Goal: Feedback & Contribution: Submit feedback/report problem

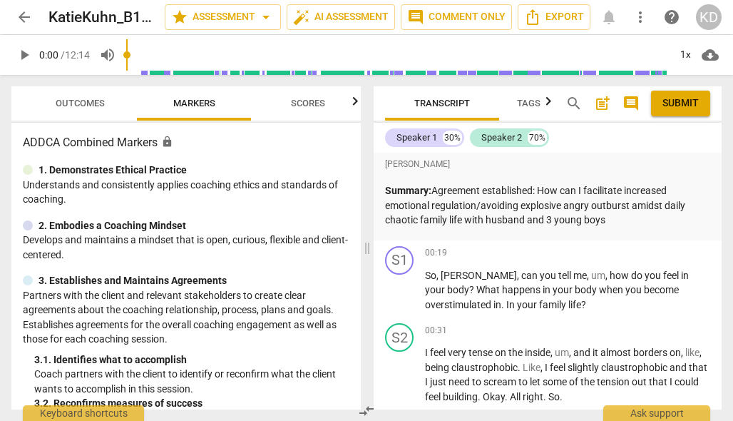
click at [23, 56] on span "play_arrow" at bounding box center [24, 54] width 17 height 17
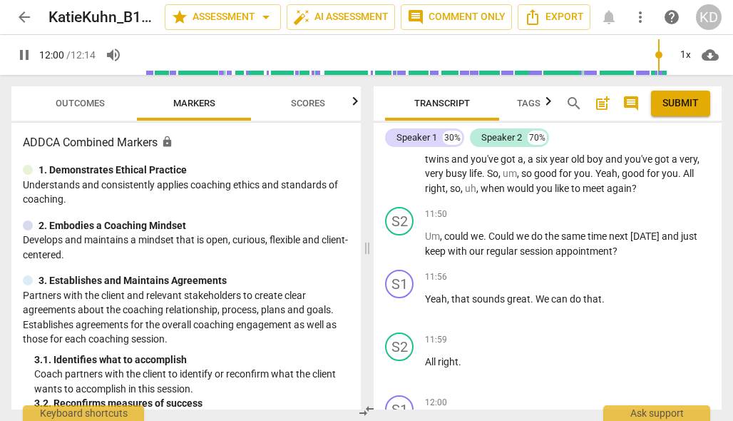
scroll to position [3824, 0]
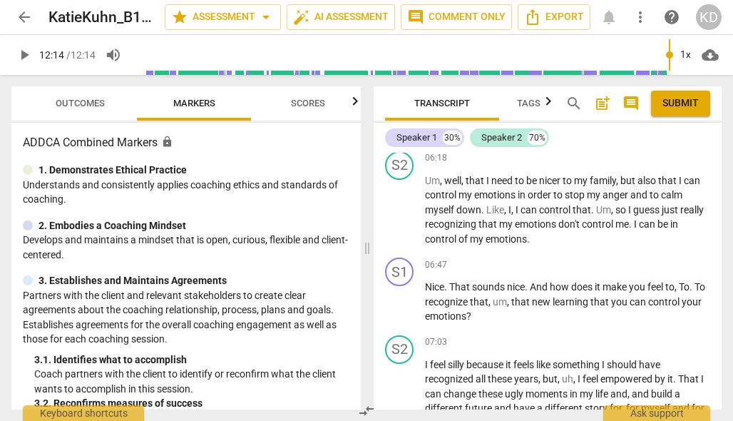
type input "734"
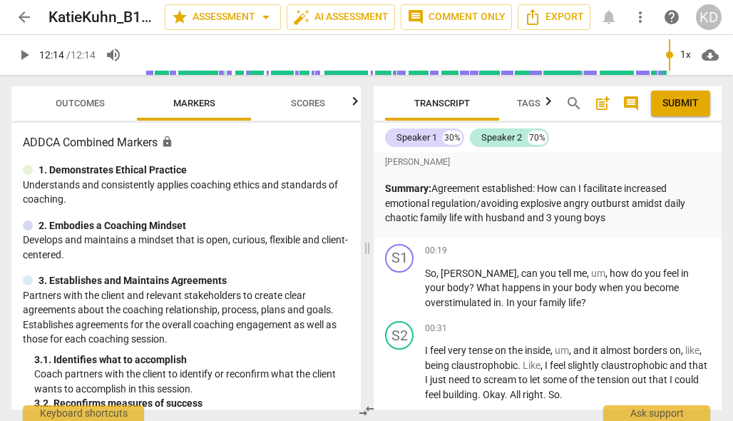
scroll to position [0, 0]
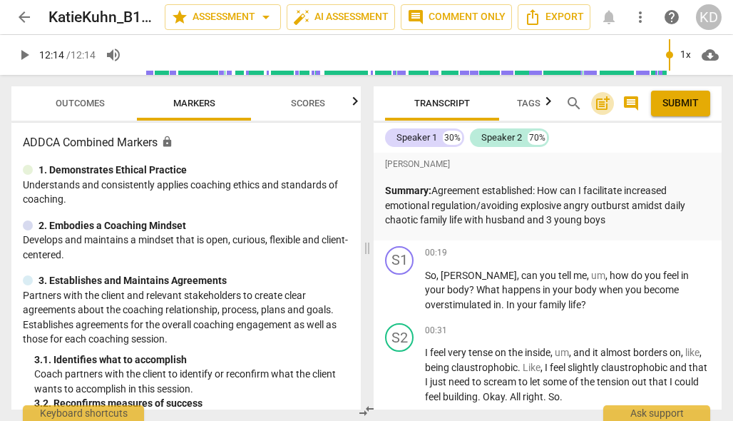
click at [602, 106] on span "post_add" at bounding box center [602, 103] width 17 height 17
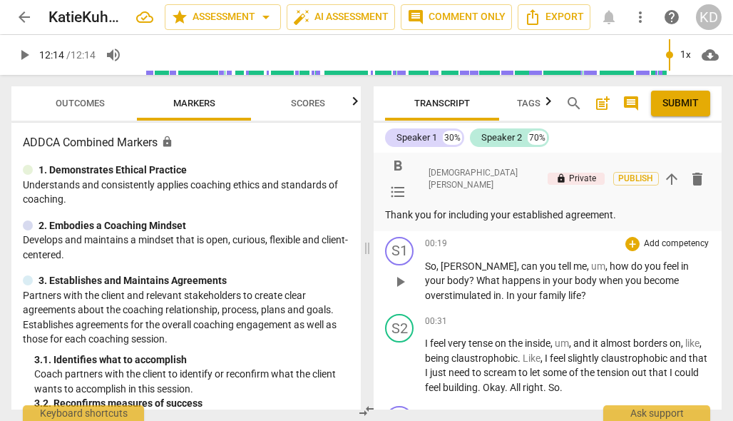
scroll to position [115, 0]
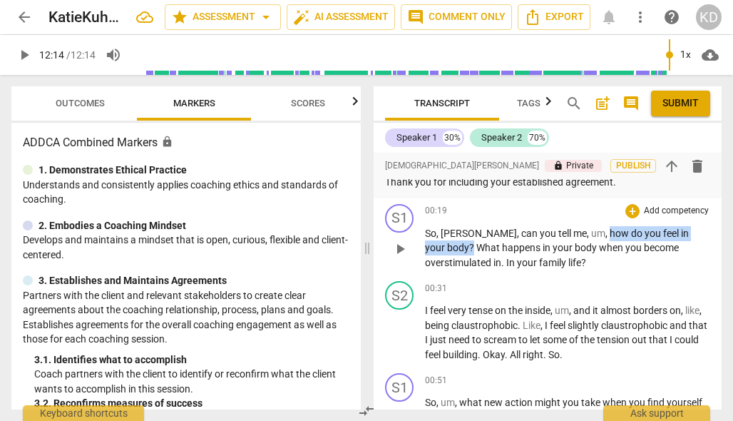
drag, startPoint x: 557, startPoint y: 234, endPoint x: 691, endPoint y: 237, distance: 134.2
click at [691, 237] on p "So , [PERSON_NAME] , can you tell me , um , how do you feel in your body ? What…" at bounding box center [567, 248] width 285 height 44
click at [672, 210] on p "Add competency" at bounding box center [677, 211] width 68 height 13
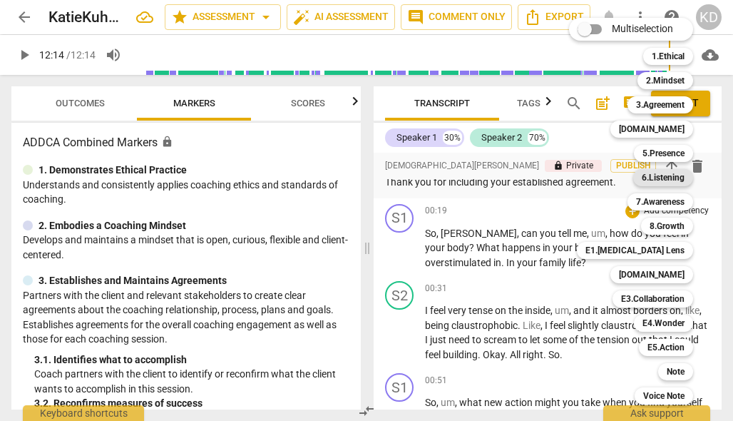
click at [670, 177] on b "6.Listening" at bounding box center [663, 177] width 43 height 17
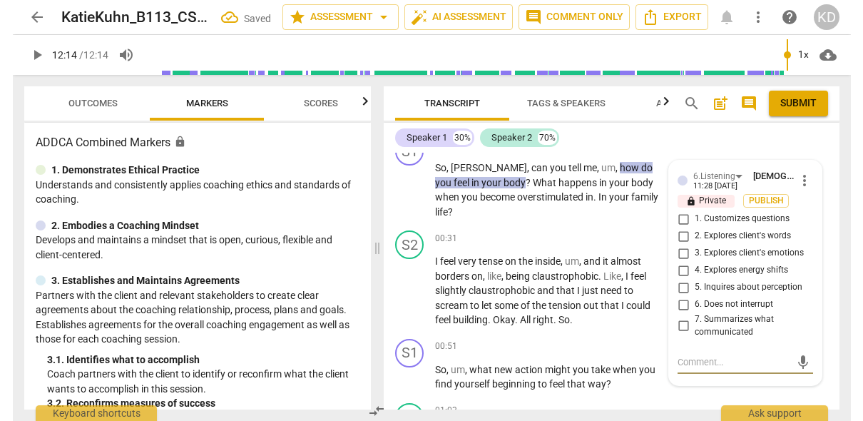
scroll to position [152, 0]
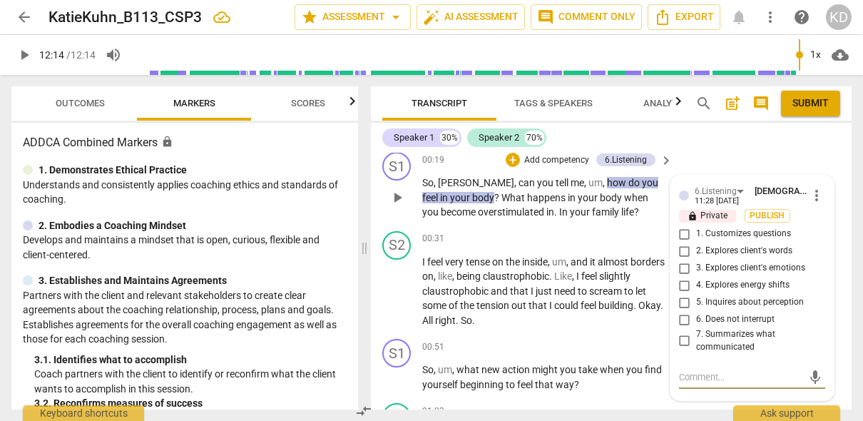
click at [683, 233] on input "1. Customizes questions" at bounding box center [685, 233] width 23 height 17
checkbox input "true"
click at [683, 304] on input "5. Inquires about perception" at bounding box center [685, 302] width 23 height 17
checkbox input "true"
click at [567, 158] on p "Add competency" at bounding box center [557, 160] width 68 height 13
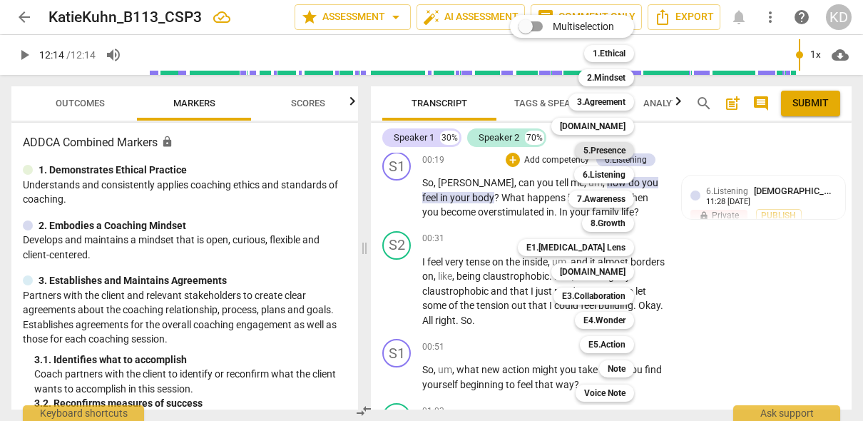
click at [604, 151] on b "5.Presence" at bounding box center [605, 150] width 42 height 17
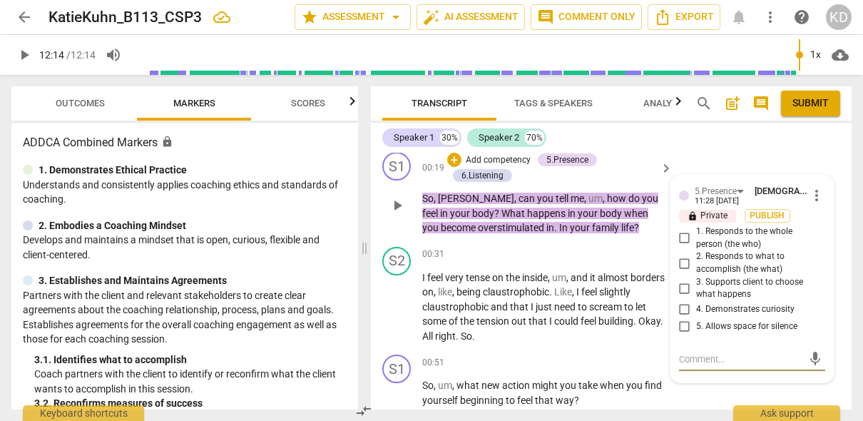
click at [682, 239] on input "1. Responds to the whole person (the who)" at bounding box center [685, 238] width 23 height 17
checkbox input "true"
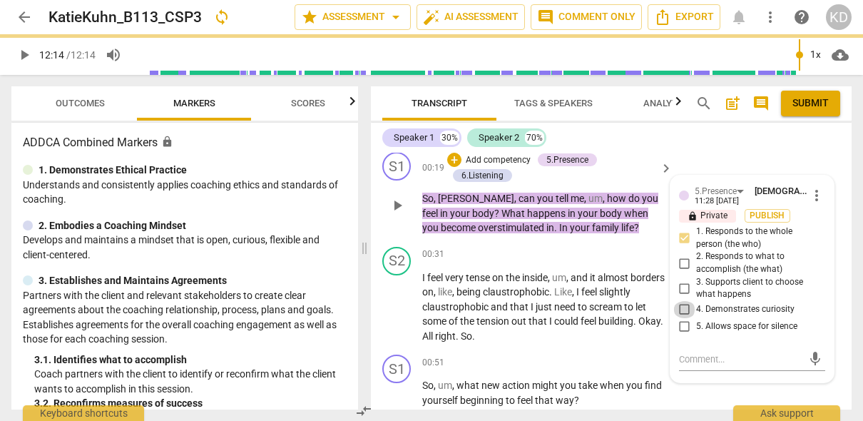
click at [681, 310] on input "4. Demonstrates curiosity" at bounding box center [685, 309] width 23 height 17
checkbox input "true"
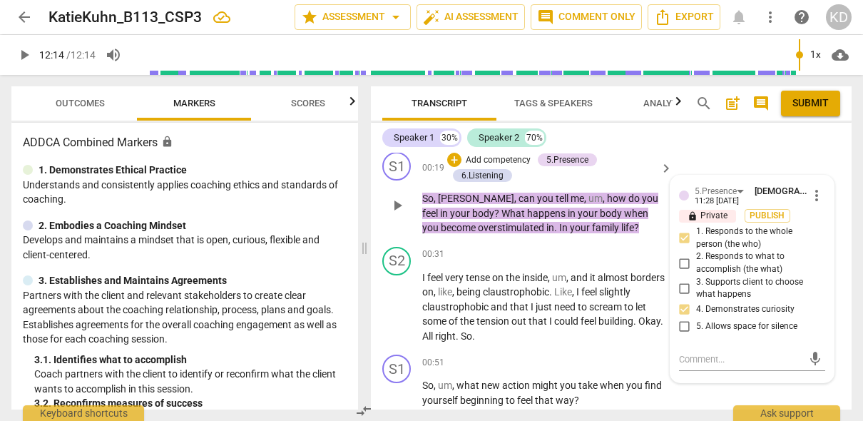
click at [496, 161] on p "Add competency" at bounding box center [498, 160] width 68 height 13
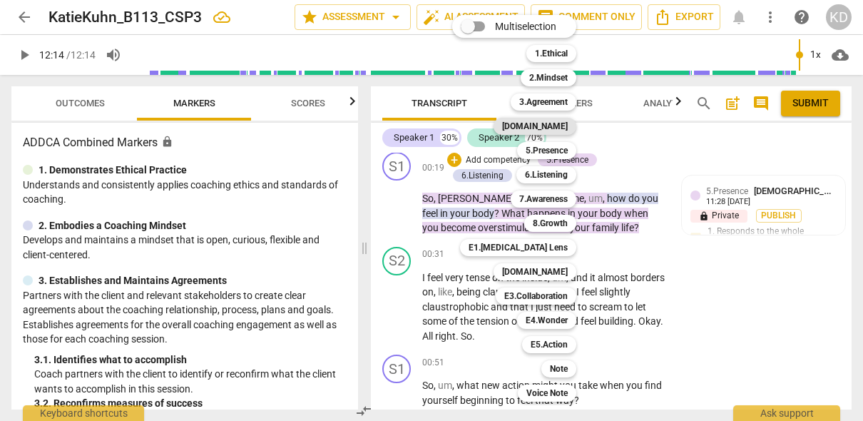
click at [553, 126] on b "[DOMAIN_NAME]" at bounding box center [535, 126] width 66 height 17
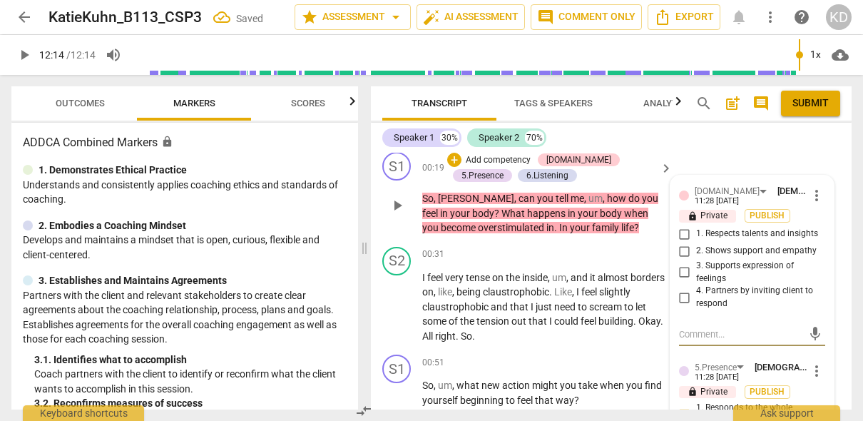
click at [679, 295] on input "4. Partners by inviting client to respond" at bounding box center [685, 297] width 23 height 17
checkbox input "true"
click at [377, 250] on div "S2 play_arrow pause 00:31 + Add competency keyboard_arrow_right I feel very ten…" at bounding box center [611, 295] width 481 height 108
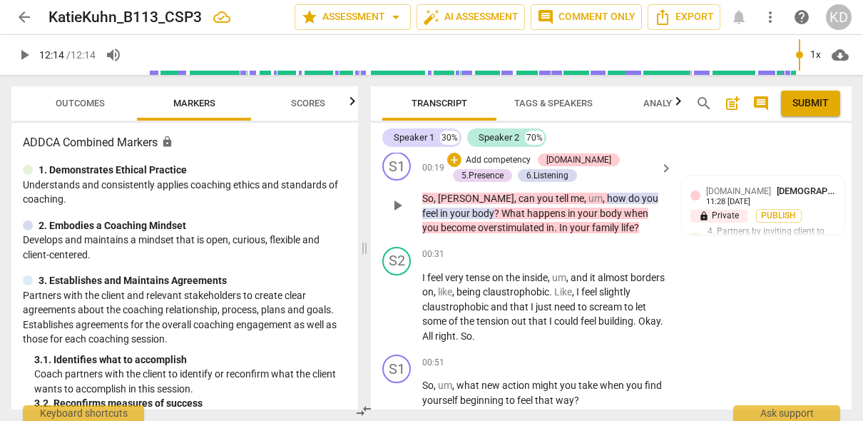
click at [511, 161] on p "Add competency" at bounding box center [498, 160] width 68 height 13
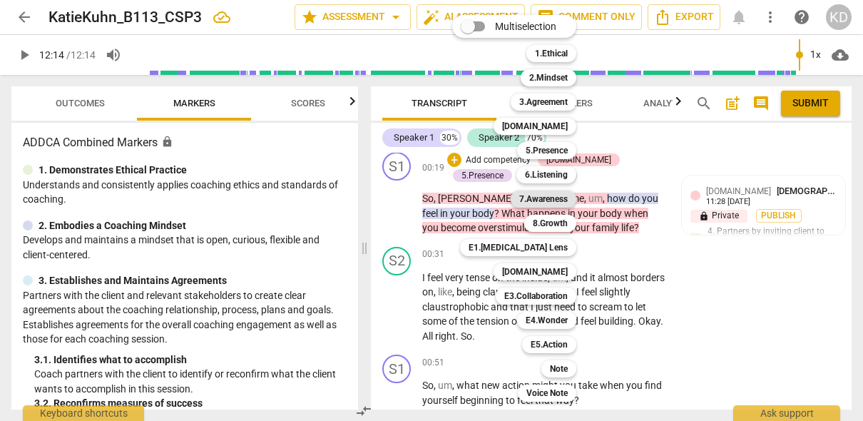
click at [549, 199] on b "7.Awareness" at bounding box center [543, 198] width 49 height 17
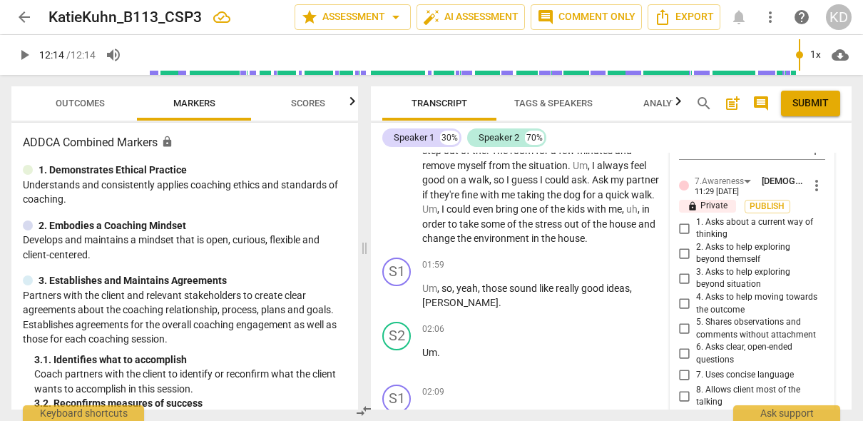
scroll to position [554, 0]
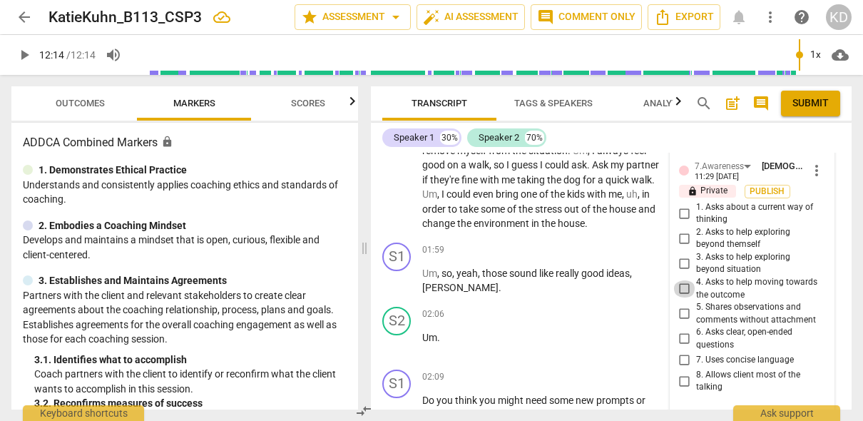
click at [683, 290] on input "4. Asks to help moving towards the outcome" at bounding box center [685, 288] width 23 height 17
checkbox input "true"
click at [681, 362] on input "7. Uses concise language" at bounding box center [685, 360] width 23 height 17
checkbox input "true"
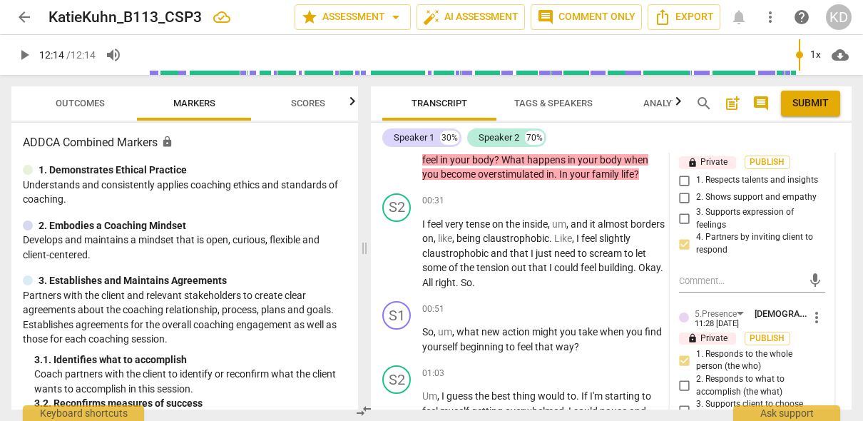
scroll to position [192, 0]
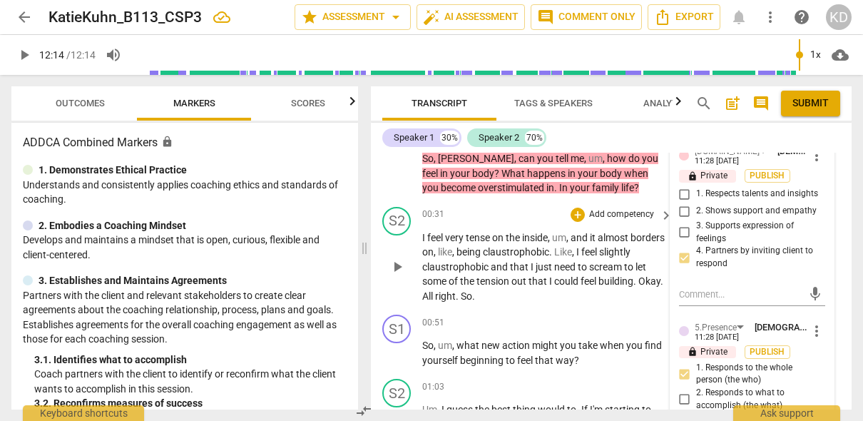
click at [374, 266] on div "S2 play_arrow pause 00:31 + Add competency keyboard_arrow_right I feel very ten…" at bounding box center [611, 255] width 481 height 108
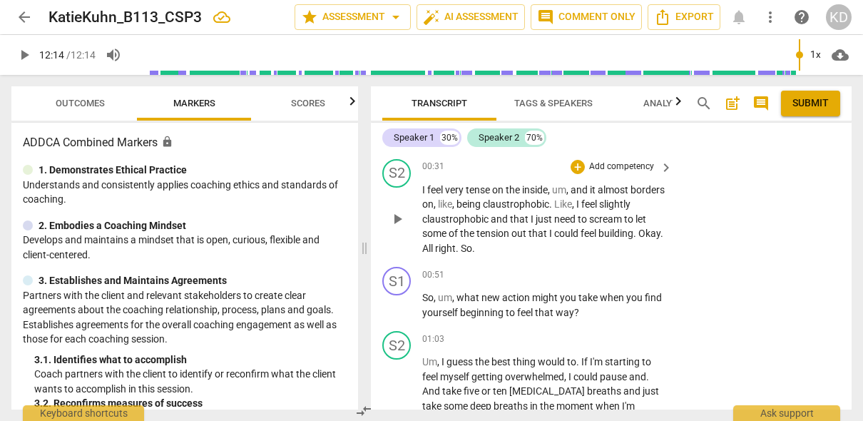
scroll to position [243, 0]
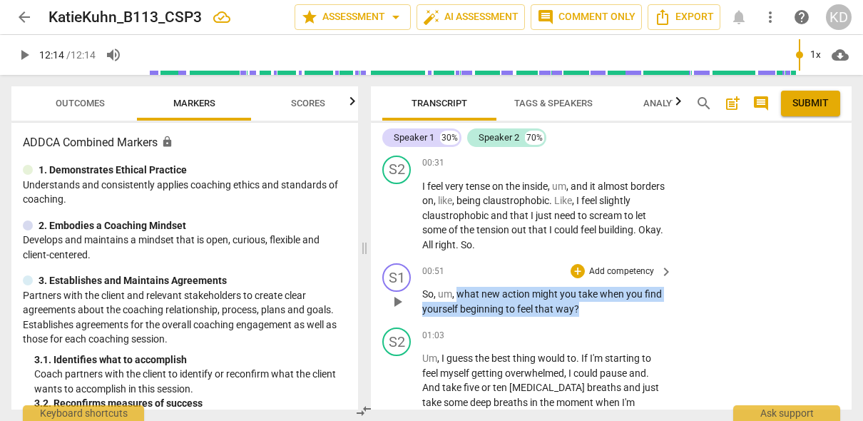
drag, startPoint x: 458, startPoint y: 295, endPoint x: 579, endPoint y: 310, distance: 122.3
click at [579, 310] on p "So , um , what new action might you take when you find yourself beginning to fe…" at bounding box center [543, 301] width 243 height 29
click at [612, 271] on p "Add competency" at bounding box center [622, 271] width 68 height 13
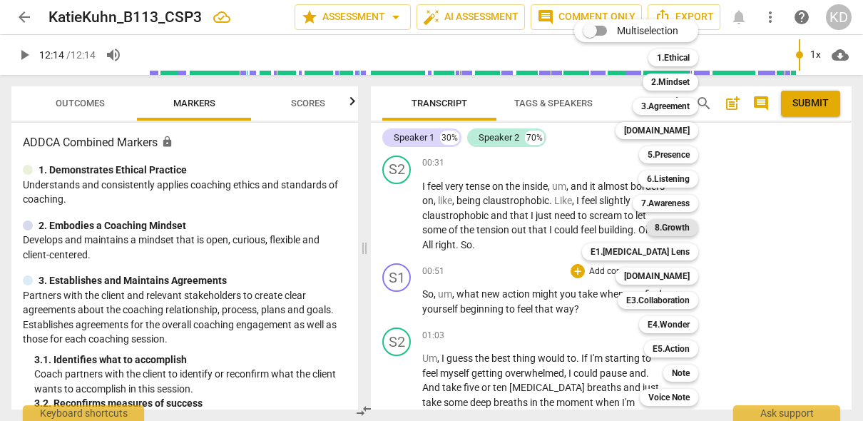
click at [676, 229] on b "8.Growth" at bounding box center [672, 227] width 35 height 17
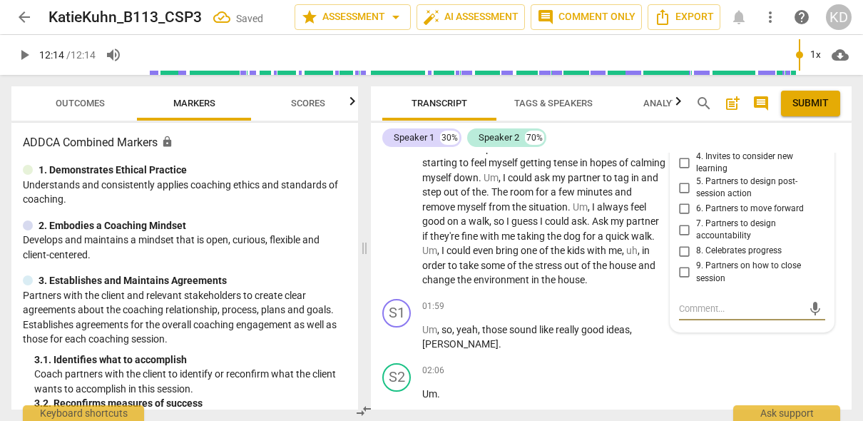
scroll to position [496, 0]
click at [682, 190] on input "5. Partners to design post-session action" at bounding box center [685, 189] width 23 height 17
checkbox input "true"
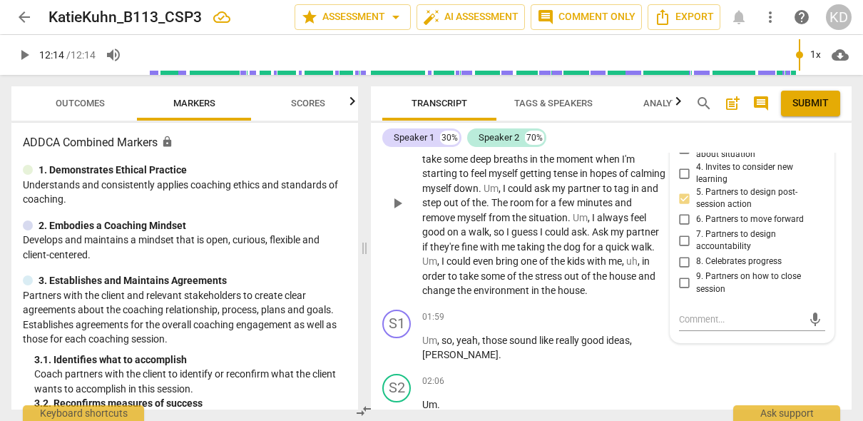
scroll to position [489, 0]
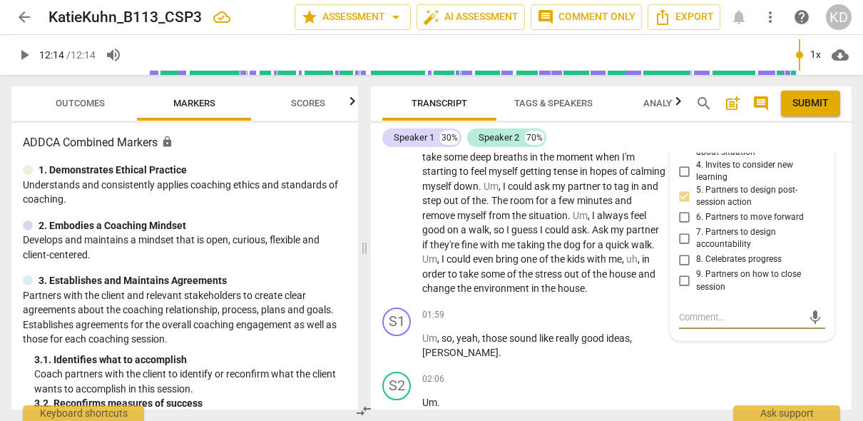
click at [726, 318] on textarea at bounding box center [740, 317] width 123 height 14
type textarea "W"
type textarea "H"
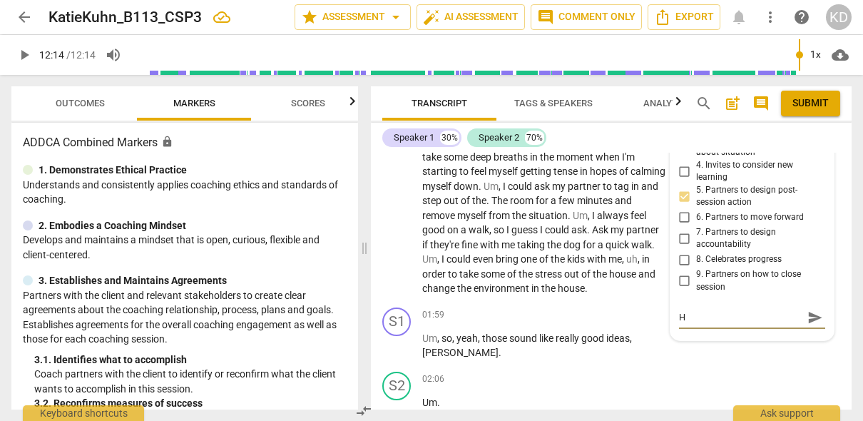
type textarea "Ho"
type textarea "How"
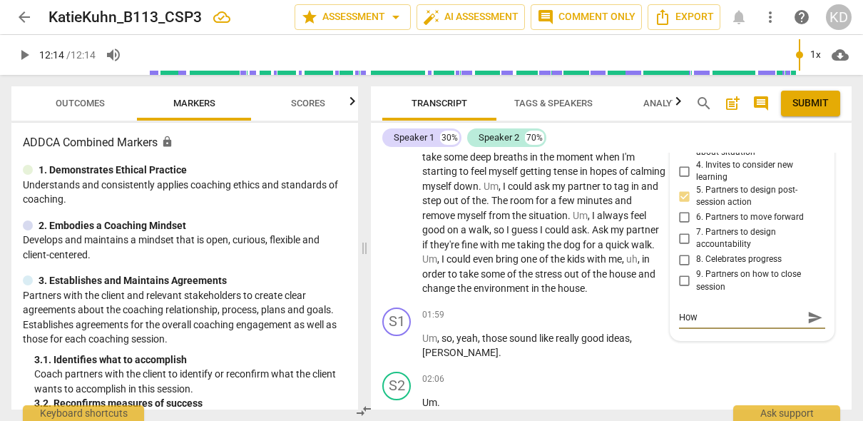
type textarea "How"
type textarea "How m"
type textarea "How mi"
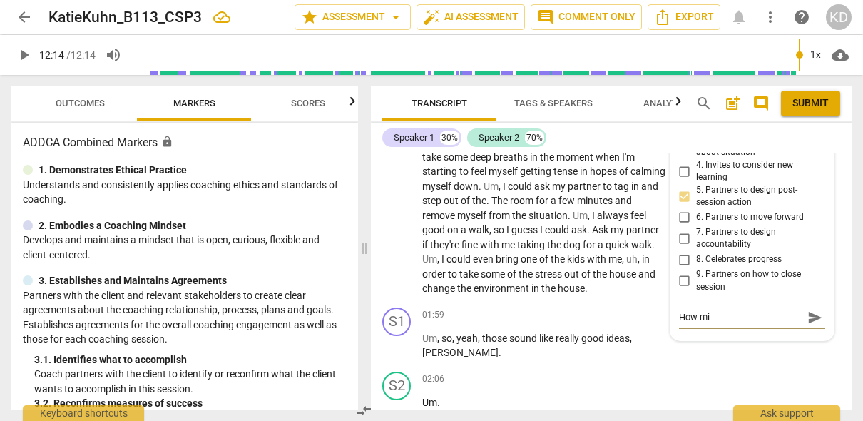
type textarea "How mig"
type textarea "How migh"
type textarea "How might"
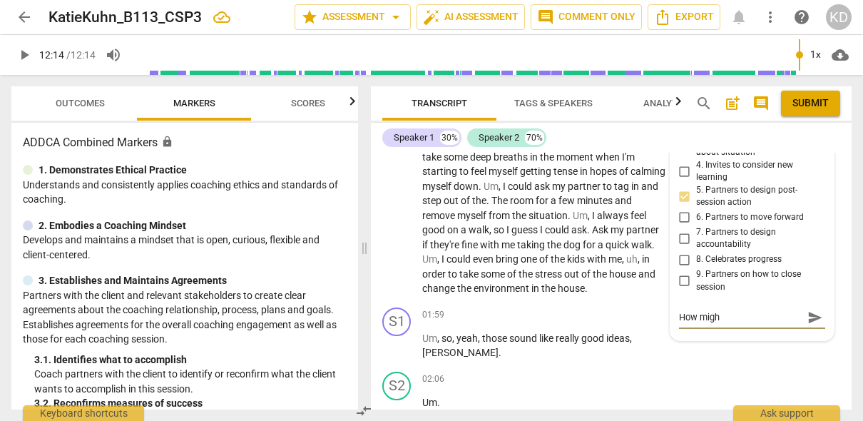
type textarea "How might"
type textarea "How might y"
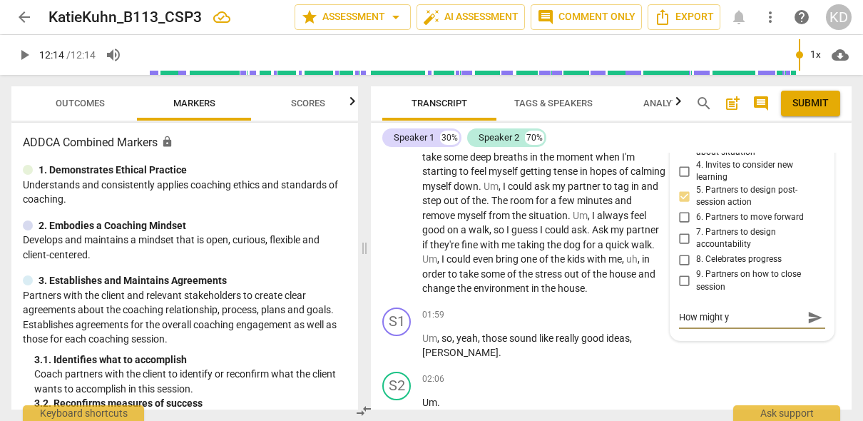
type textarea "How might yo"
type textarea "How might you"
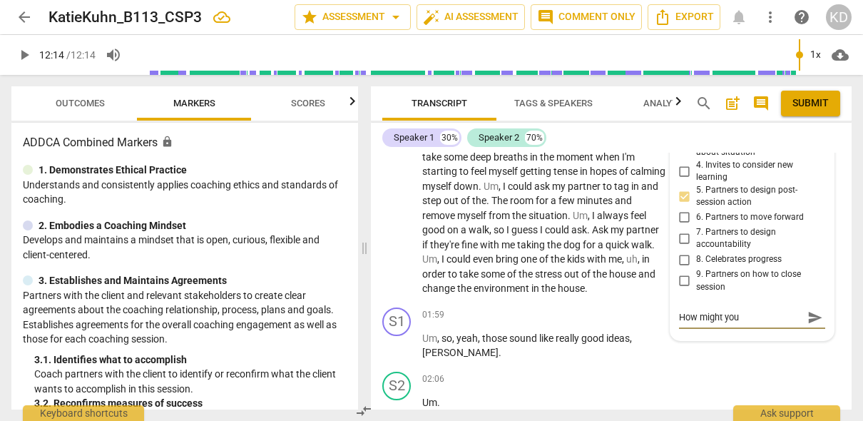
type textarea "How might you"
type textarea "How might you f"
type textarea "How might you"
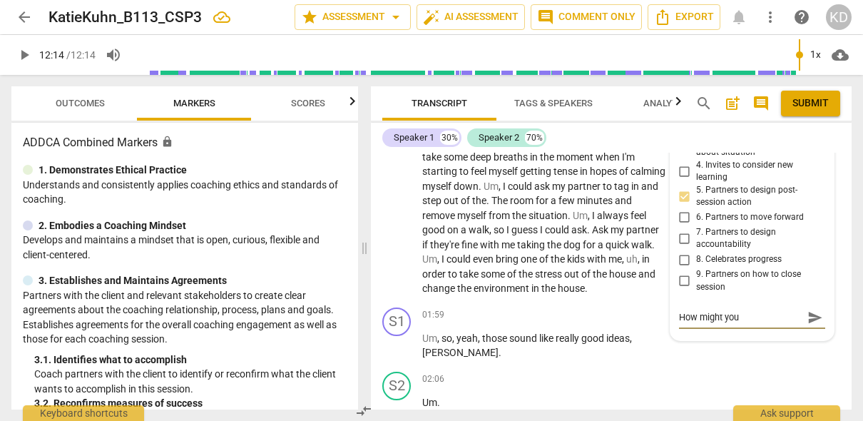
type textarea "How might you r"
type textarea "How might you re"
type textarea "How might you ref"
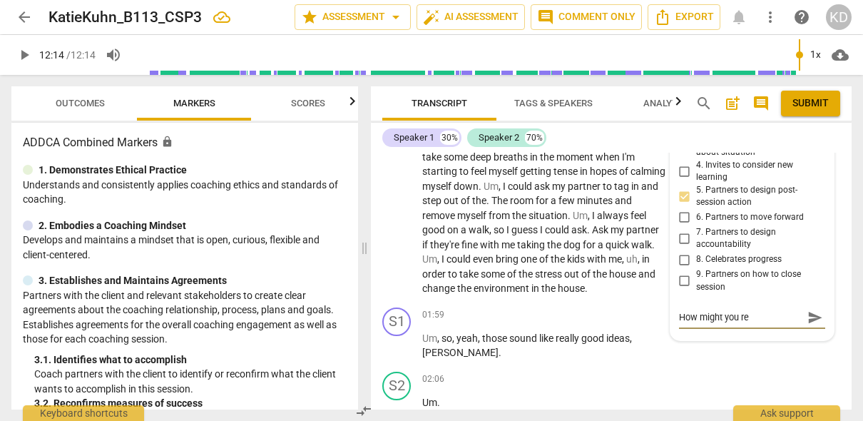
type textarea "How might you ref"
type textarea "How might you refl"
type textarea "How might you refle"
type textarea "How might you reflex"
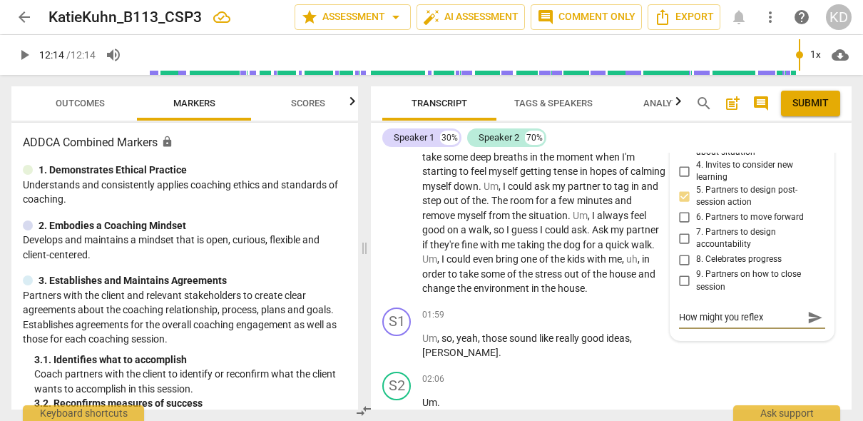
type textarea "How might you reflext"
type textarea "How might you reflex"
type textarea "How might you refle"
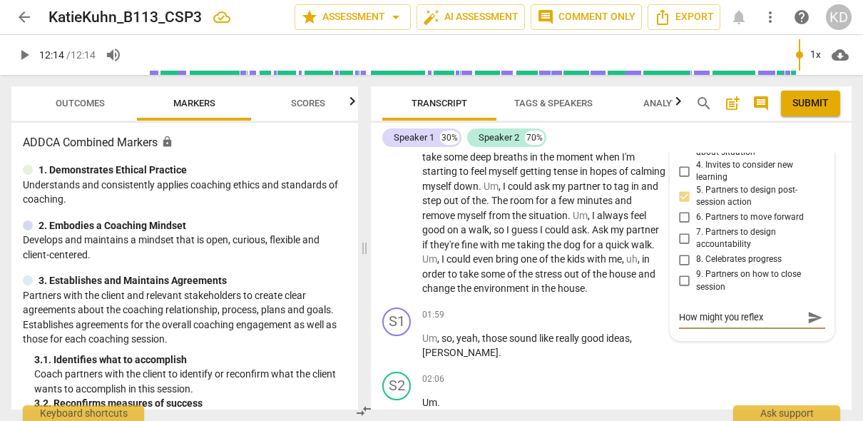
type textarea "How might you refle"
type textarea "How might you reflec"
type textarea "How might you reflect"
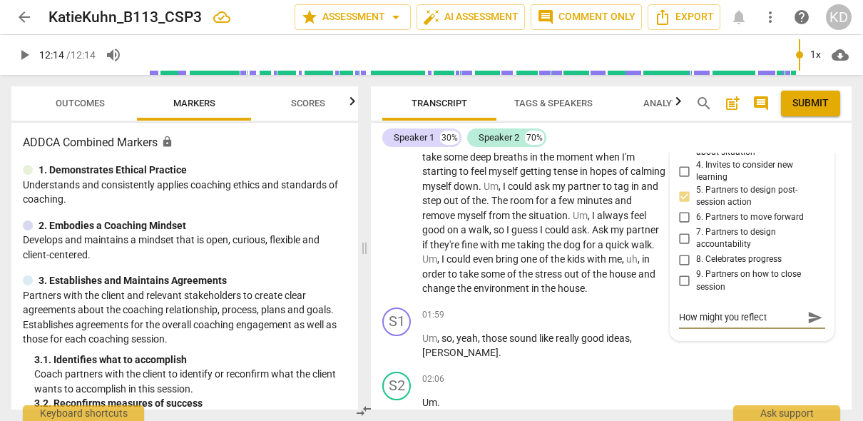
type textarea "How might you reflect"
type textarea "How might you reflect o"
type textarea "How might you reflect on"
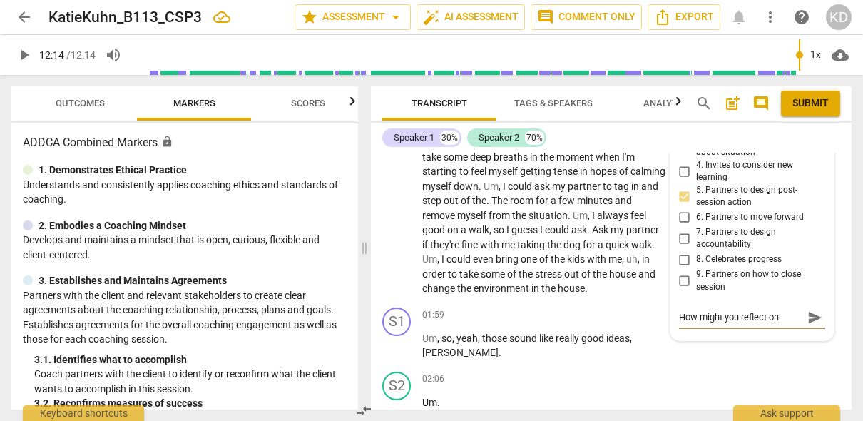
type textarea "How might you reflect on"
type textarea "How might you reflect on h"
type textarea "How might you reflect on ho"
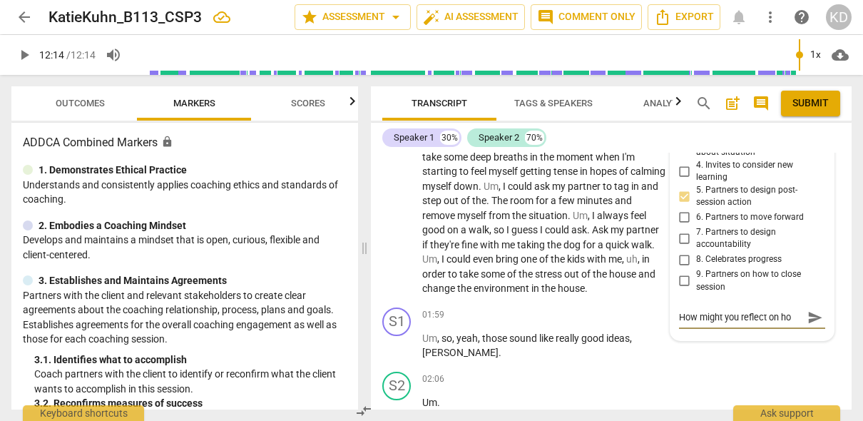
type textarea "How might you reflect on how"
type textarea "How might you reflect on how t"
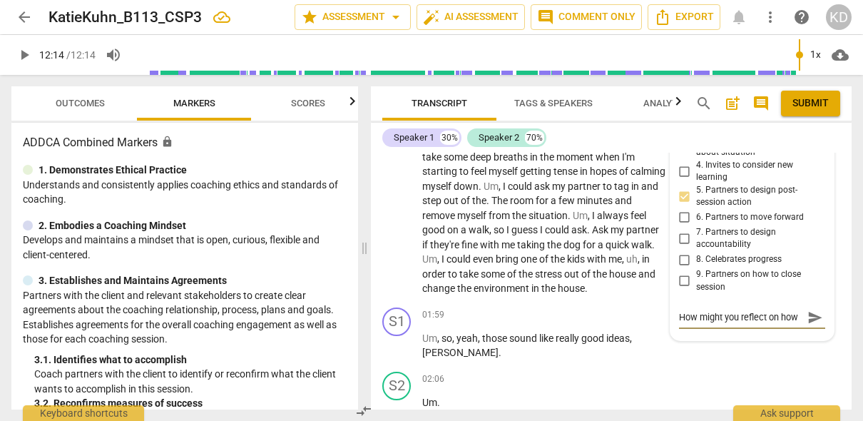
type textarea "How might you reflect on how t"
type textarea "How might you reflect on how th"
type textarea "How might you reflect on how thi"
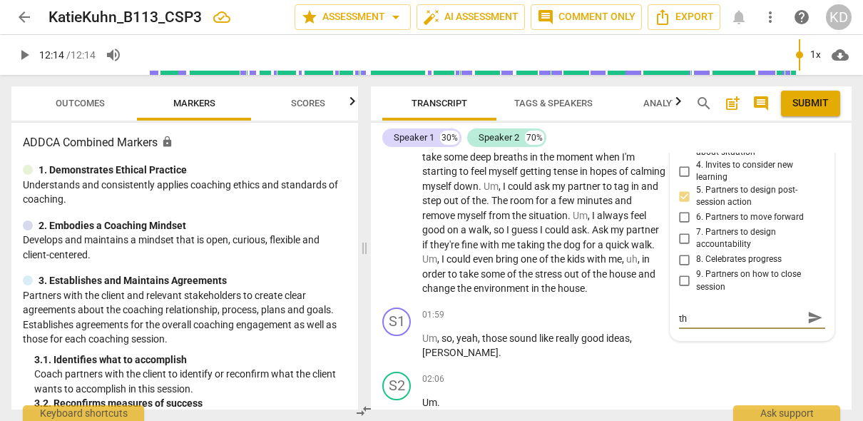
type textarea "How might you reflect on how thi"
type textarea "How might you reflect on how this"
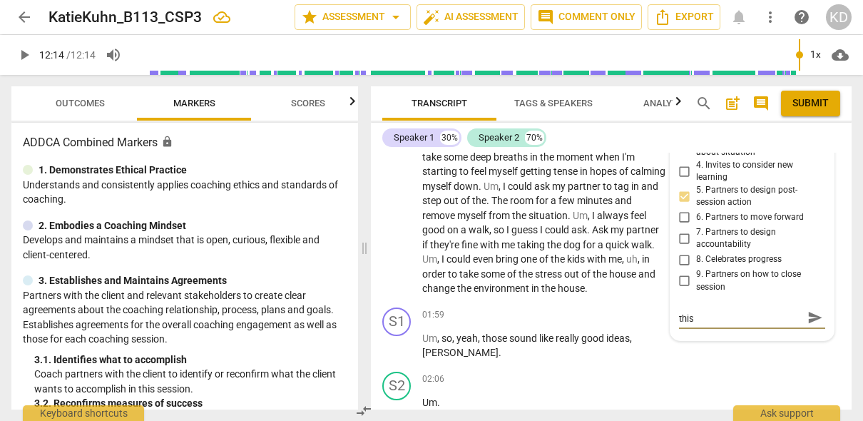
type textarea "How might you reflect on how this f"
type textarea "How might you reflect on how this fe"
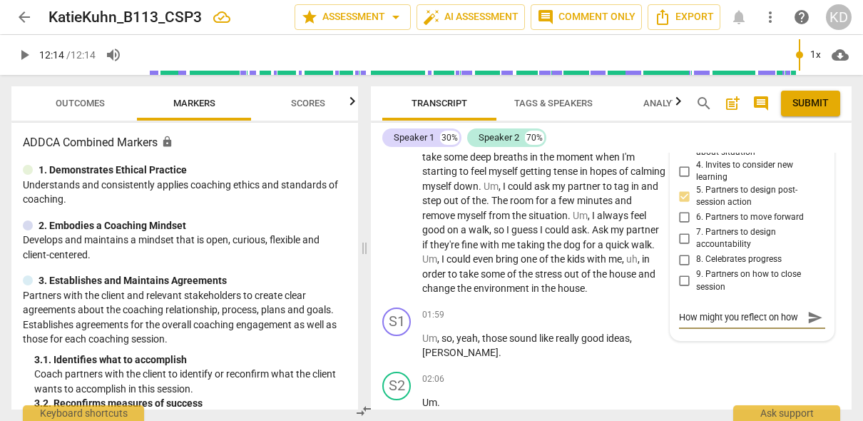
type textarea "How might you reflect on how this fee"
type textarea "How might you reflect on how this feel"
type textarea "How might you reflect on how this feels"
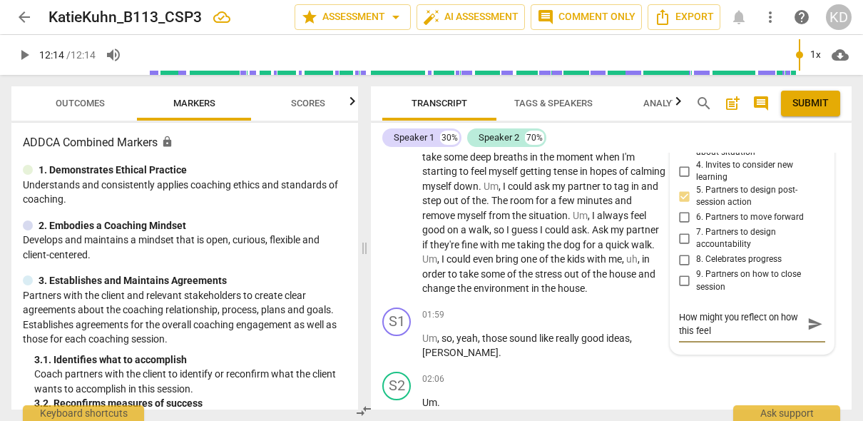
type textarea "How might you reflect on how this feels"
type textarea "How might you reflect on how this feels f"
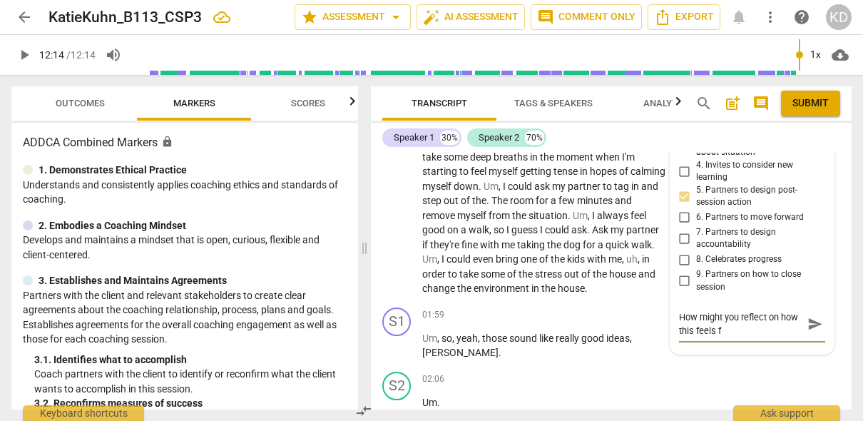
type textarea "How might you reflect on how this feels fo"
type textarea "How might you reflect on how this feels for"
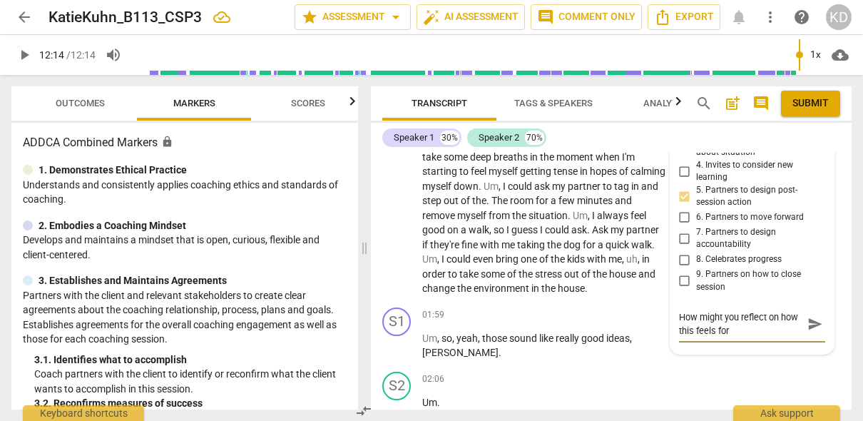
type textarea "How might you reflect on how this feels for"
type textarea "How might you reflect on how this feels for y"
type textarea "How might you reflect on how this feels for yo"
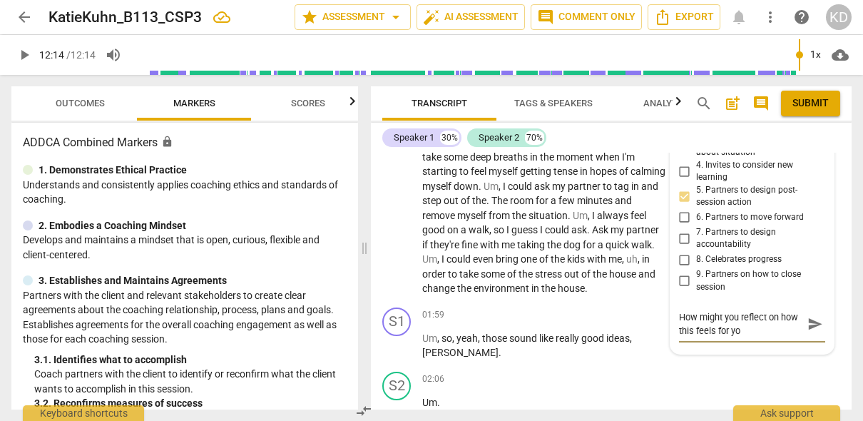
type textarea "How might you reflect on how this feels for you"
type textarea "How might you reflect on how this feels for your"
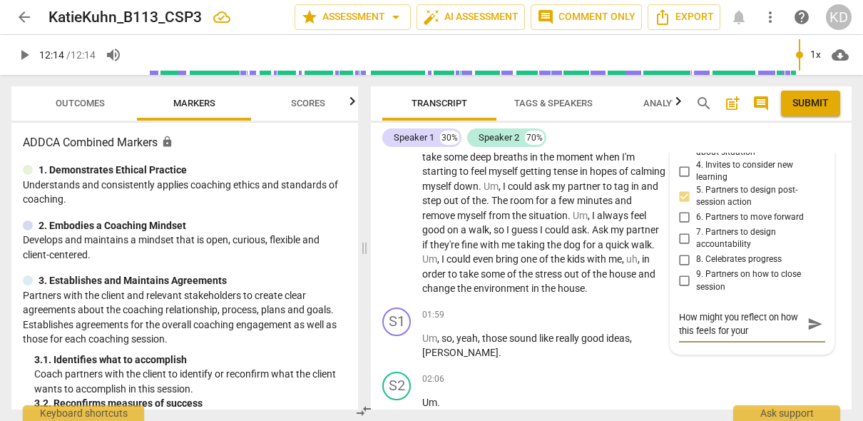
type textarea "How might you reflect on how this feels for your"
type textarea "How might you reflect on how this feels for your c"
type textarea "How might you reflect on how this feels for your cl"
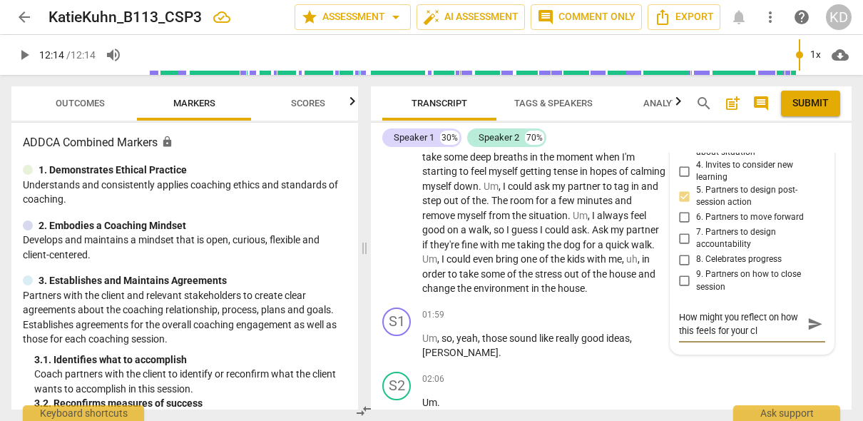
type textarea "How might you reflect on how this feels for your cli"
type textarea "How might you reflect on how this feels for your clie"
type textarea "How might you reflect on how this feels for your clien"
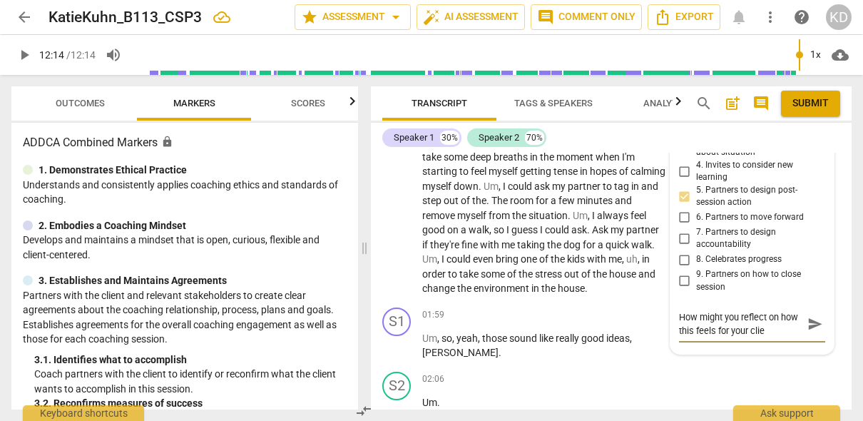
type textarea "How might you reflect on how this feels for your clien"
type textarea "How might you reflect on how this feels for your client"
type textarea "How might you reflect on how this feels for your client?"
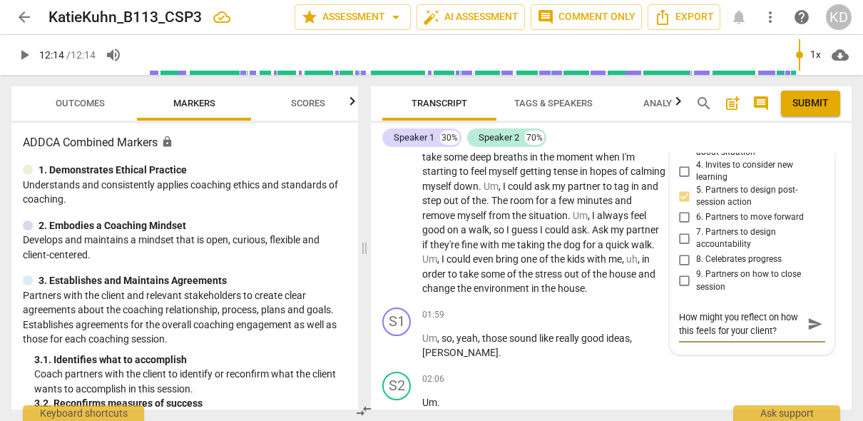
type textarea "How might you reflect on how this feels for your client?"
click at [733, 317] on textarea "How might you reflect on how this feels for your client?" at bounding box center [740, 323] width 123 height 27
type textarea "How might you reflect on how this feels for your client?"
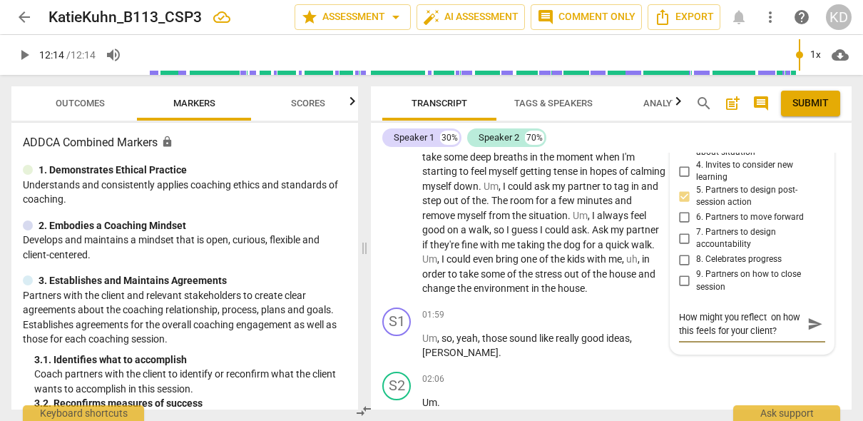
type textarea "How might you reflect w on how this feels for your client?"
type textarea "How might you reflect wi on how this feels for your client?"
type textarea "How might you reflect wit on how this feels for your client?"
type textarea "How might you reflect with on how this feels for your client?"
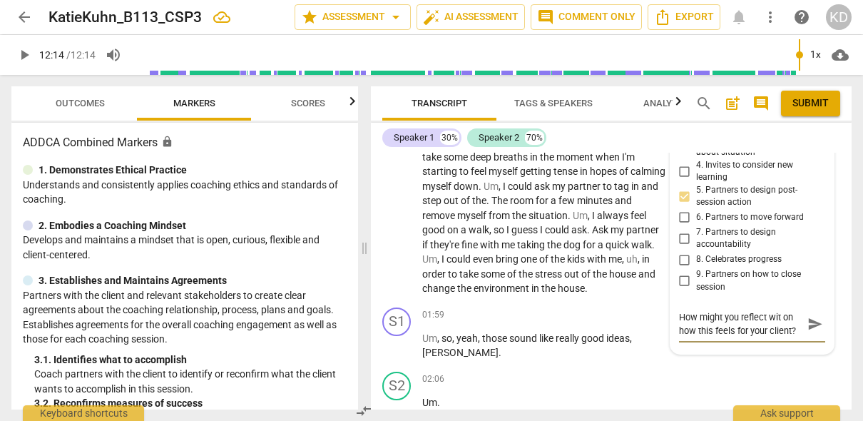
type textarea "How might you reflect with on how this feels for your client?"
type textarea "How might you reflect with e on how this feels for your client?"
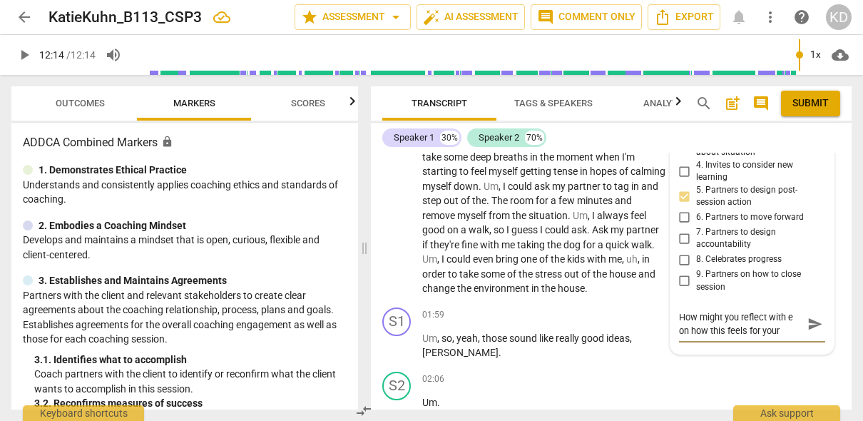
type textarea "How might you reflect with em on how this feels for your client?"
type textarea "How might you reflect with emp on how this feels for your client?"
type textarea "How might you reflect with empa on how this feels for your client?"
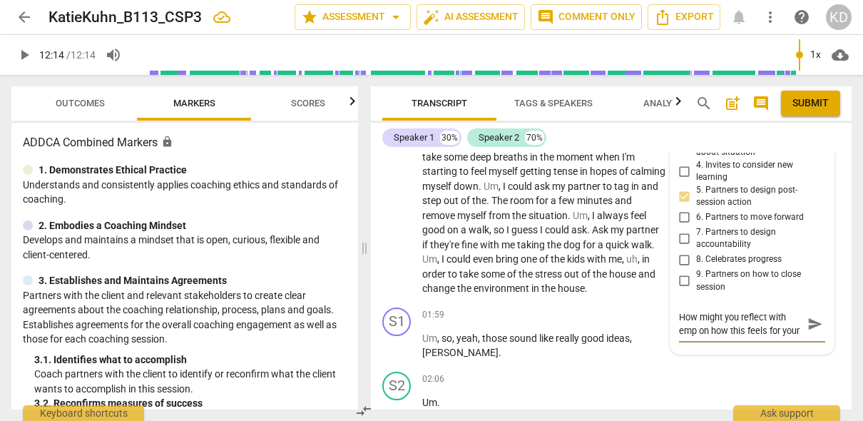
type textarea "How might you reflect with empa on how this feels for your client?"
type textarea "How might you reflect with empat on how this feels for your client?"
type textarea "How might you reflect with empath on how this feels for your client?"
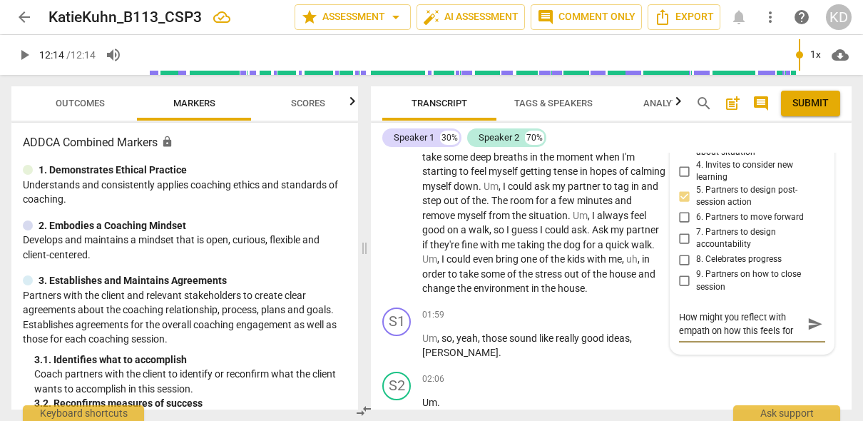
type textarea "How might you reflect with empathy on how this feels for your client?"
click at [377, 270] on div "S2 play_arrow pause 01:03 + Add competency keyboard_arrow_right Um , I guess th…" at bounding box center [611, 188] width 481 height 225
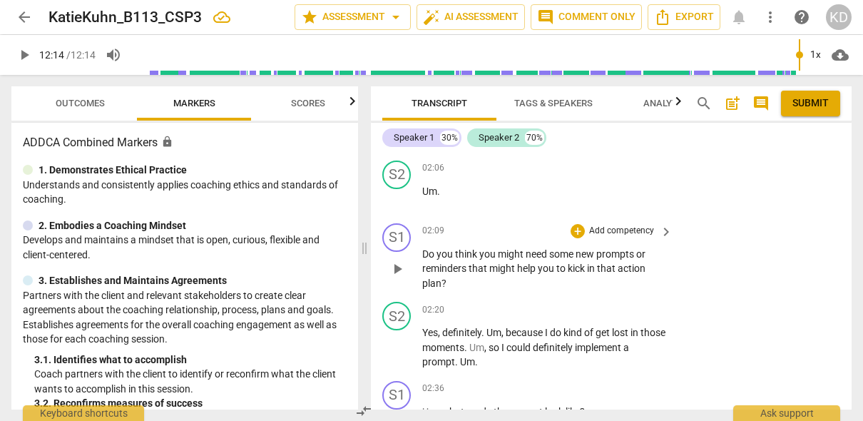
scroll to position [701, 0]
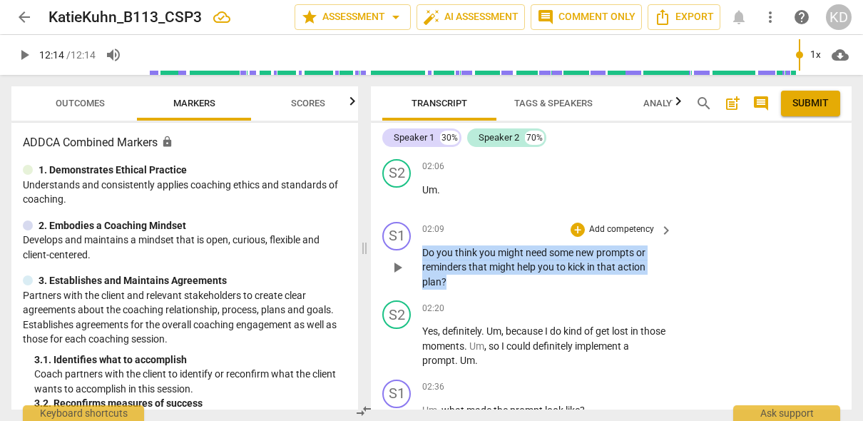
drag, startPoint x: 424, startPoint y: 252, endPoint x: 461, endPoint y: 276, distance: 44.3
click at [461, 276] on p "Do you think you might need some new prompts or reminders that might help you t…" at bounding box center [543, 267] width 243 height 44
drag, startPoint x: 423, startPoint y: 251, endPoint x: 457, endPoint y: 273, distance: 40.2
click at [457, 273] on p "Do you think you might need some new prompts or reminders that might help you t…" at bounding box center [543, 267] width 243 height 44
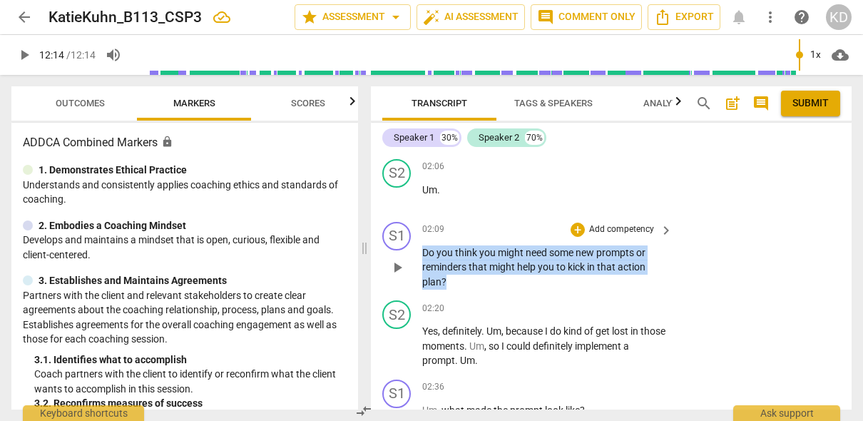
click at [610, 225] on p "Add competency" at bounding box center [622, 229] width 68 height 13
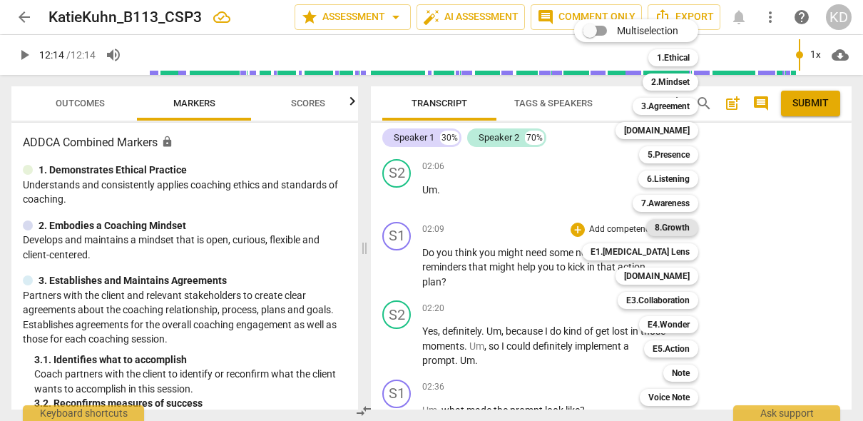
click at [672, 225] on b "8.Growth" at bounding box center [672, 227] width 35 height 17
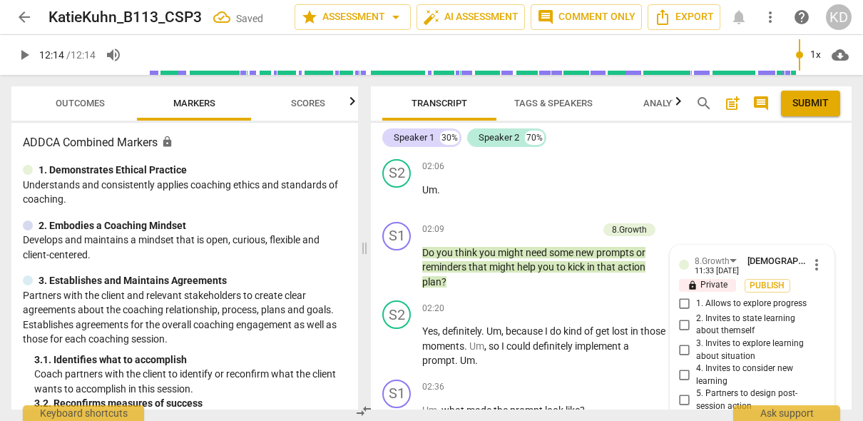
scroll to position [940, 0]
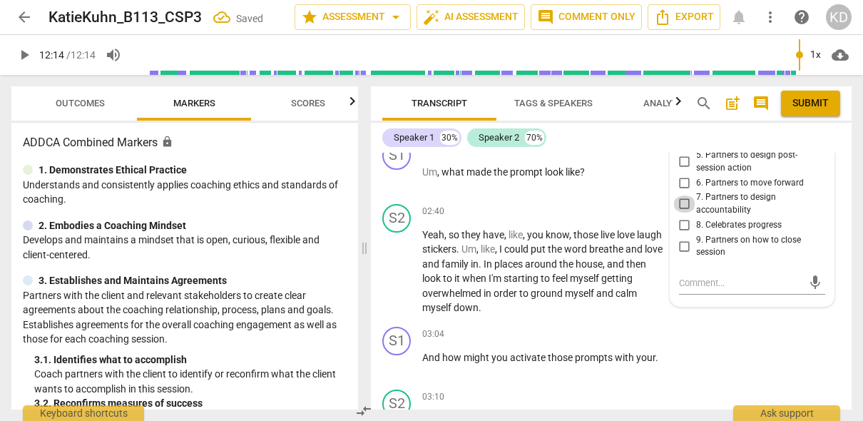
click at [687, 202] on input "7. Partners to design accountability" at bounding box center [685, 203] width 23 height 17
checkbox input "true"
click at [374, 299] on div "S2 play_arrow pause 02:40 + Add competency keyboard_arrow_right Yeah , so they …" at bounding box center [611, 259] width 481 height 123
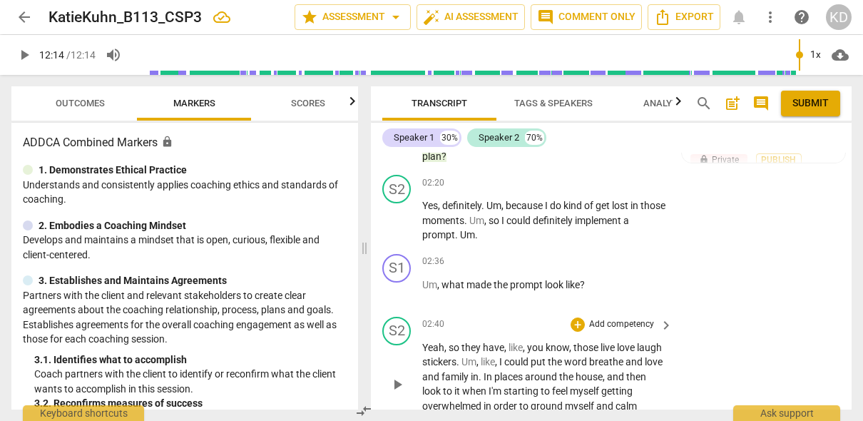
scroll to position [837, 0]
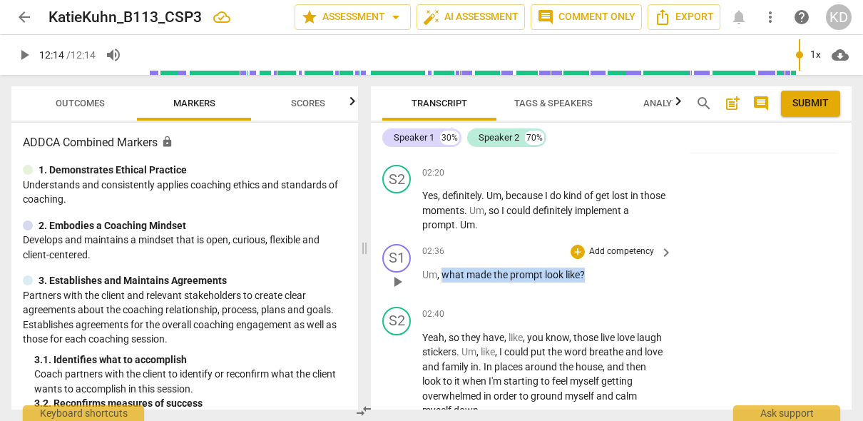
drag, startPoint x: 441, startPoint y: 275, endPoint x: 591, endPoint y: 280, distance: 150.6
click at [591, 280] on div "02:36 + Add competency keyboard_arrow_right Um , what made the prompt look like…" at bounding box center [548, 269] width 252 height 51
click at [622, 251] on p "Add competency" at bounding box center [622, 251] width 68 height 13
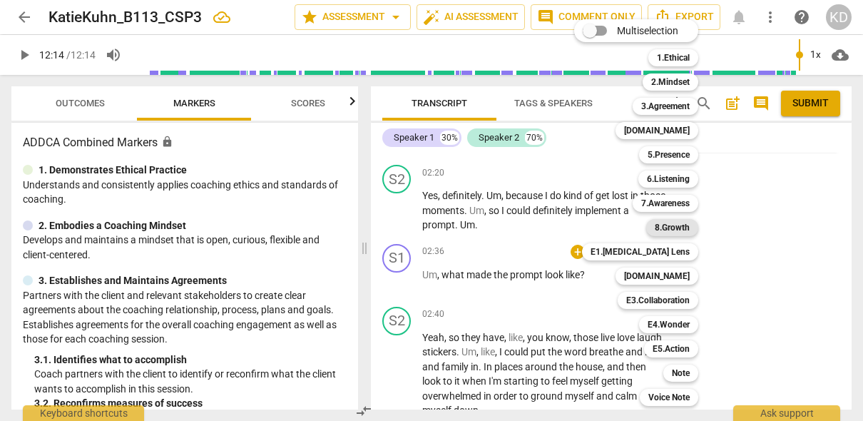
click at [674, 225] on b "8.Growth" at bounding box center [672, 227] width 35 height 17
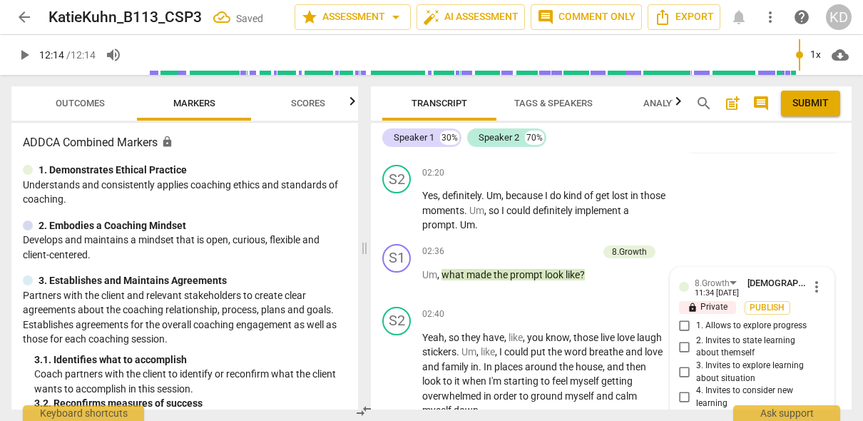
scroll to position [1097, 0]
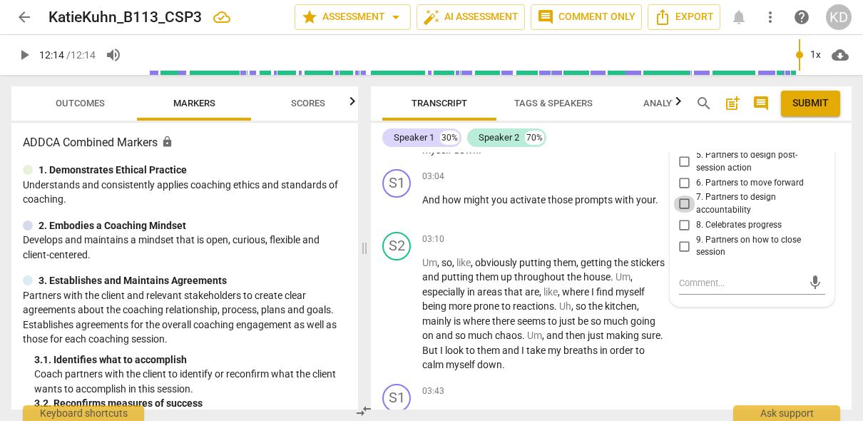
click at [683, 201] on input "7. Partners to design accountability" at bounding box center [685, 203] width 23 height 17
checkbox input "true"
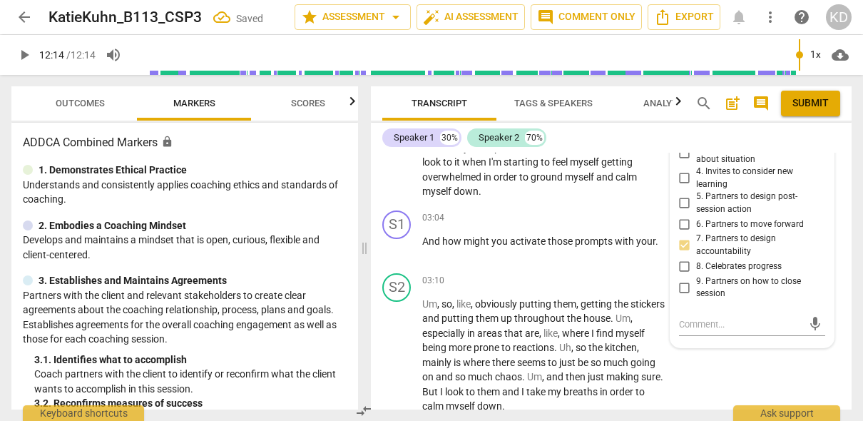
scroll to position [1054, 0]
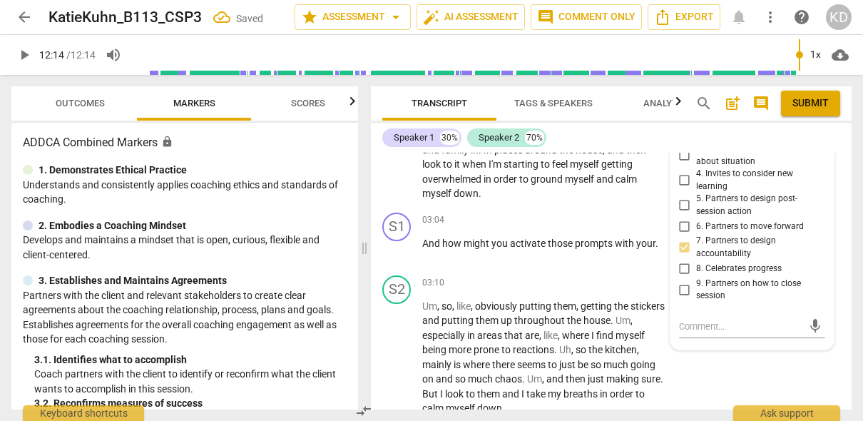
click at [682, 203] on input "5. Partners to design post-session action" at bounding box center [685, 205] width 23 height 17
checkbox input "true"
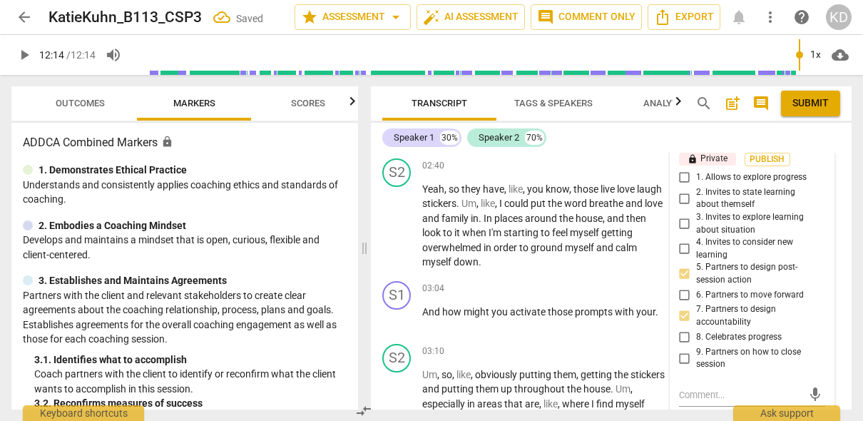
scroll to position [975, 0]
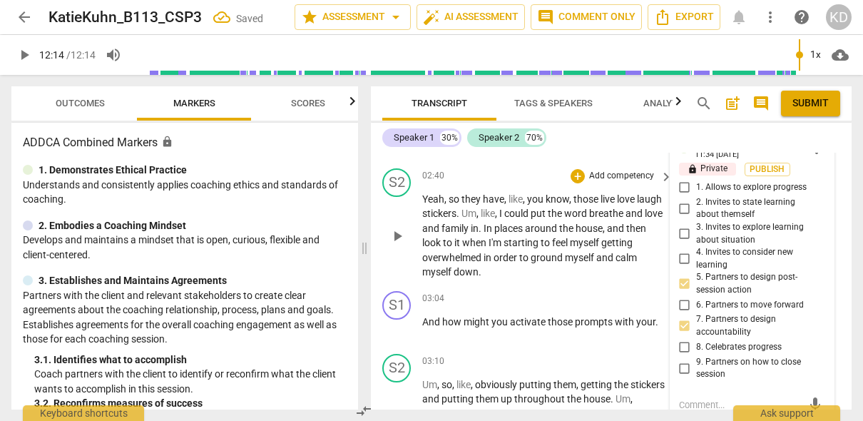
click at [377, 263] on div "S2 play_arrow pause 02:40 + Add competency keyboard_arrow_right Yeah , so they …" at bounding box center [611, 224] width 481 height 123
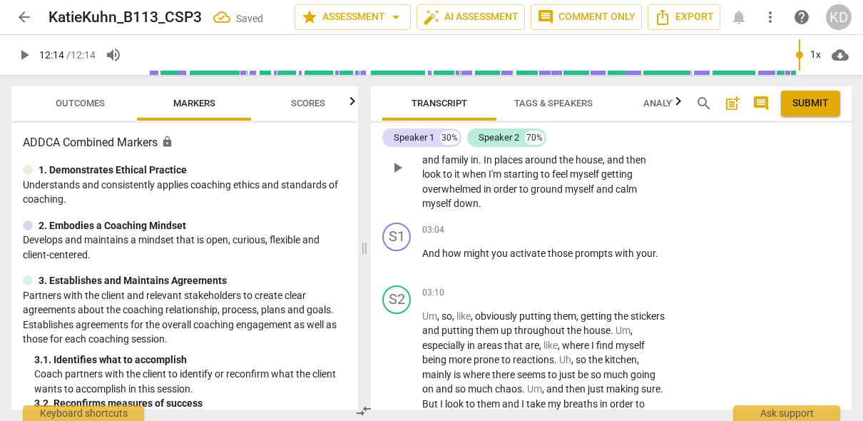
scroll to position [1051, 0]
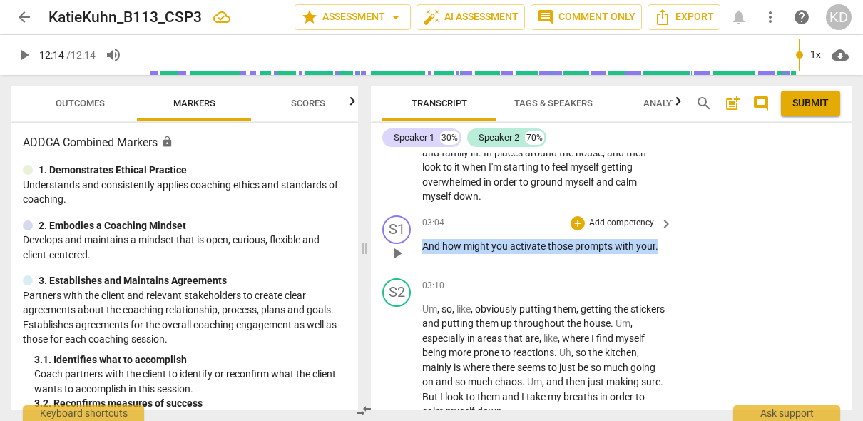
drag, startPoint x: 424, startPoint y: 245, endPoint x: 658, endPoint y: 245, distance: 234.0
click at [658, 245] on p "And how might you activate those prompts with your ." at bounding box center [543, 246] width 243 height 15
click at [636, 221] on p "Add competency" at bounding box center [622, 223] width 68 height 13
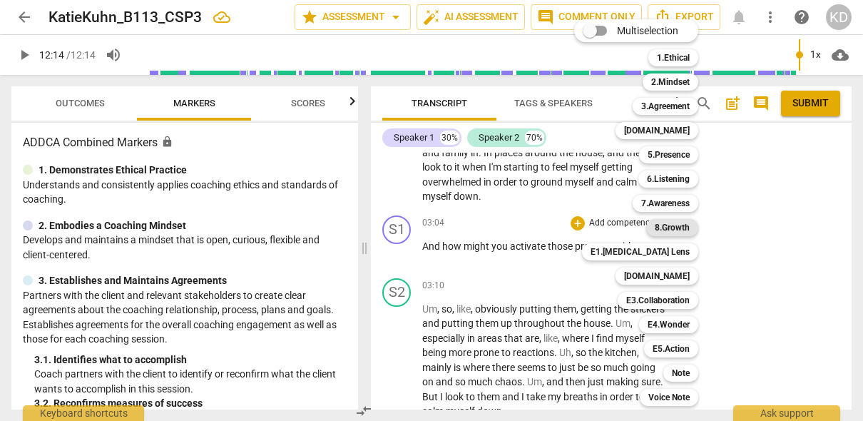
click at [674, 225] on b "8.Growth" at bounding box center [672, 227] width 35 height 17
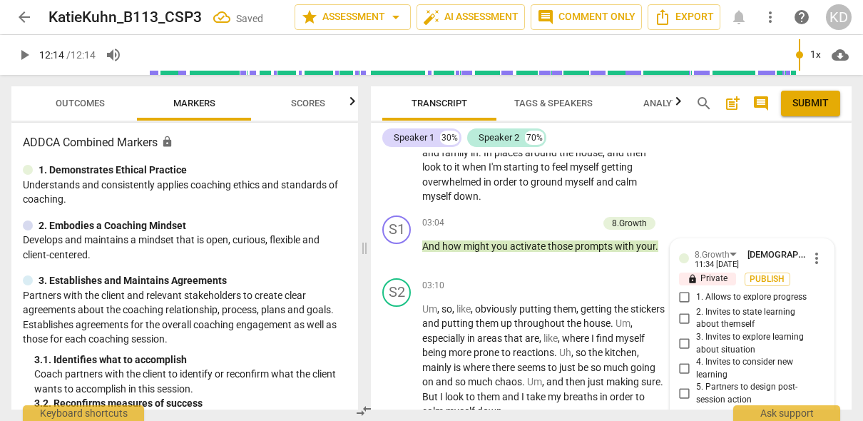
scroll to position [1283, 0]
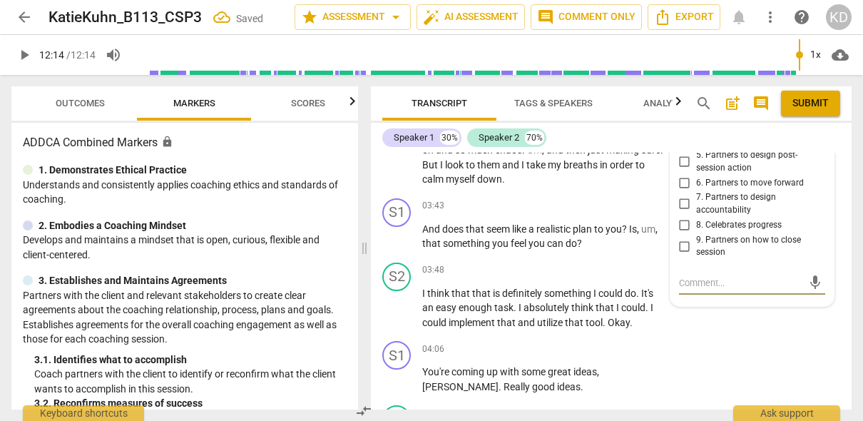
click at [684, 182] on input "6. Partners to move forward" at bounding box center [685, 182] width 23 height 17
checkbox input "true"
click at [715, 281] on textarea at bounding box center [740, 283] width 123 height 14
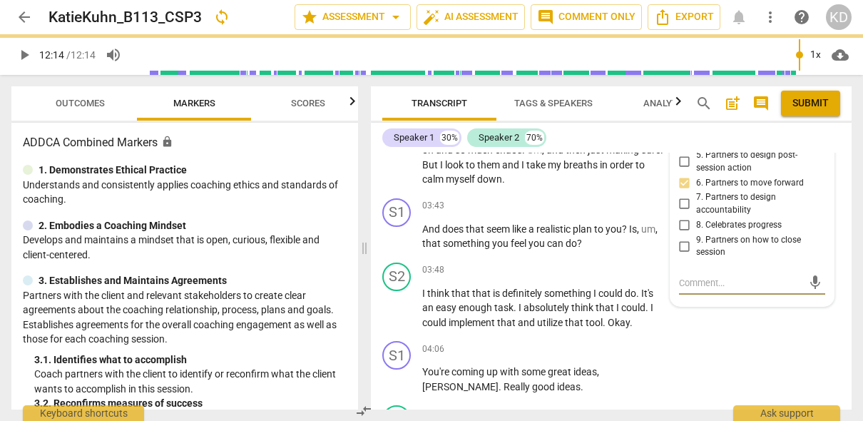
type textarea "T"
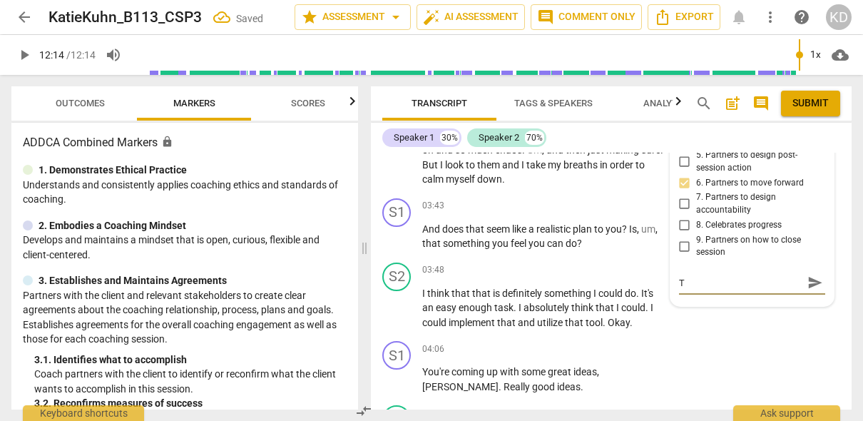
type textarea "Th"
type textarea "Thi"
type textarea "This"
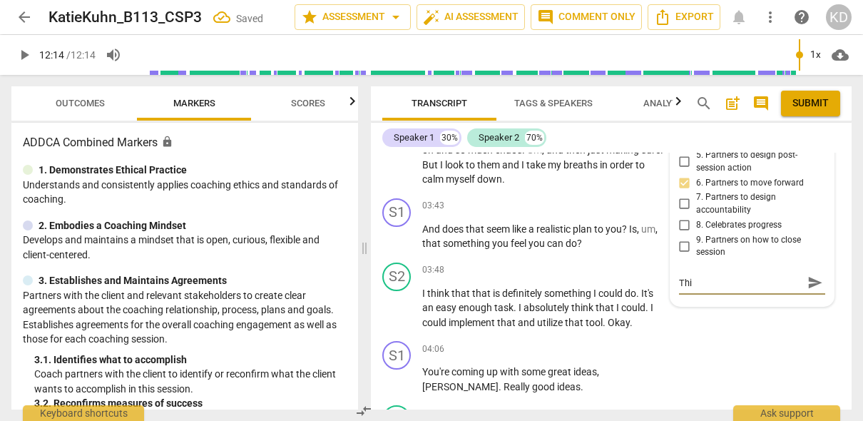
type textarea "This"
type textarea "This i"
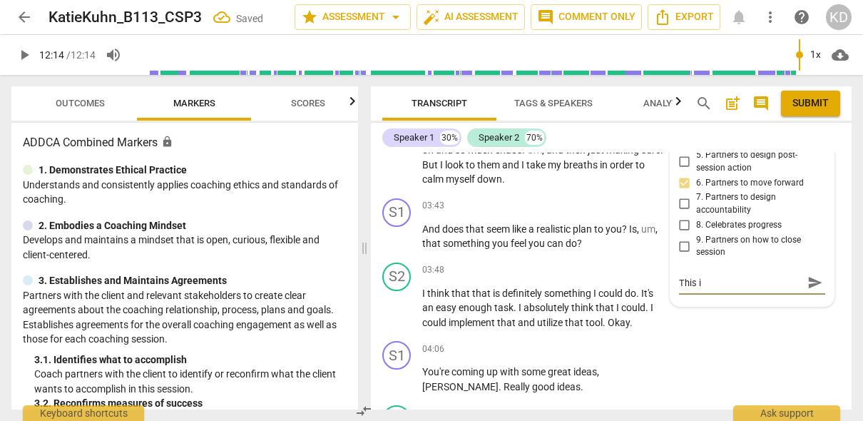
type textarea "This is"
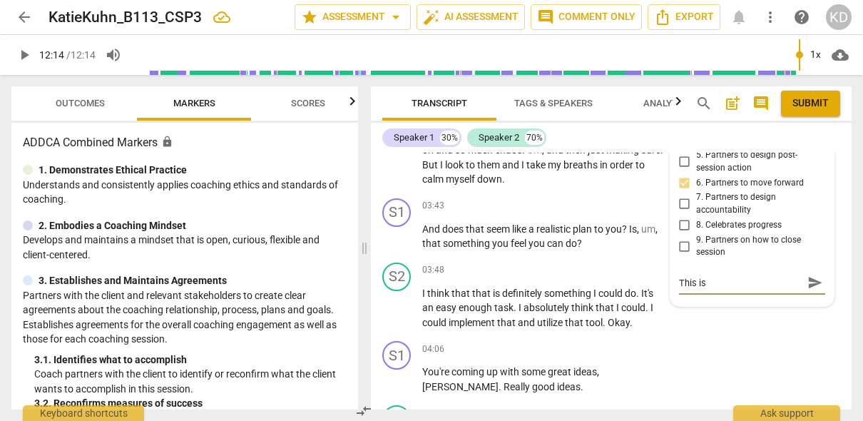
type textarea "This is"
type textarea "This i"
type textarea "This"
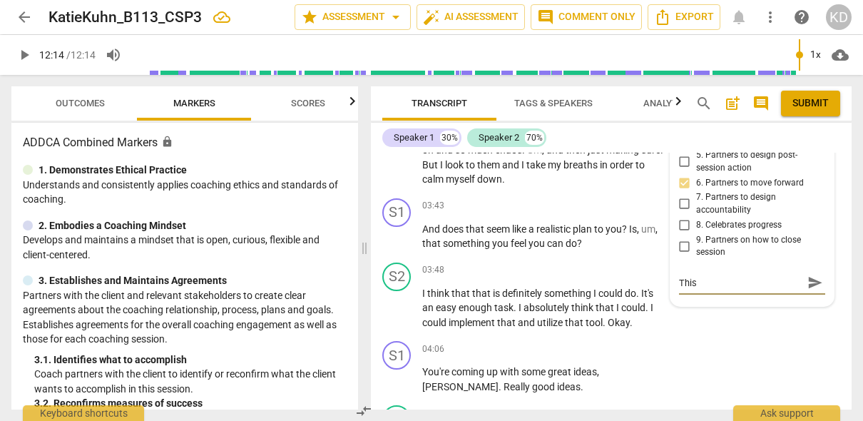
type textarea "This"
type textarea "Thi"
type textarea "Th"
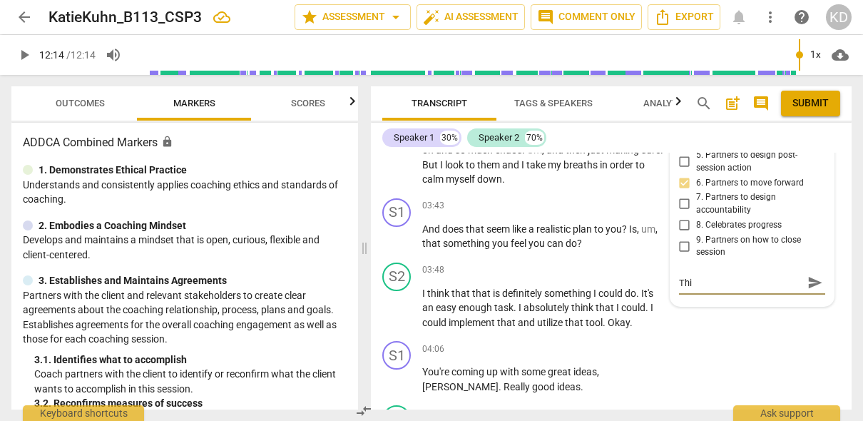
type textarea "Th"
type textarea "T"
type textarea "H"
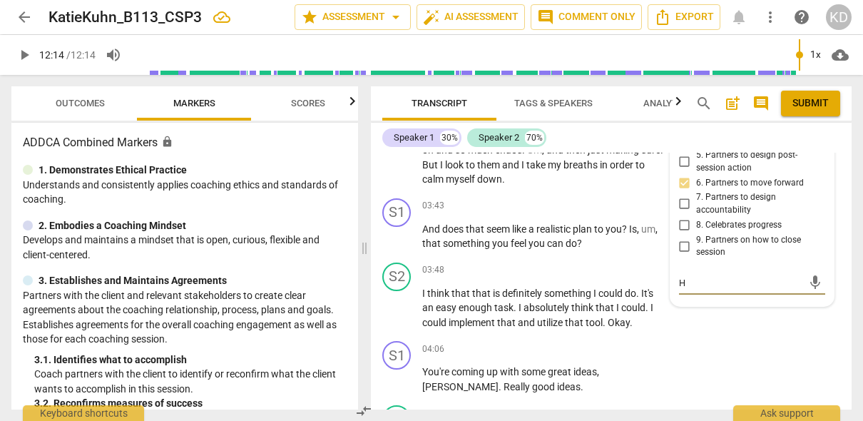
type textarea "Ho"
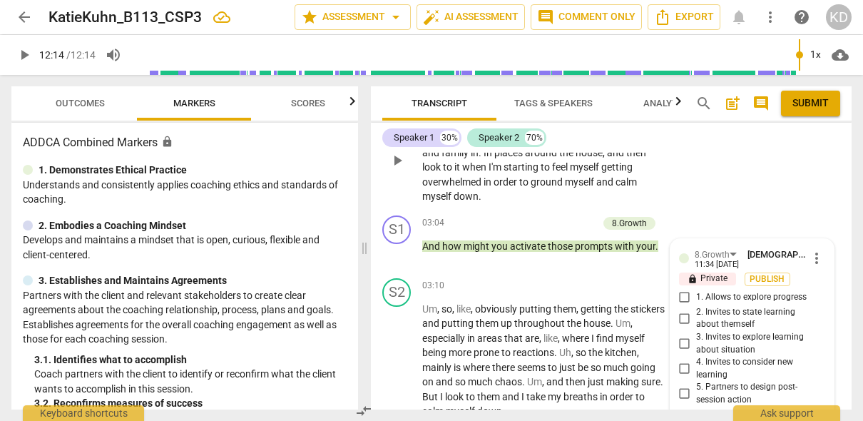
scroll to position [1048, 0]
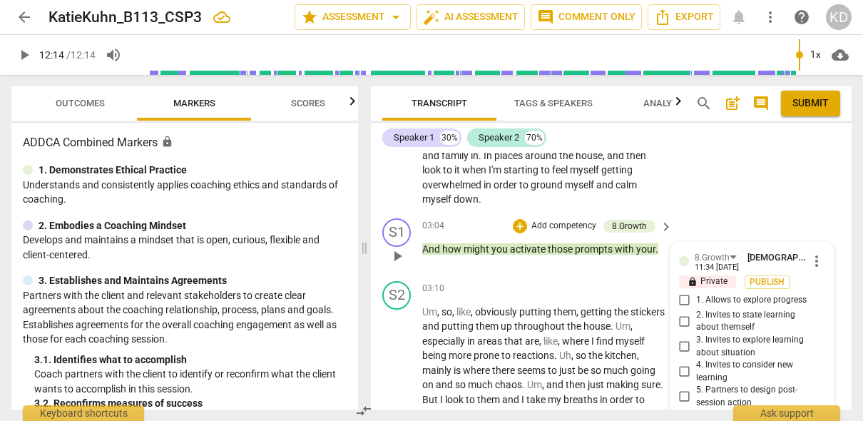
click at [432, 260] on div "03:04 + Add competency 8.Growth keyboard_arrow_right And how might you activate…" at bounding box center [548, 243] width 252 height 51
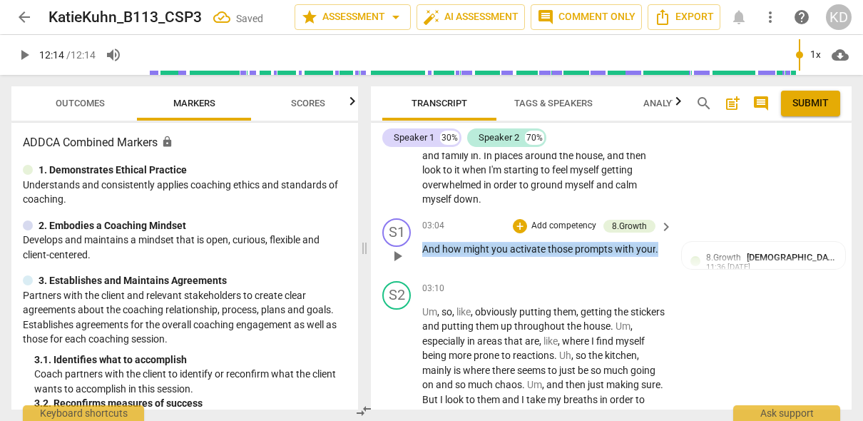
drag, startPoint x: 422, startPoint y: 248, endPoint x: 659, endPoint y: 246, distance: 236.9
click at [659, 246] on p "And how might you activate those prompts with your ." at bounding box center [543, 249] width 243 height 15
copy p "And how might you activate those prompts with your ."
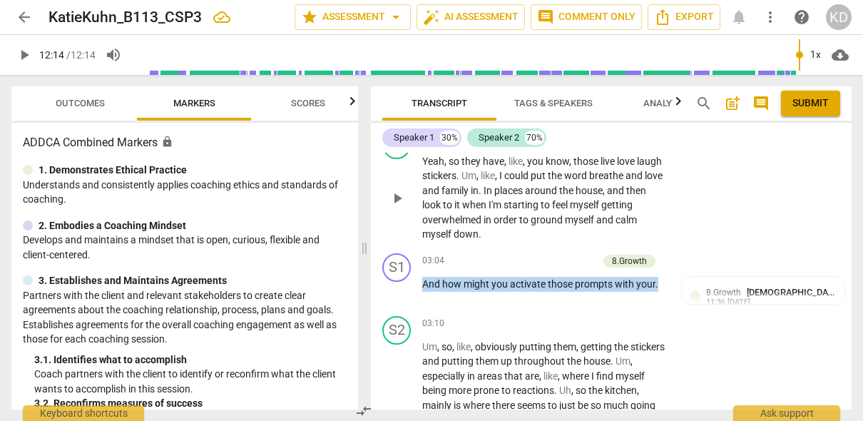
scroll to position [1034, 0]
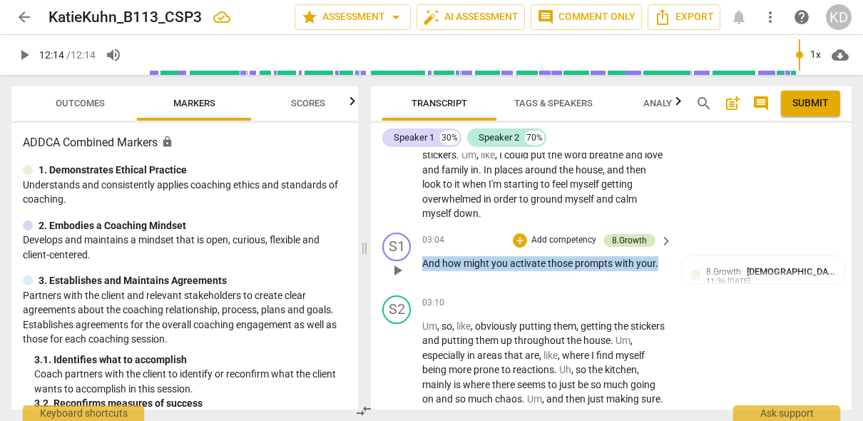
click at [629, 240] on div "8.Growth" at bounding box center [629, 240] width 35 height 13
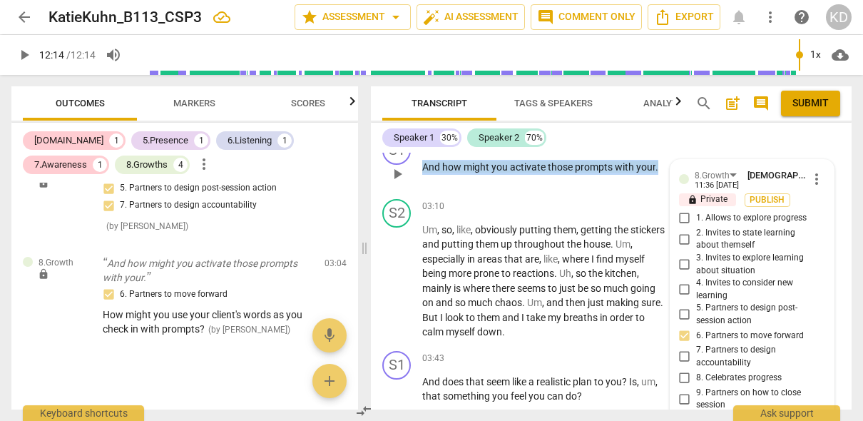
scroll to position [1138, 0]
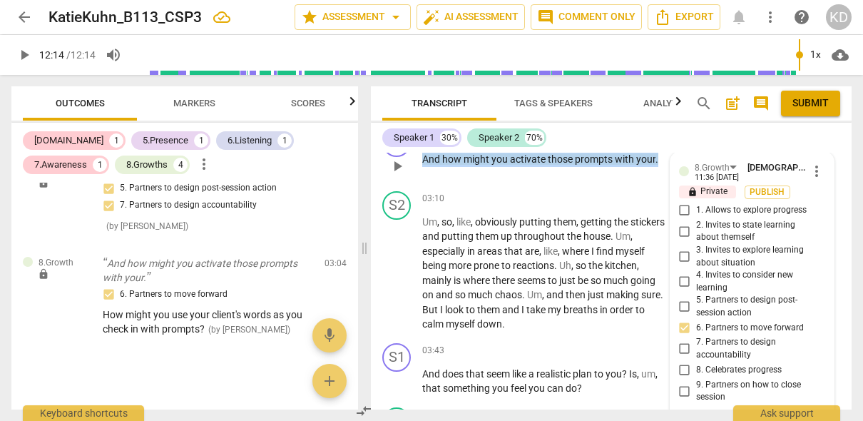
click at [733, 173] on span "more_vert" at bounding box center [816, 171] width 17 height 17
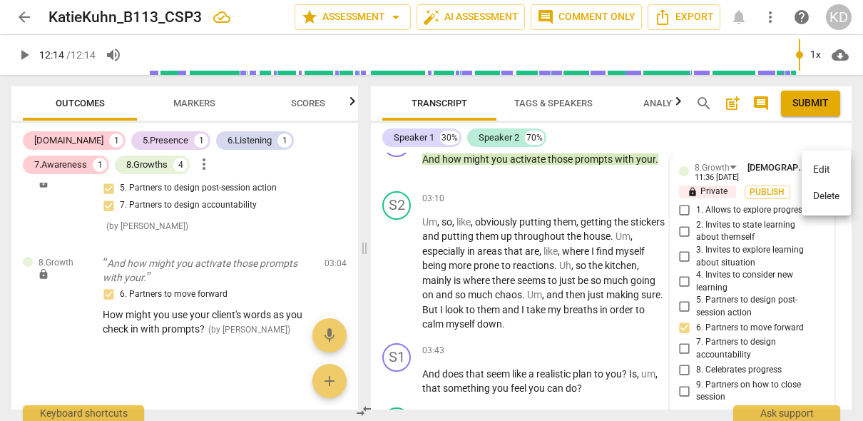
click at [386, 270] on div at bounding box center [431, 210] width 863 height 421
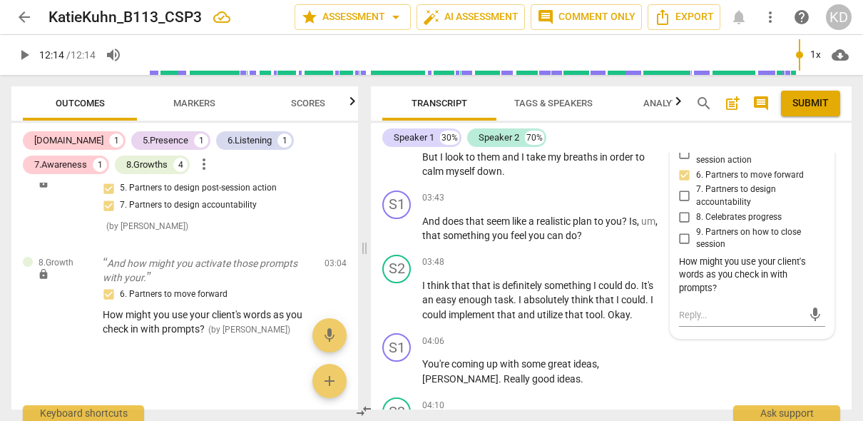
scroll to position [1292, 0]
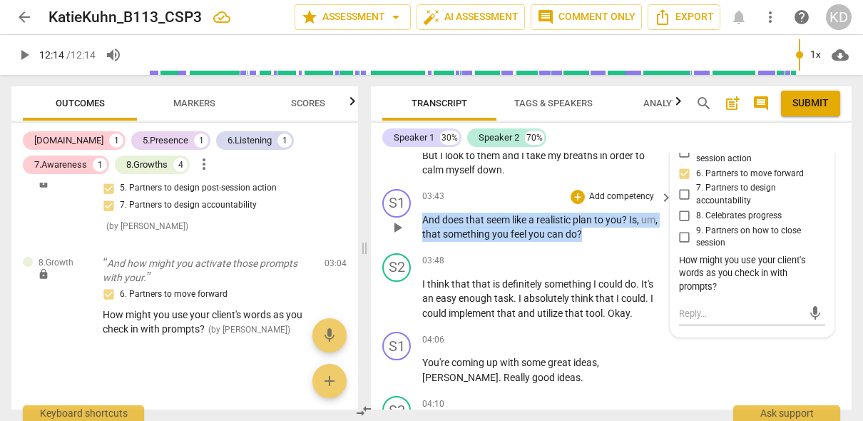
drag, startPoint x: 422, startPoint y: 216, endPoint x: 584, endPoint y: 230, distance: 161.9
click at [584, 230] on p "And does that seem like a realistic plan to you ? Is , um , that something you …" at bounding box center [543, 227] width 243 height 29
click at [604, 198] on p "Add competency" at bounding box center [622, 196] width 68 height 13
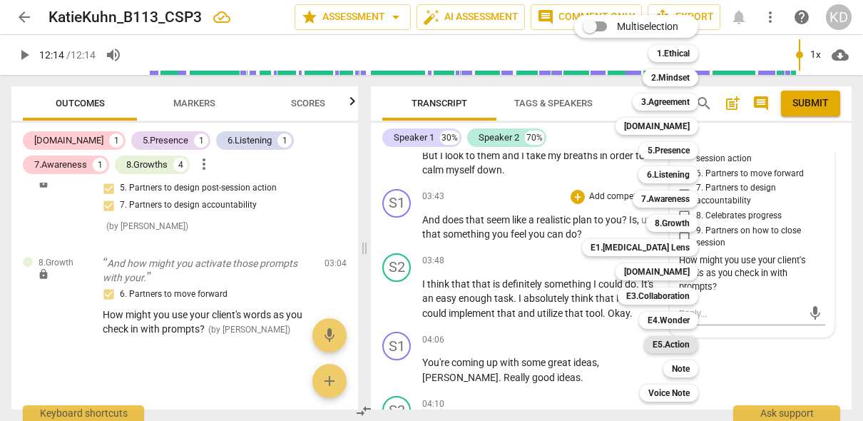
click at [674, 345] on b "E5.Action" at bounding box center [671, 344] width 37 height 17
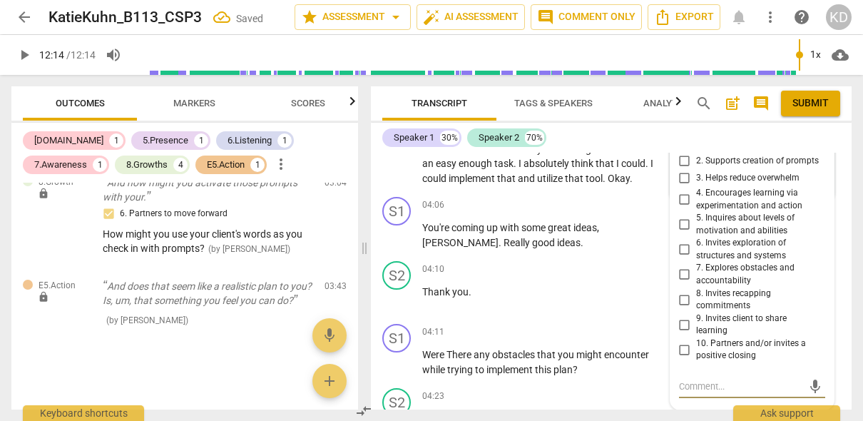
scroll to position [1415, 0]
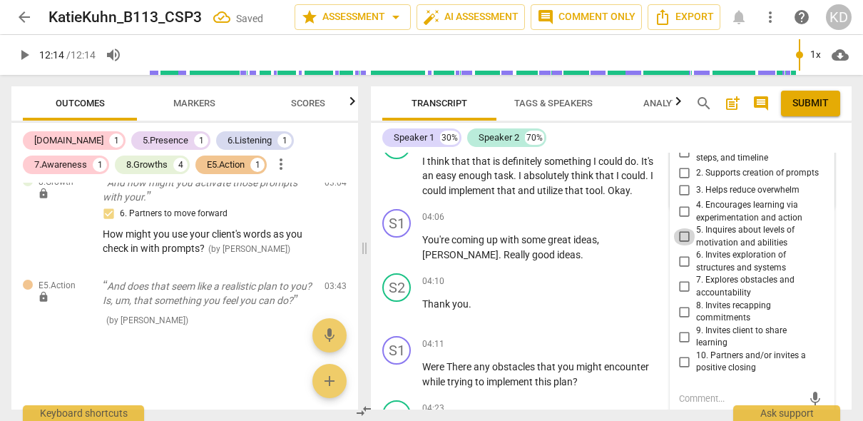
click at [684, 237] on input "5. Inquires about levels of motivation and abilities" at bounding box center [685, 236] width 23 height 17
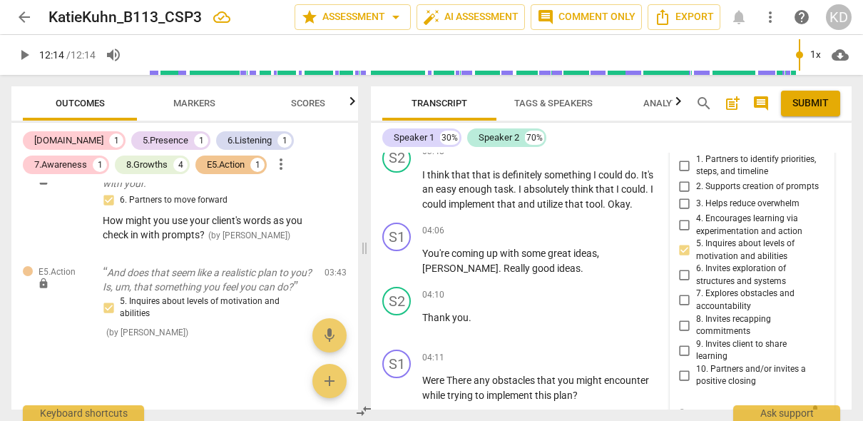
scroll to position [1410, 0]
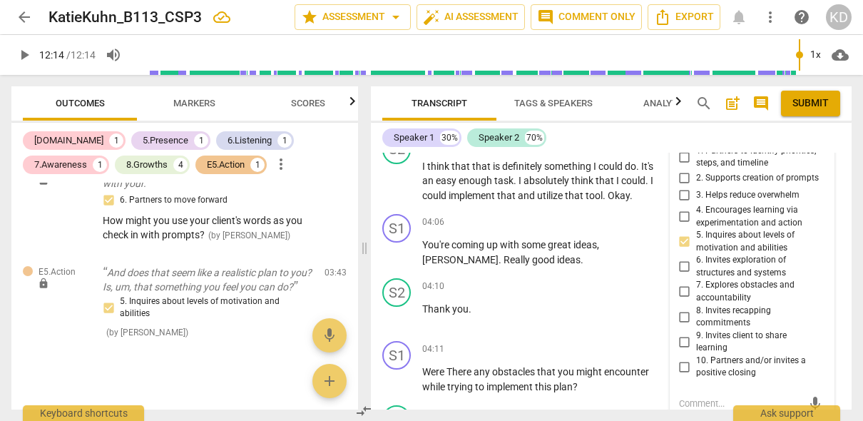
click at [682, 213] on input "4. Encourages learning via experimentation and action" at bounding box center [685, 216] width 23 height 17
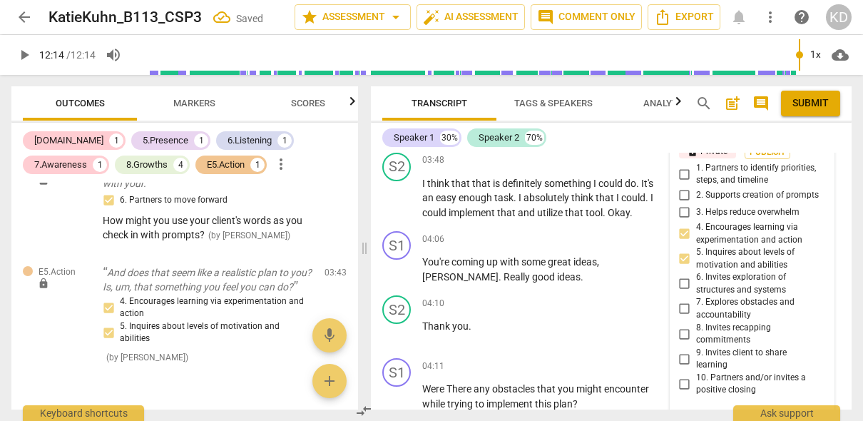
scroll to position [1391, 0]
click at [377, 221] on div "S2 play_arrow pause 03:48 + Add competency keyboard_arrow_right I think that th…" at bounding box center [611, 187] width 481 height 79
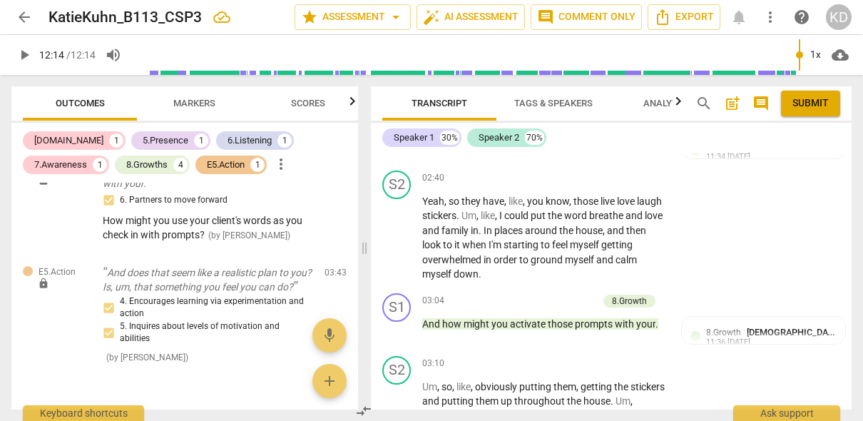
scroll to position [964, 0]
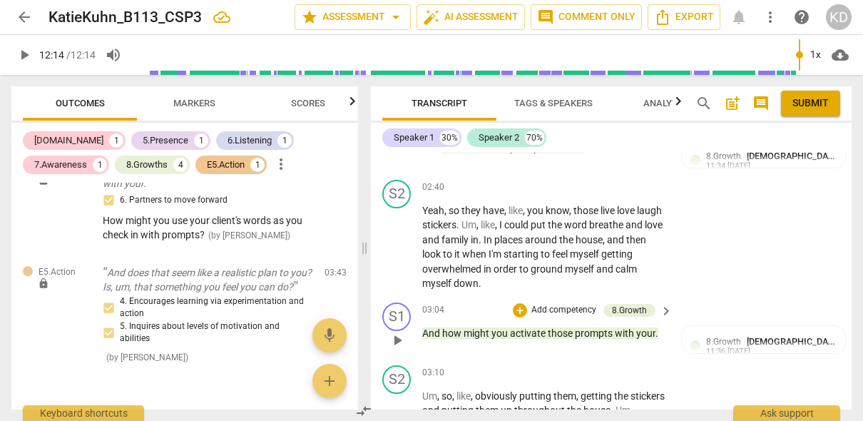
click at [570, 307] on p "Add competency" at bounding box center [564, 310] width 68 height 13
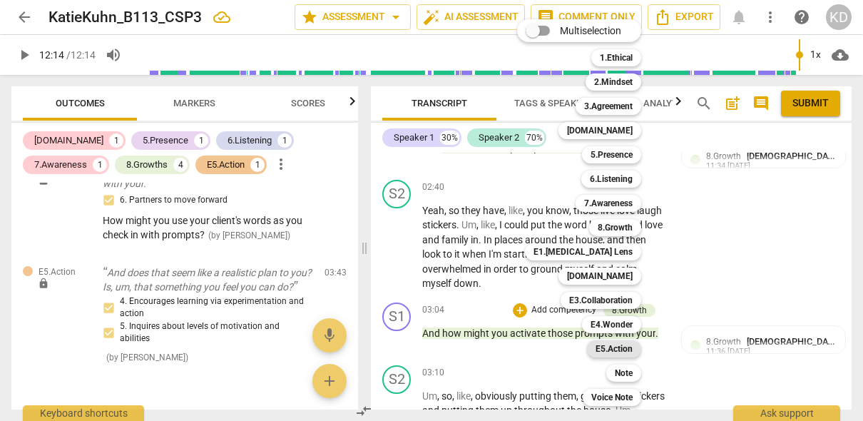
click at [624, 347] on b "E5.Action" at bounding box center [614, 348] width 37 height 17
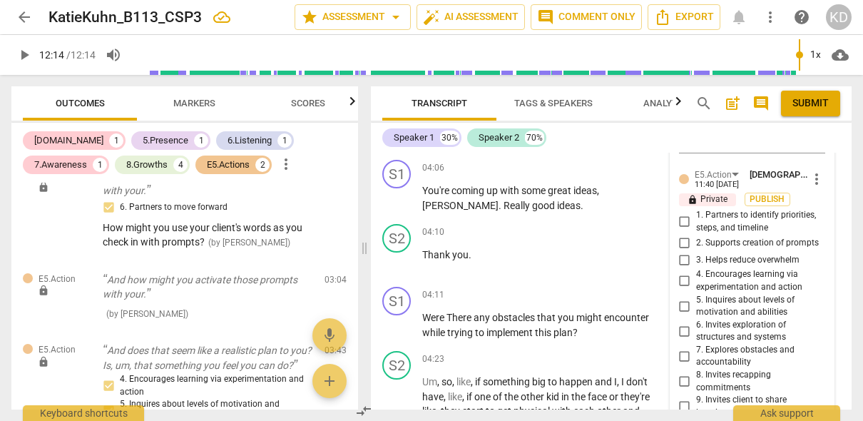
scroll to position [1466, 0]
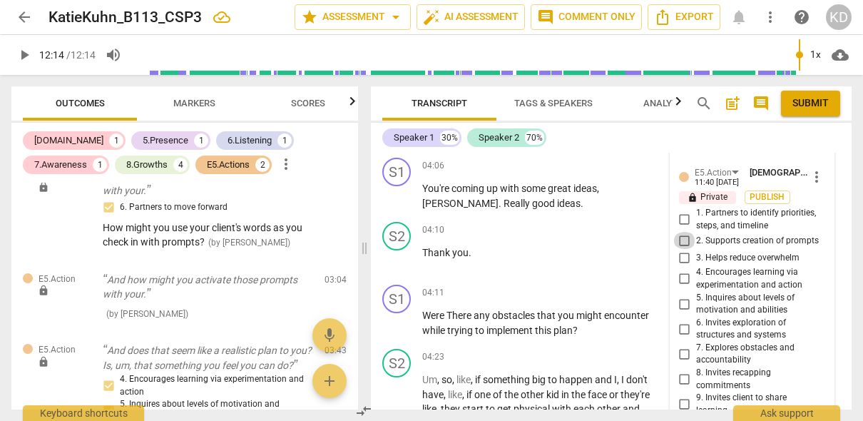
click at [683, 240] on input "2. Supports creation of prompts" at bounding box center [685, 240] width 23 height 17
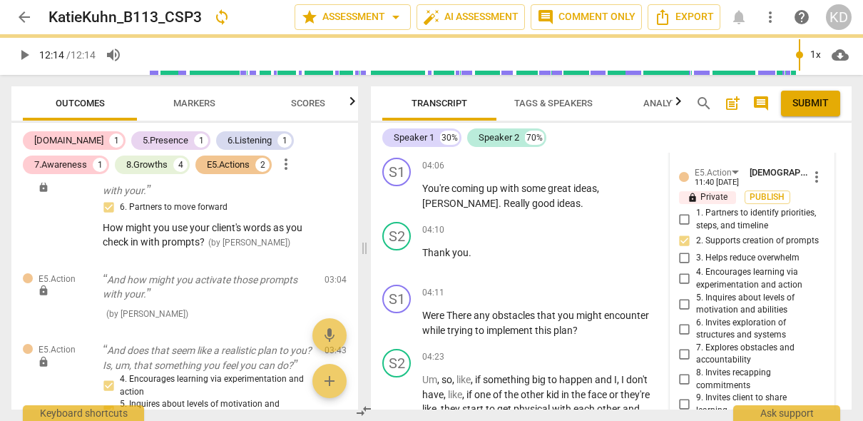
click at [682, 279] on input "4. Encourages learning via experimentation and action" at bounding box center [685, 278] width 23 height 17
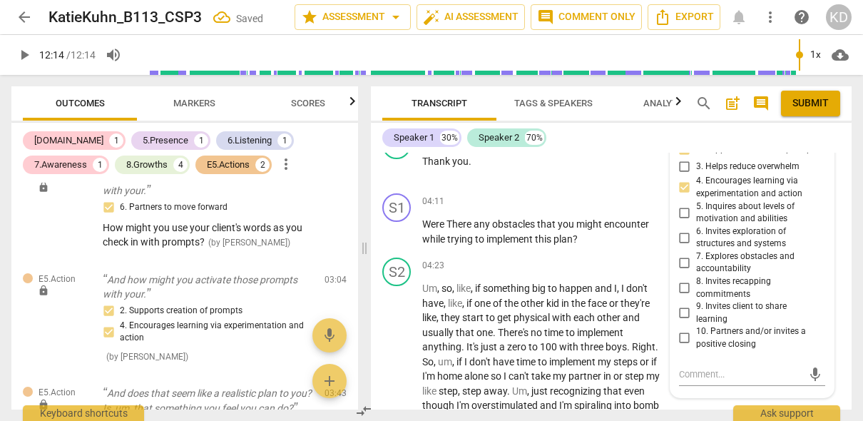
scroll to position [1559, 0]
click at [376, 246] on div "S1 play_arrow pause 04:11 + Add competency keyboard_arrow_right Were There any …" at bounding box center [611, 218] width 481 height 64
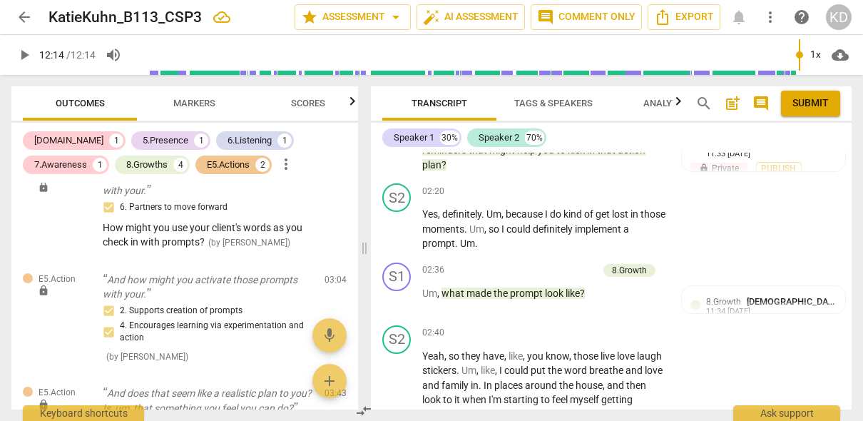
scroll to position [816, 0]
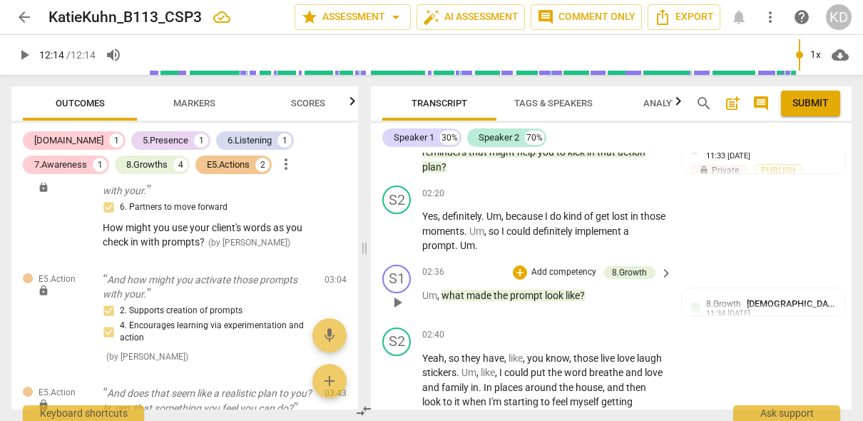
click at [571, 270] on p "Add competency" at bounding box center [564, 272] width 68 height 13
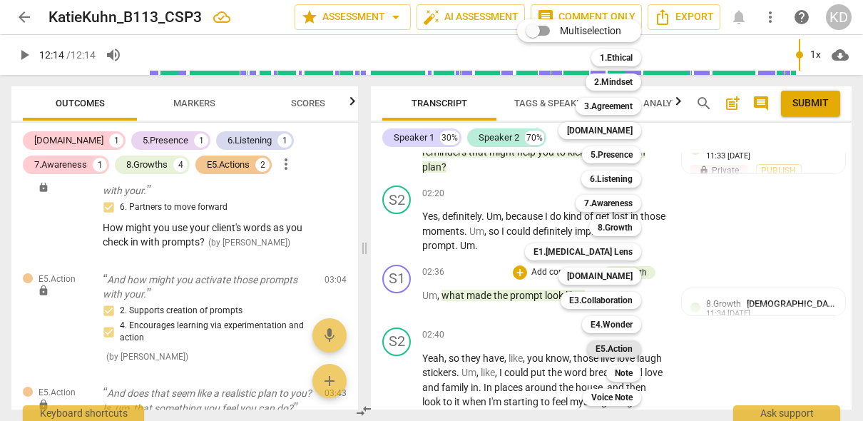
click at [612, 346] on b "E5.Action" at bounding box center [614, 348] width 37 height 17
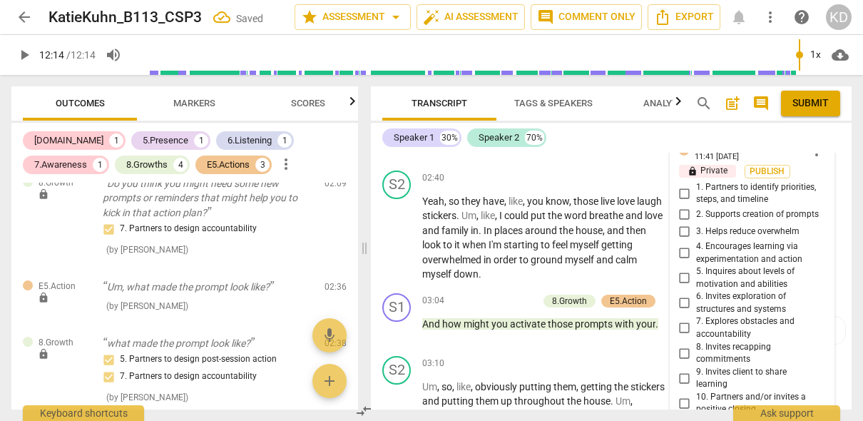
scroll to position [970, 0]
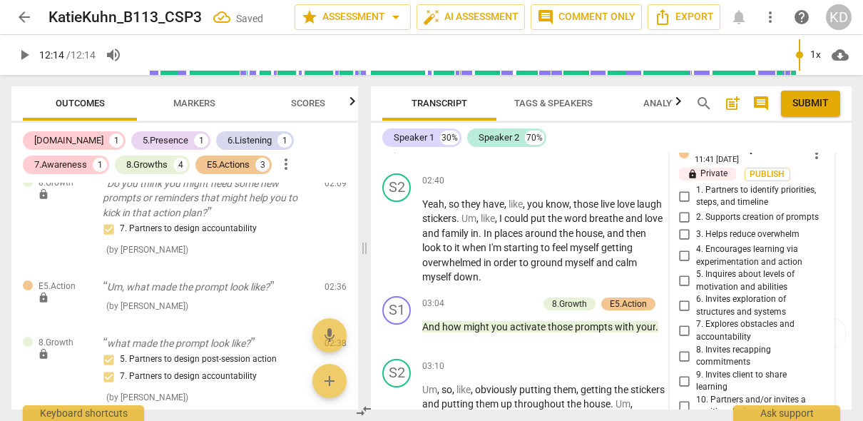
click at [682, 215] on input "2. Supports creation of prompts" at bounding box center [685, 217] width 23 height 17
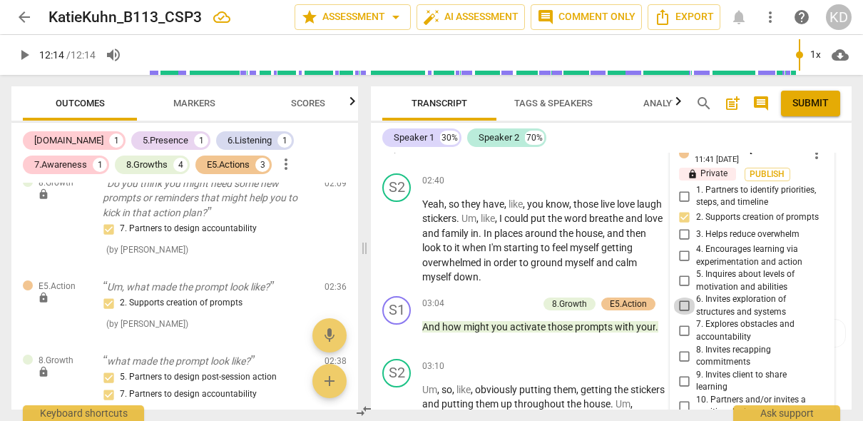
click at [686, 305] on input "6. Invites exploration of structures and systems" at bounding box center [685, 306] width 23 height 17
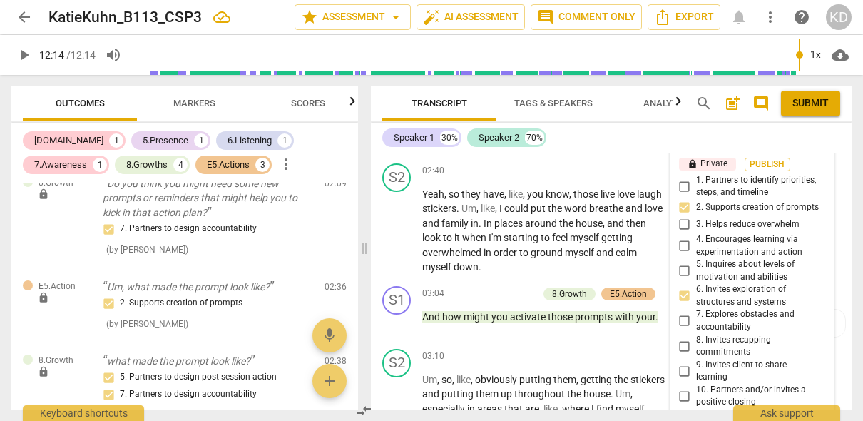
scroll to position [982, 0]
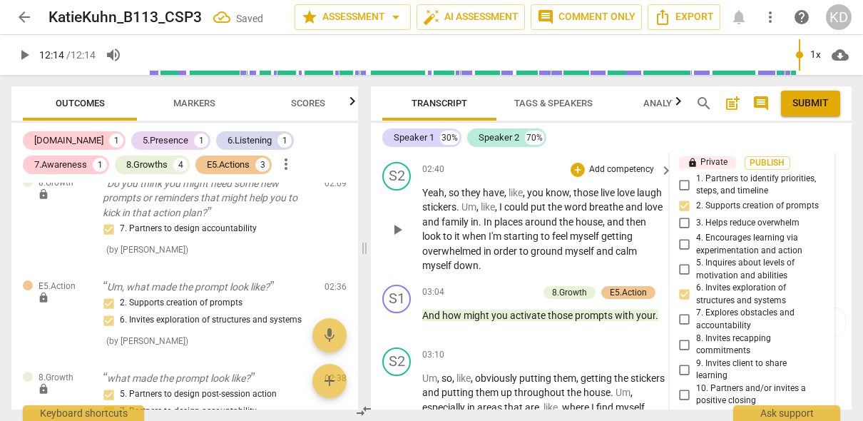
click at [375, 268] on div "S2 play_arrow pause 02:40 + Add competency keyboard_arrow_right Yeah , so they …" at bounding box center [611, 217] width 481 height 123
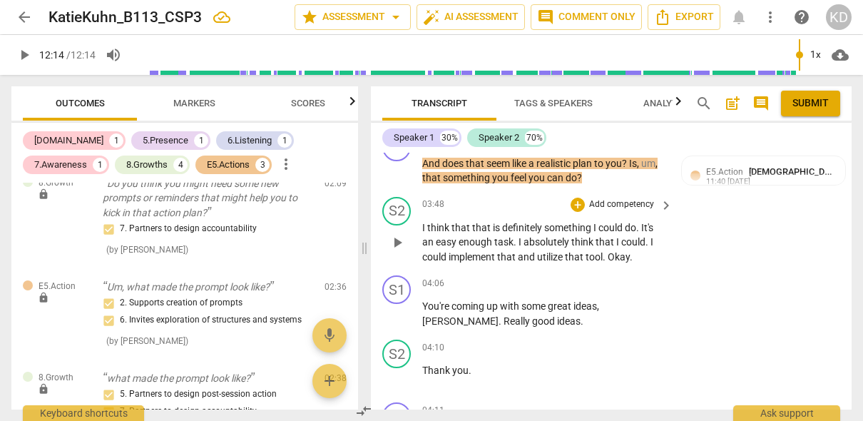
scroll to position [1375, 0]
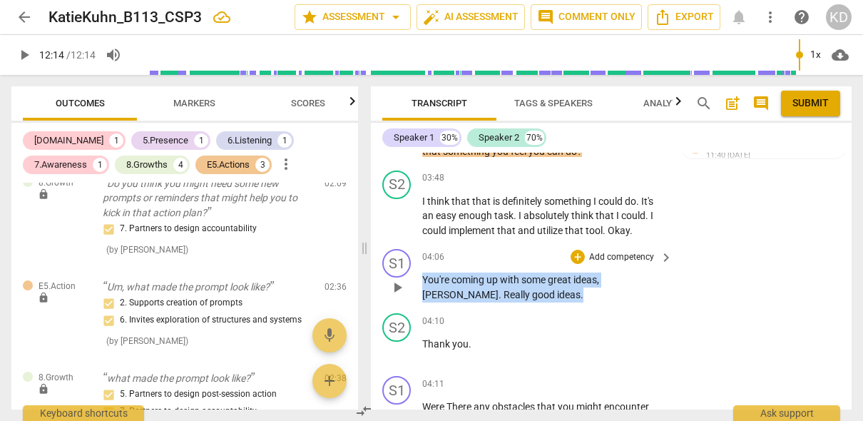
drag, startPoint x: 423, startPoint y: 278, endPoint x: 507, endPoint y: 294, distance: 85.6
click at [507, 294] on p "You're coming up with some great ideas , [PERSON_NAME] . Really good ideas ." at bounding box center [543, 287] width 243 height 29
click at [621, 255] on p "Add competency" at bounding box center [622, 257] width 68 height 13
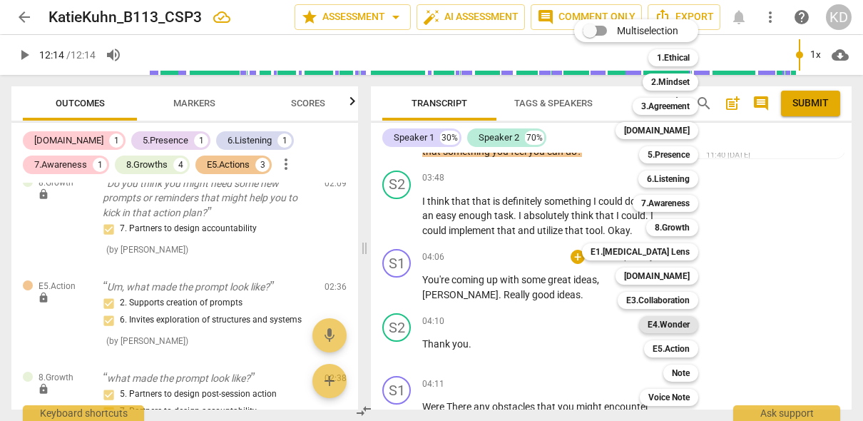
click at [673, 322] on b "E4.Wonder" at bounding box center [669, 324] width 42 height 17
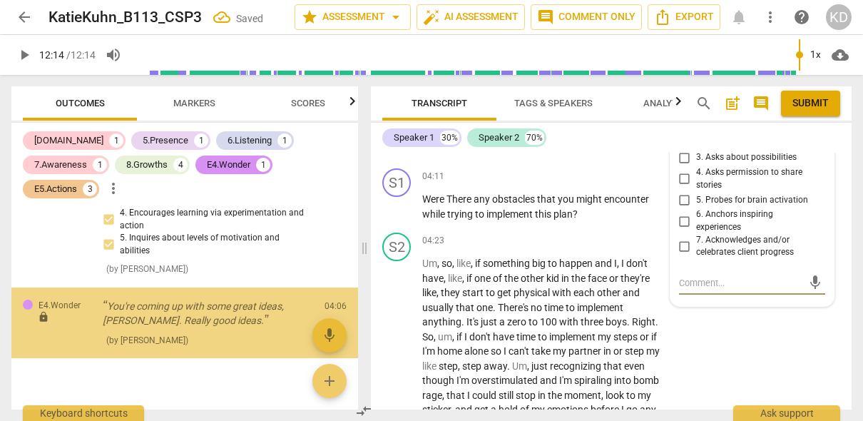
scroll to position [1139, 0]
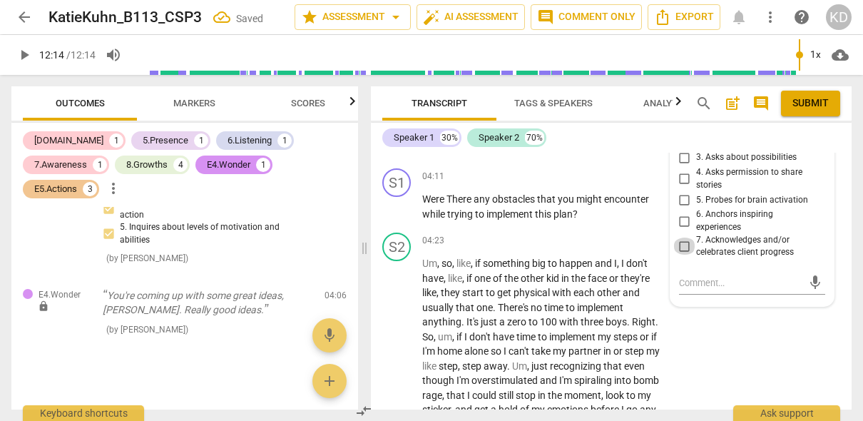
click at [681, 245] on input "7. Acknowledges and/or celebrates client progress" at bounding box center [685, 246] width 23 height 17
click at [695, 280] on textarea at bounding box center [740, 283] width 123 height 14
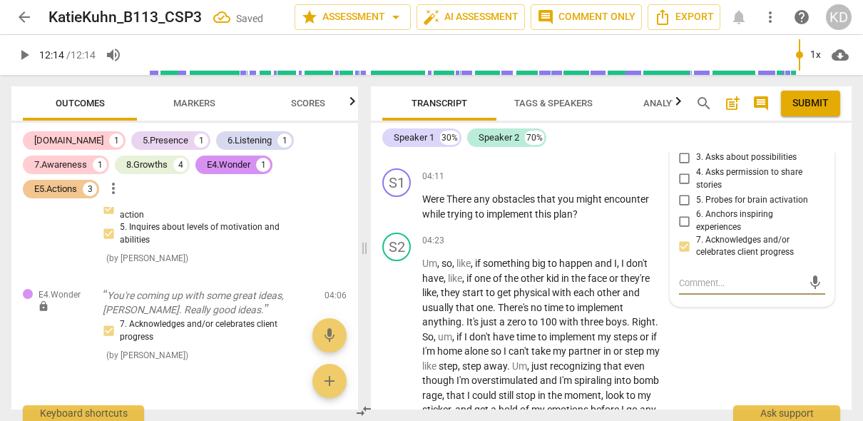
paste textarea "And how might you activate those prompts with your."
drag, startPoint x: 787, startPoint y: 294, endPoint x: 676, endPoint y: 281, distance: 111.3
click at [679, 281] on textarea "And how might you activate those prompts with your." at bounding box center [740, 289] width 123 height 27
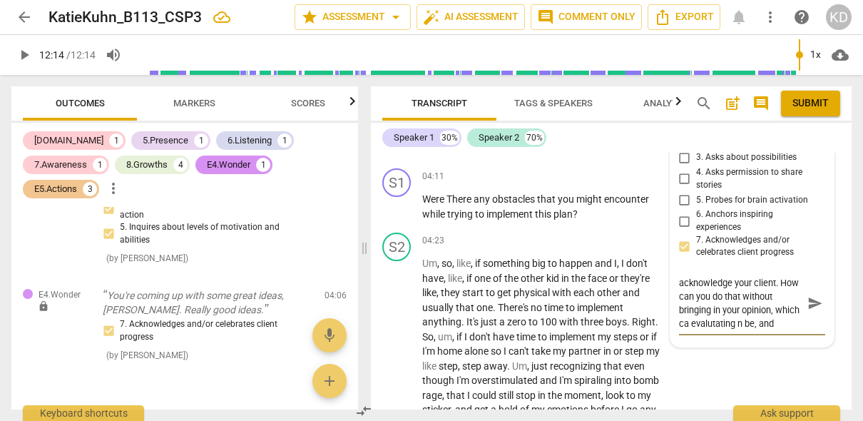
scroll to position [27, 0]
drag, startPoint x: 698, startPoint y: 320, endPoint x: 676, endPoint y: 297, distance: 31.3
click at [679, 297] on textarea "Your intention is to acknowledge your client. How can you do that without bring…" at bounding box center [740, 303] width 123 height 54
click at [698, 312] on textarea "Your intention is to acknowledge your client. How can you do that without evalu…" at bounding box center [740, 310] width 123 height 68
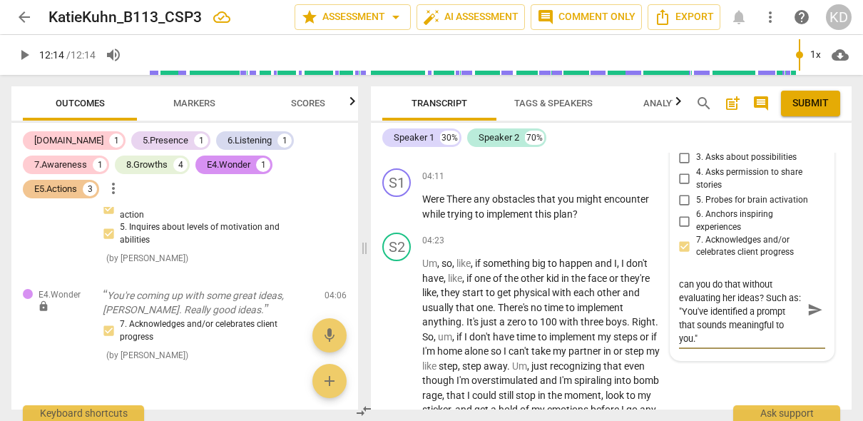
click at [733, 337] on textarea "Your intention is to acknowledge your client. How can you do that without evalu…" at bounding box center [740, 310] width 123 height 68
click at [733, 296] on textarea "Your intention is to acknowledge your client. How can you do that without evalu…" at bounding box center [740, 310] width 123 height 68
click at [682, 293] on textarea "Your intention is to acknowledge your client. How can you do that without evalu…" at bounding box center [740, 310] width 123 height 68
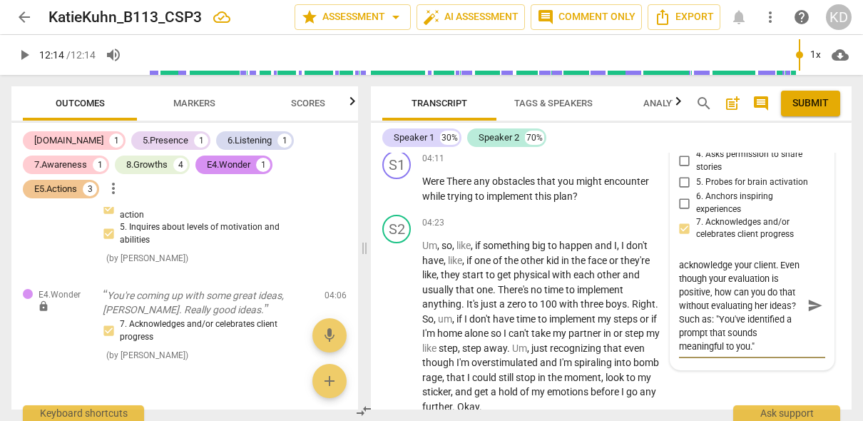
scroll to position [0, 0]
click at [733, 280] on textarea "Your intention is to acknowledge your client. Even though your evaluation is po…" at bounding box center [740, 305] width 123 height 95
click at [733, 293] on textarea "Your intention is to acknowledge your client for her idea. Even though your eva…" at bounding box center [740, 305] width 123 height 95
click at [733, 319] on textarea "Your intention is to acknowledge your client for her idea. Even though your eva…" at bounding box center [740, 312] width 123 height 108
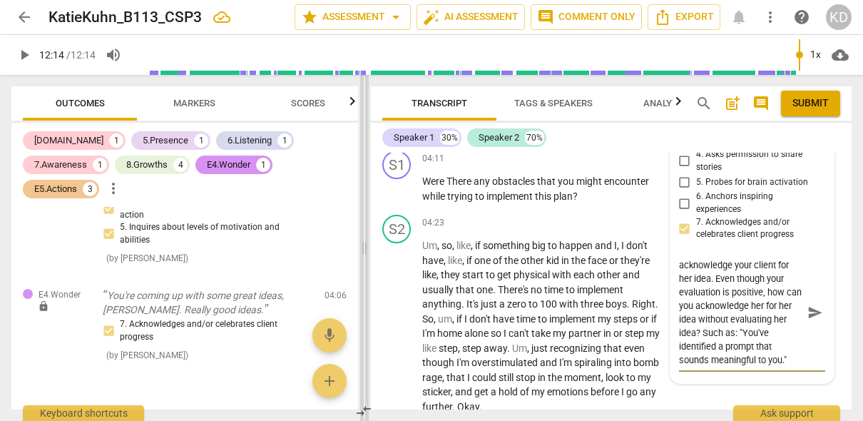
click at [367, 302] on span at bounding box center [364, 248] width 9 height 346
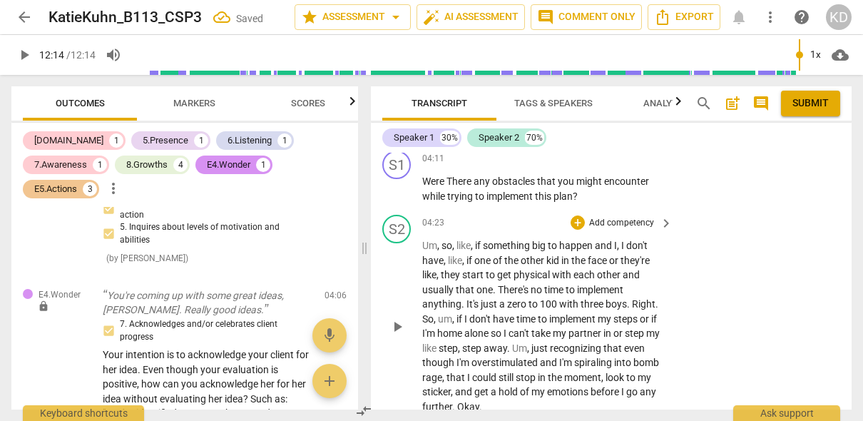
click at [376, 303] on div "S2 play_arrow pause 04:23 + Add competency keyboard_arrow_right Um , so , like …" at bounding box center [611, 314] width 481 height 210
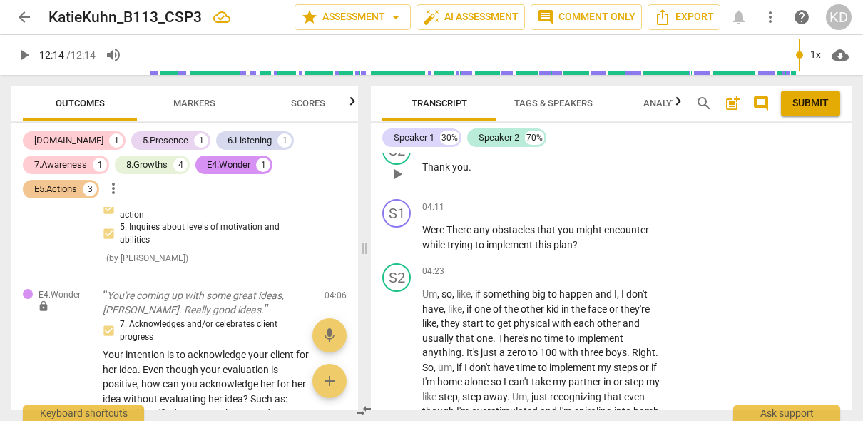
scroll to position [1562, 0]
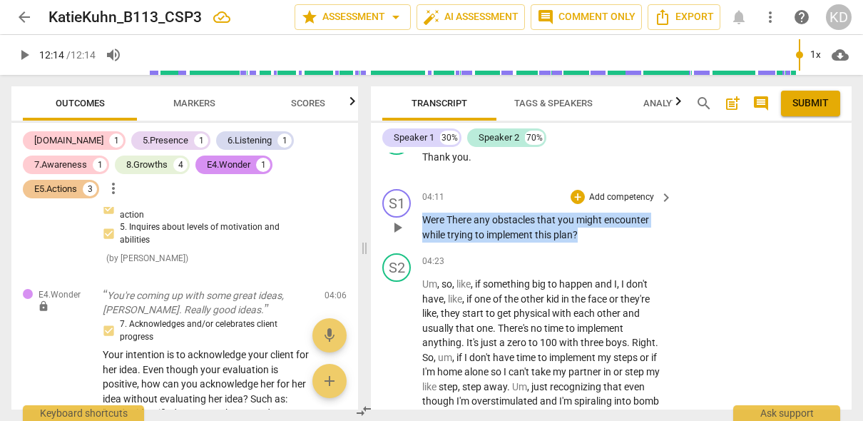
drag, startPoint x: 423, startPoint y: 219, endPoint x: 583, endPoint y: 233, distance: 160.5
click at [583, 233] on p "Were There any obstacles that you might encounter while trying to implement thi…" at bounding box center [543, 227] width 243 height 29
click at [624, 197] on p "Add competency" at bounding box center [622, 197] width 68 height 13
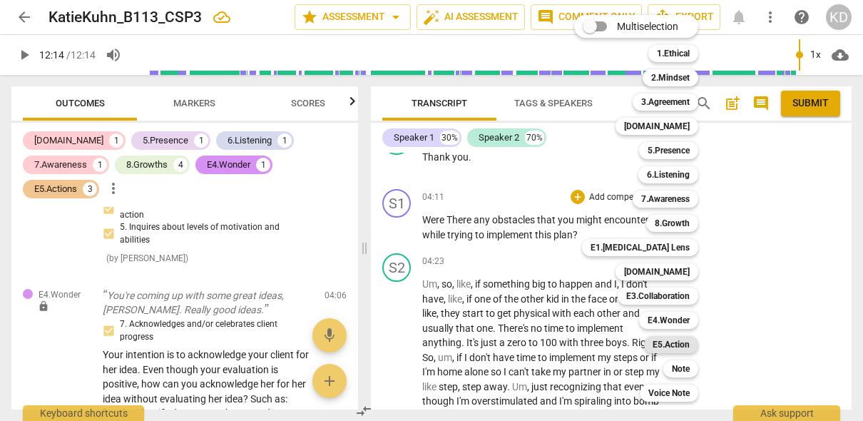
click at [669, 343] on b "E5.Action" at bounding box center [671, 344] width 37 height 17
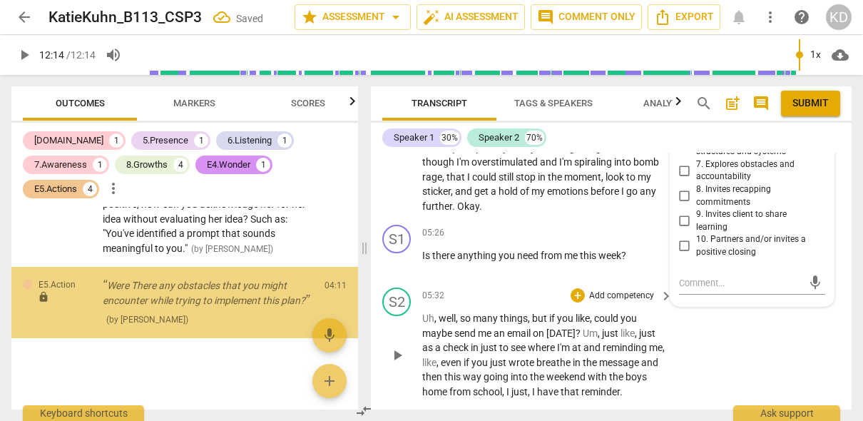
scroll to position [1322, 0]
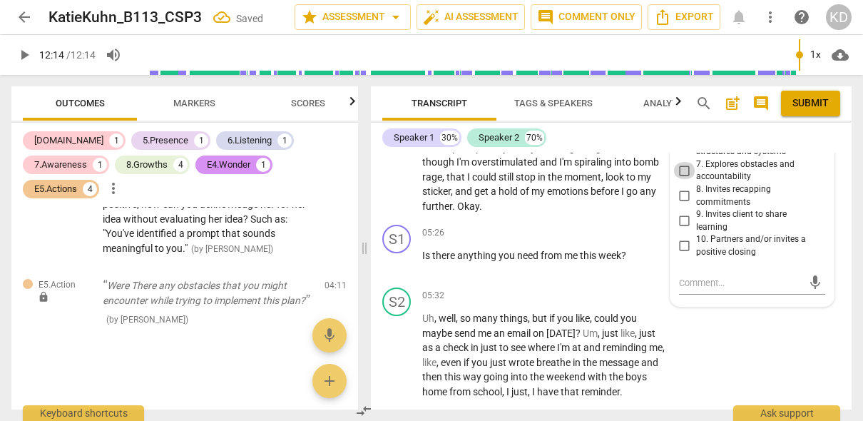
click at [681, 171] on input "7. Explores obstacles and accountability" at bounding box center [685, 170] width 23 height 17
click at [716, 283] on textarea at bounding box center [740, 283] width 123 height 14
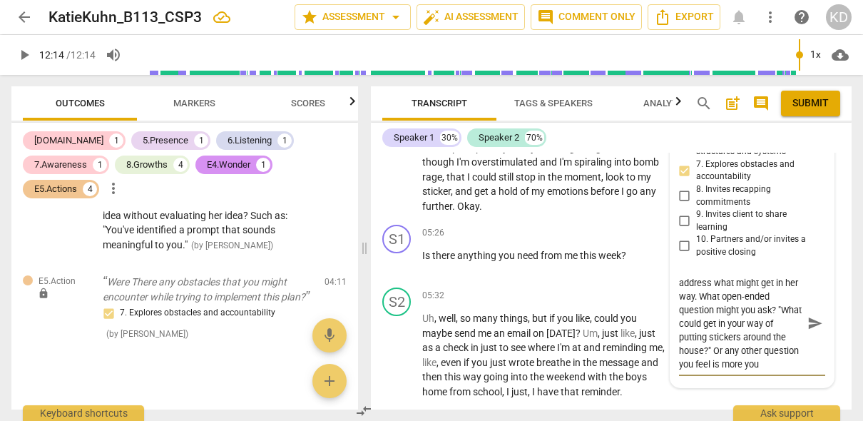
scroll to position [26, 0]
drag, startPoint x: 701, startPoint y: 365, endPoint x: 728, endPoint y: 340, distance: 36.3
click at [728, 340] on textarea "This is a good question as you address what might get in her way. What open-end…" at bounding box center [740, 323] width 123 height 95
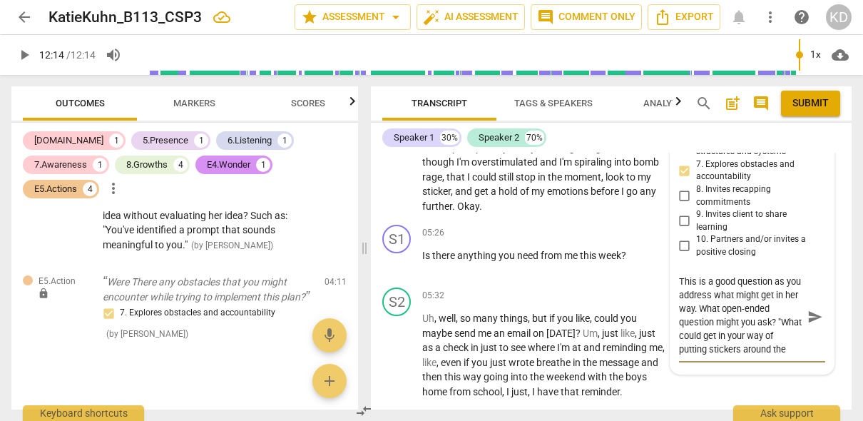
scroll to position [0, 0]
click at [375, 202] on div "S2 play_arrow pause 04:23 + Add competency keyboard_arrow_right Um , so , like …" at bounding box center [611, 114] width 481 height 210
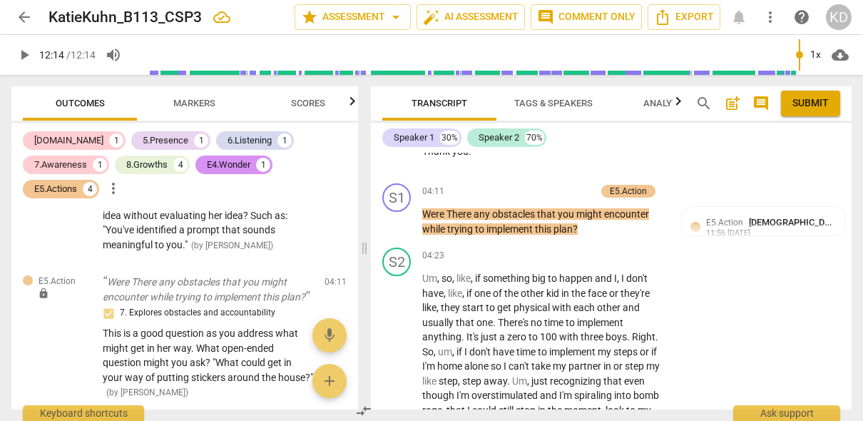
scroll to position [1564, 0]
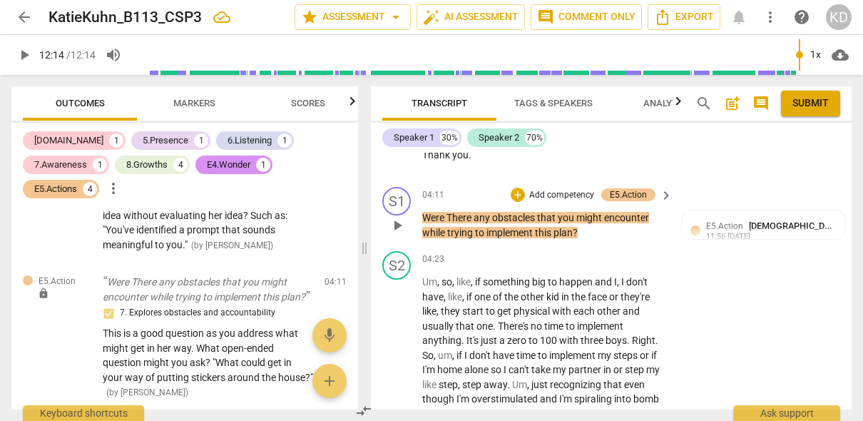
click at [565, 195] on p "Add competency" at bounding box center [562, 195] width 68 height 13
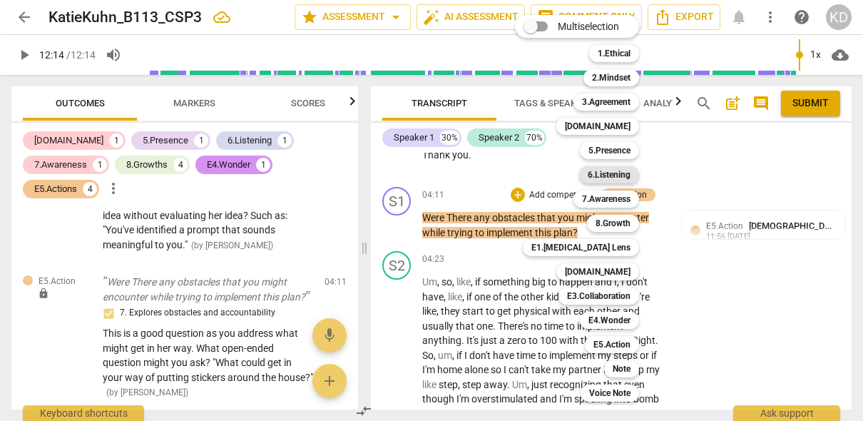
click at [611, 171] on b "6.Listening" at bounding box center [609, 174] width 43 height 17
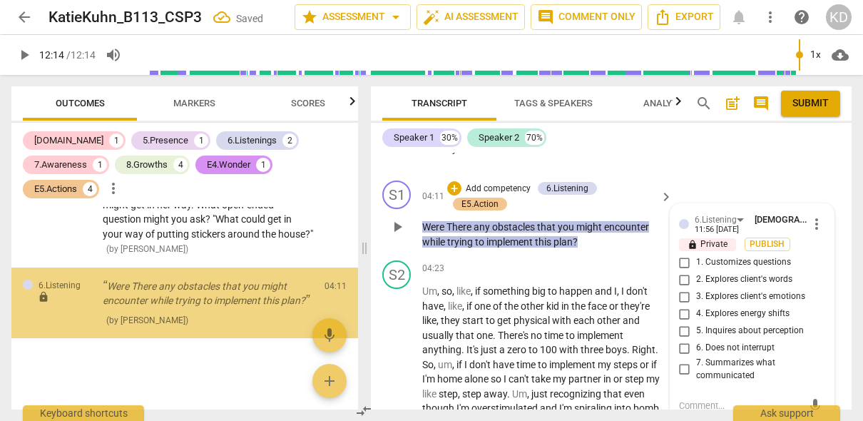
scroll to position [1484, 0]
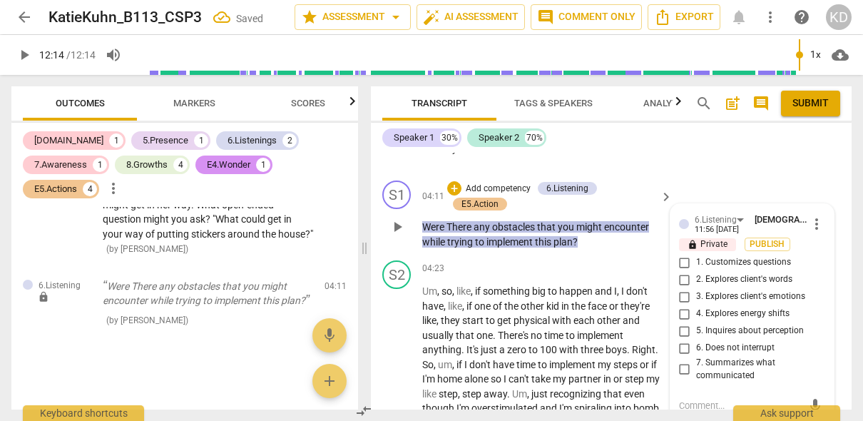
click at [683, 260] on input "1. Customizes questions" at bounding box center [685, 262] width 23 height 17
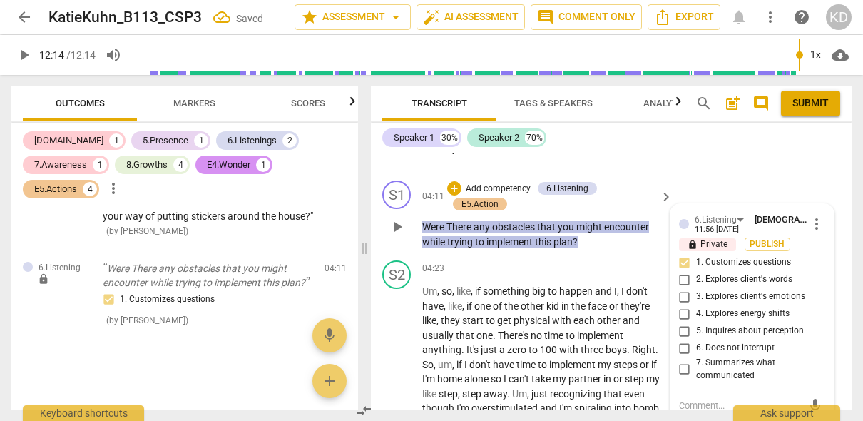
click at [683, 330] on input "5. Inquires about perception" at bounding box center [685, 330] width 23 height 17
click at [683, 345] on input "6. Does not interrupt" at bounding box center [685, 348] width 23 height 17
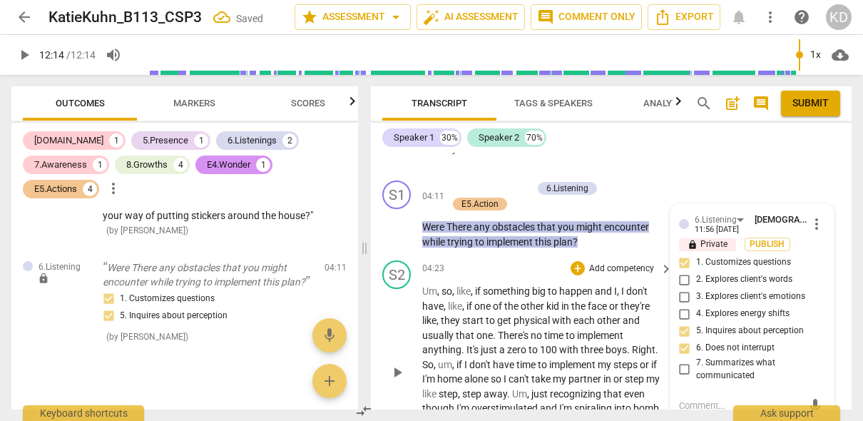
click at [381, 344] on div "S2 play_arrow pause 04:23 + Add competency keyboard_arrow_right Um , so , like …" at bounding box center [611, 360] width 481 height 210
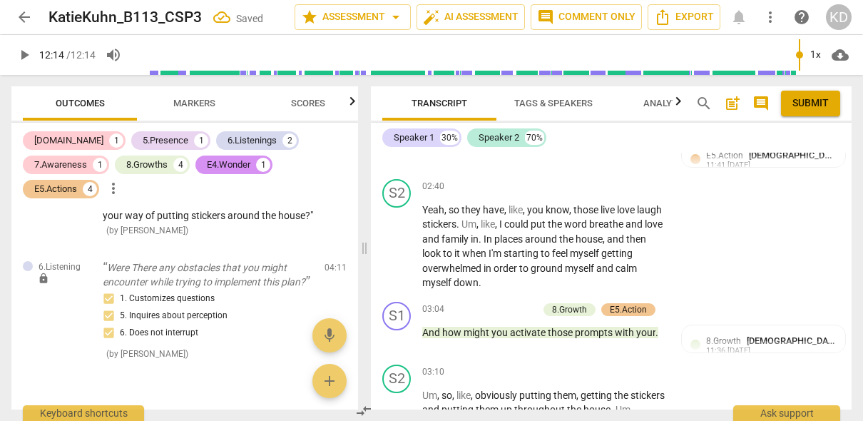
scroll to position [955, 0]
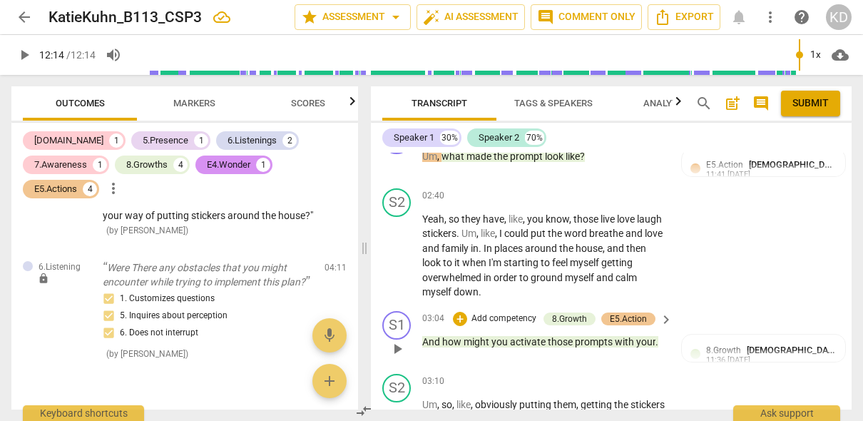
click at [526, 318] on p "Add competency" at bounding box center [504, 318] width 68 height 13
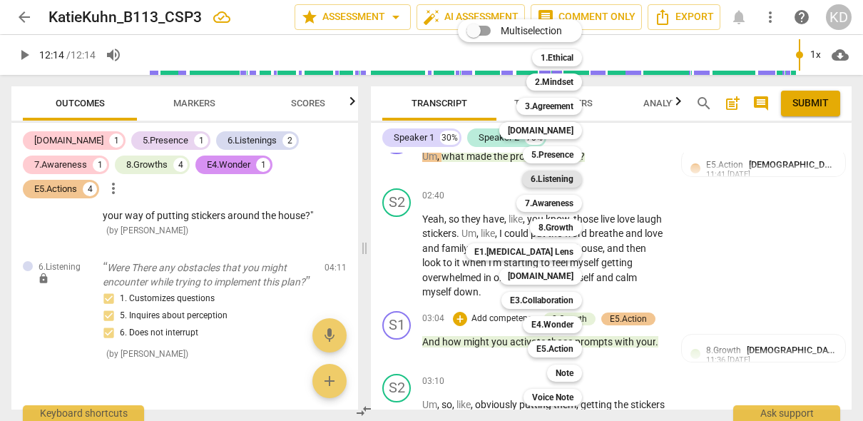
click at [559, 181] on b "6.Listening" at bounding box center [552, 179] width 43 height 17
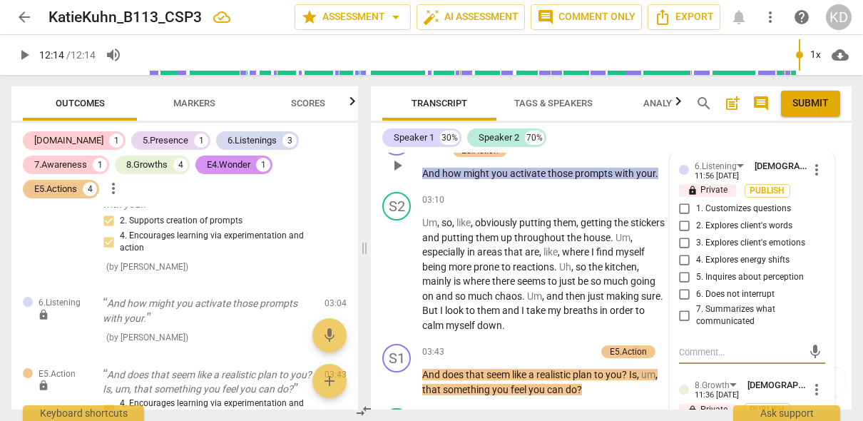
scroll to position [1149, 0]
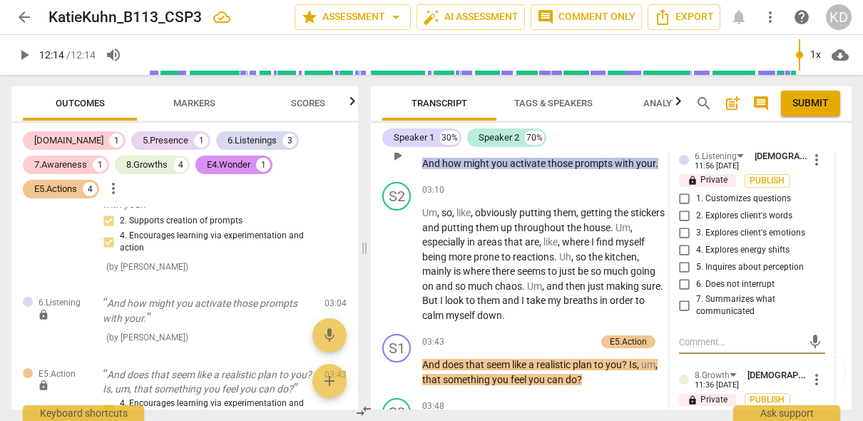
click at [681, 199] on input "1. Customizes questions" at bounding box center [685, 198] width 23 height 17
click at [683, 266] on input "5. Inquires about perception" at bounding box center [685, 267] width 23 height 17
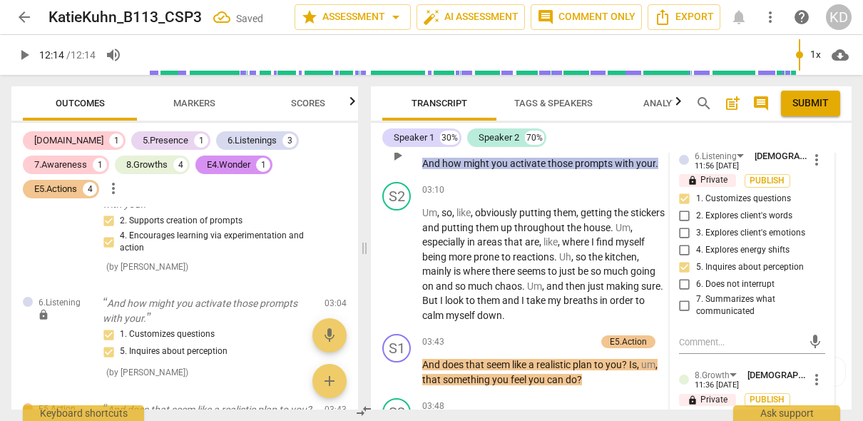
click at [683, 284] on input "6. Does not interrupt" at bounding box center [685, 284] width 23 height 17
click at [378, 296] on div "S2 play_arrow pause 03:10 + Add competency keyboard_arrow_right Um , so , like …" at bounding box center [611, 252] width 481 height 152
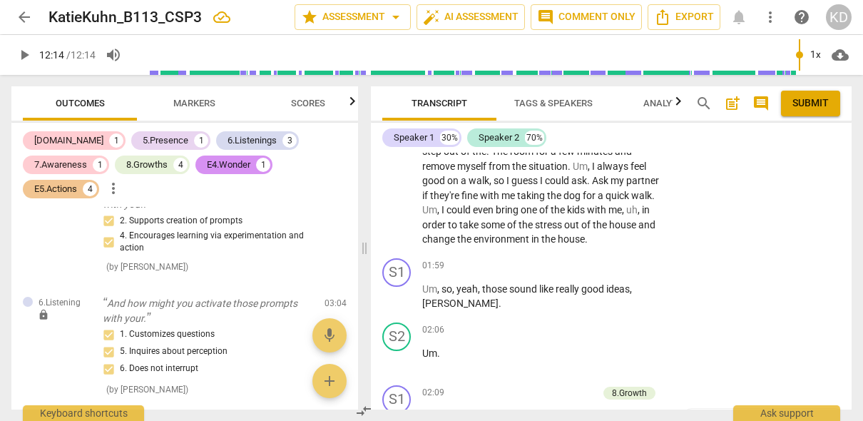
scroll to position [544, 0]
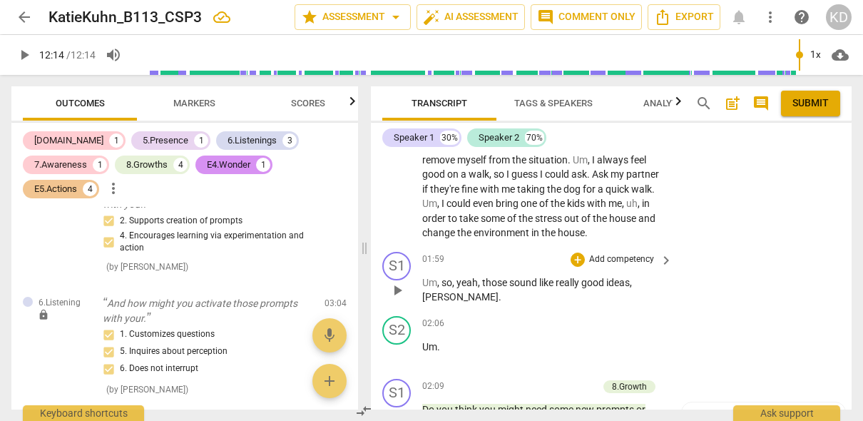
click at [619, 259] on p "Add competency" at bounding box center [622, 259] width 68 height 13
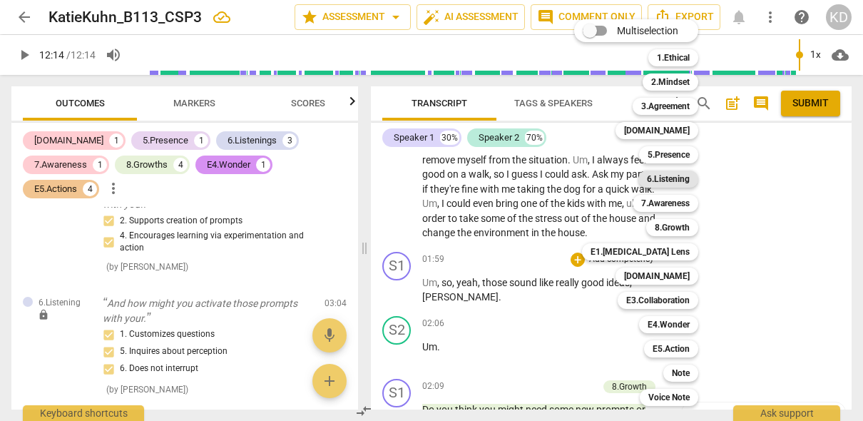
click at [667, 180] on b "6.Listening" at bounding box center [668, 179] width 43 height 17
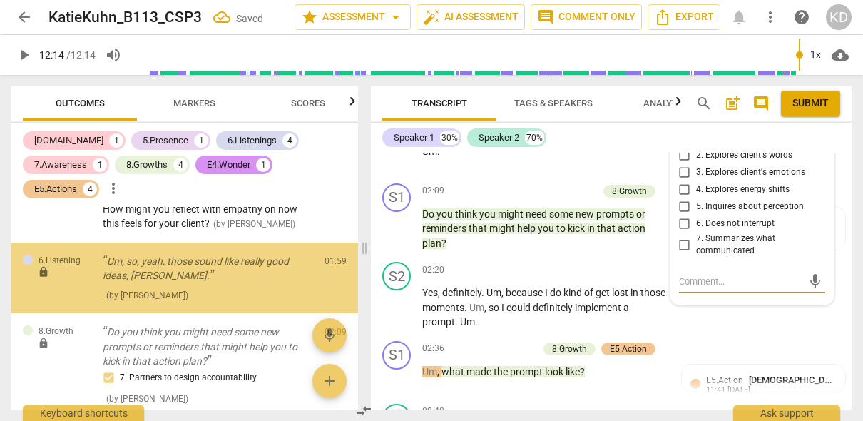
scroll to position [505, 0]
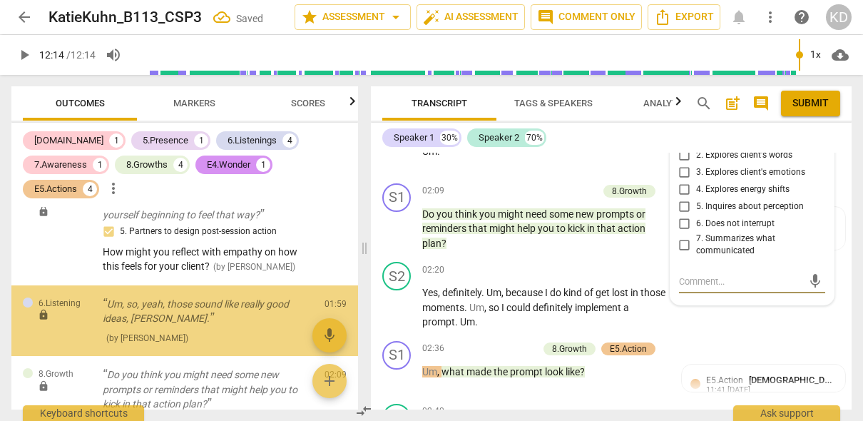
click at [684, 225] on input "6. Does not interrupt" at bounding box center [685, 223] width 23 height 17
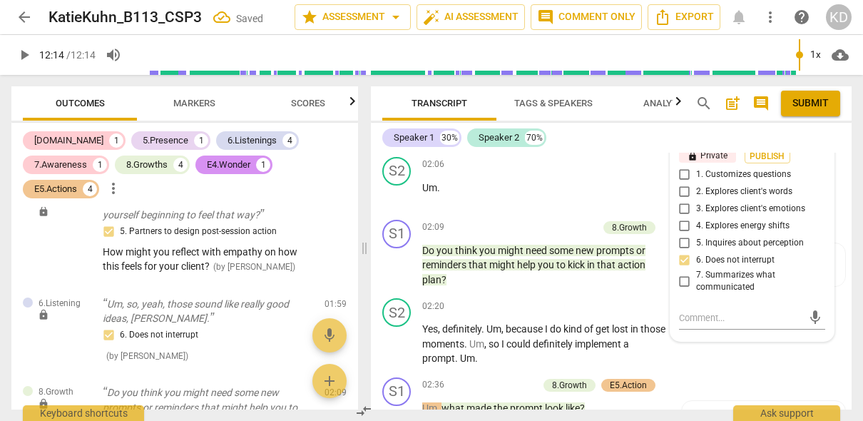
scroll to position [693, 0]
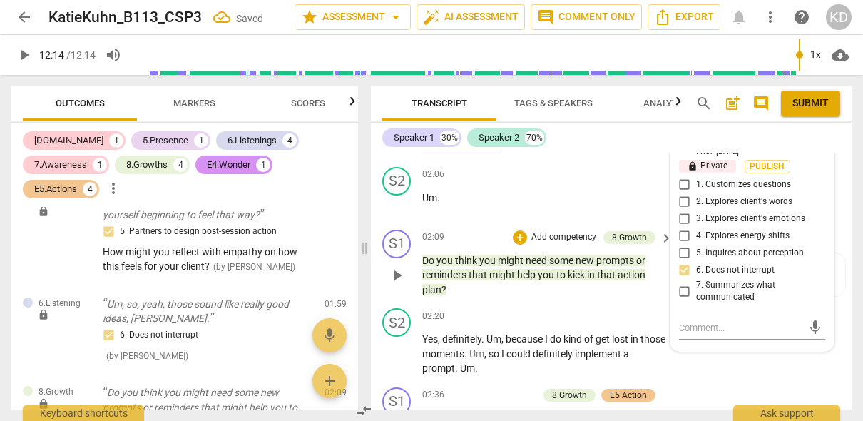
click at [375, 282] on div "S1 play_arrow pause 02:09 + Add competency 8.Growth keyboard_arrow_right Do you…" at bounding box center [611, 263] width 481 height 79
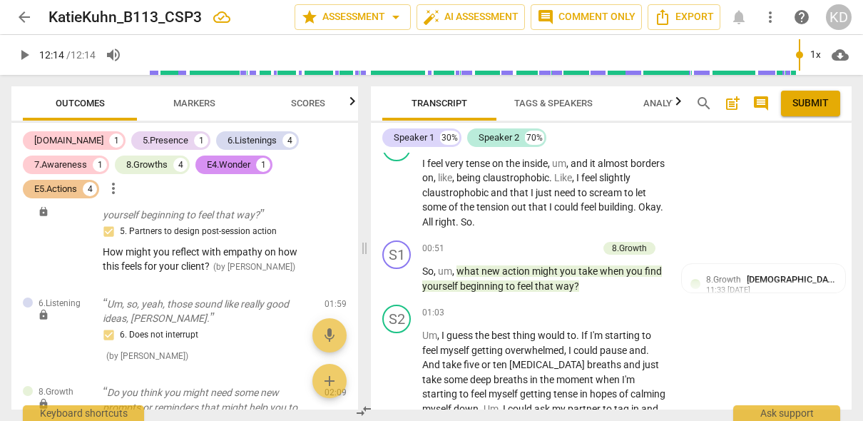
scroll to position [252, 0]
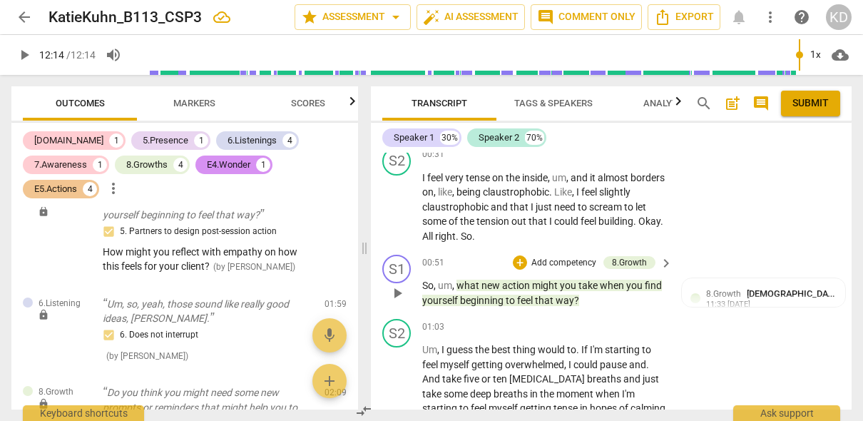
click at [564, 262] on p "Add competency" at bounding box center [564, 263] width 68 height 13
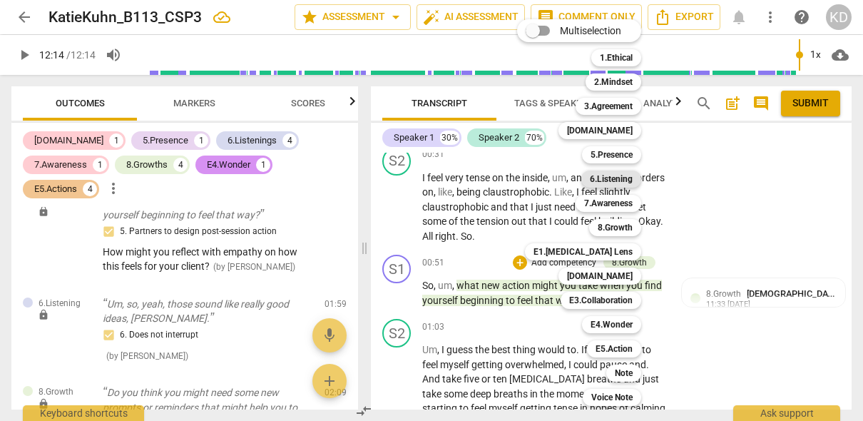
click at [618, 179] on b "6.Listening" at bounding box center [611, 179] width 43 height 17
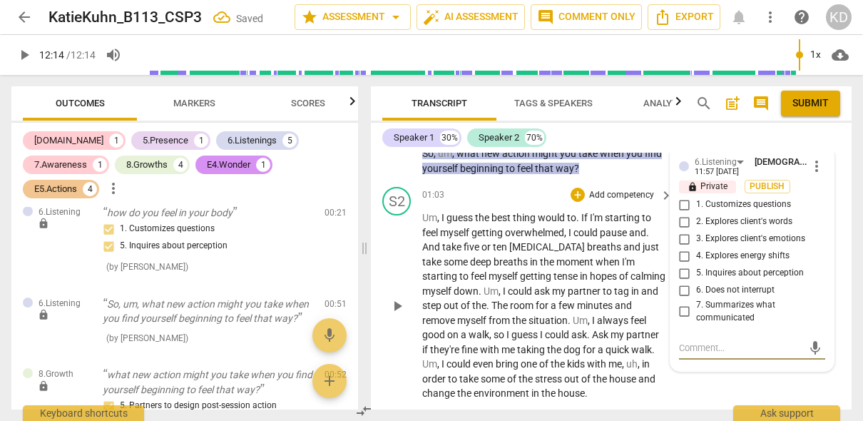
scroll to position [362, 0]
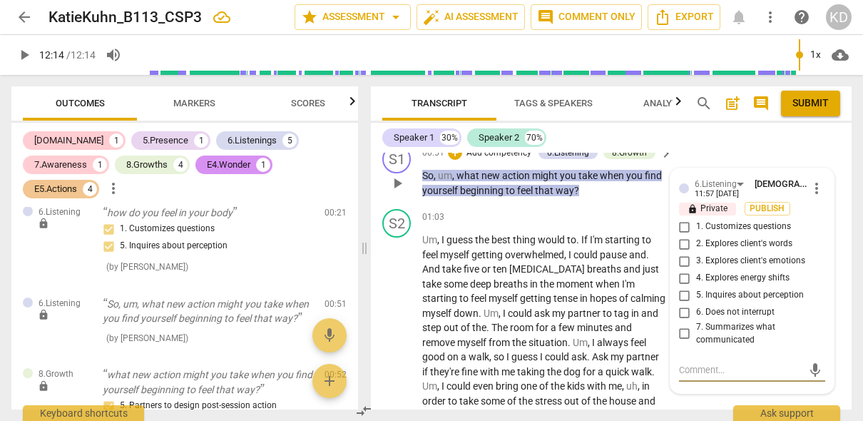
click at [684, 225] on input "1. Customizes questions" at bounding box center [685, 226] width 23 height 17
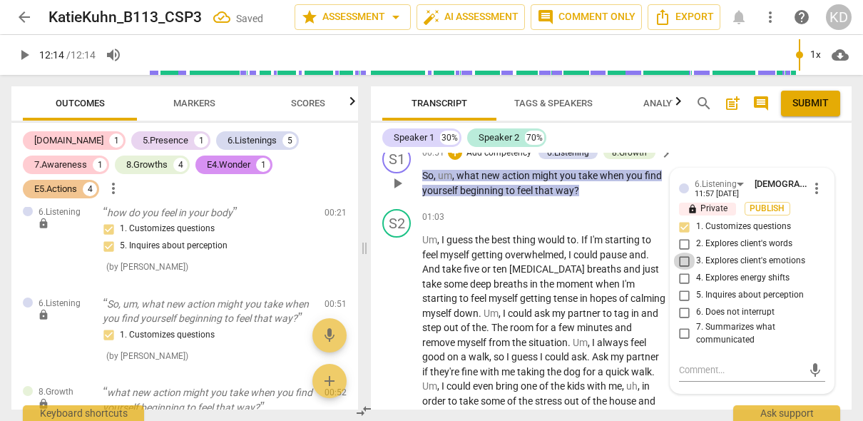
click at [683, 261] on input "3. Explores client's emotions" at bounding box center [685, 261] width 23 height 17
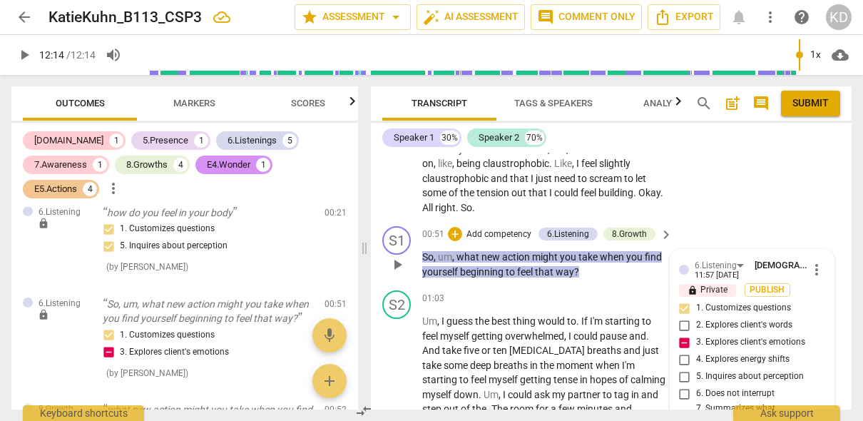
scroll to position [287, 0]
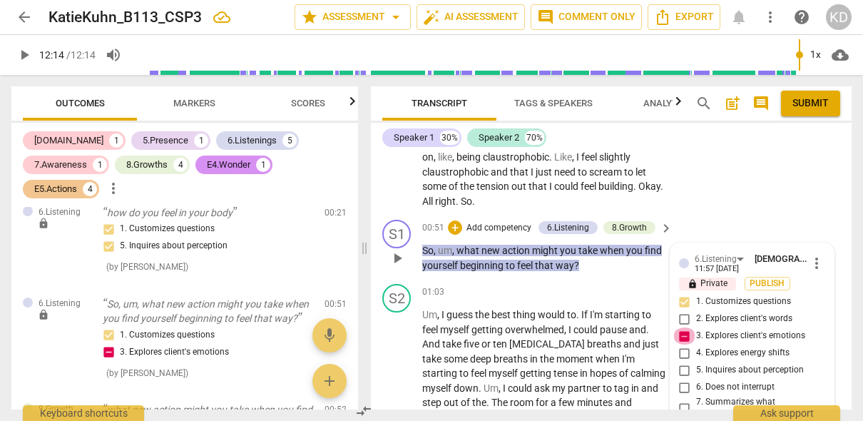
click at [683, 337] on input "3. Explores client's emotions" at bounding box center [685, 335] width 23 height 17
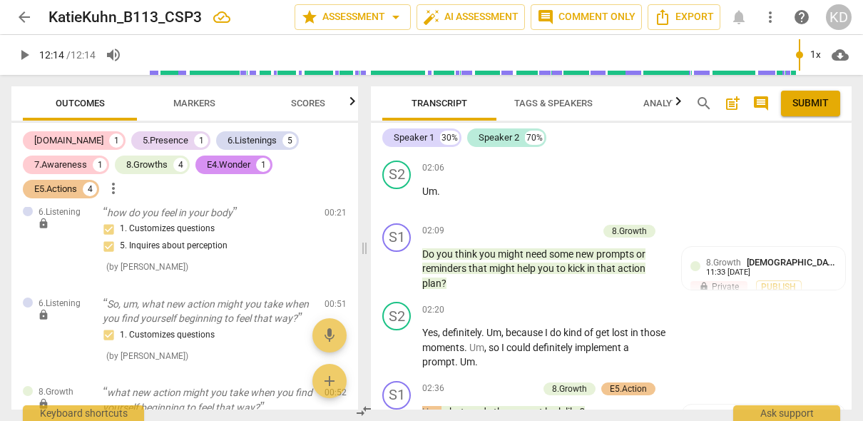
scroll to position [695, 0]
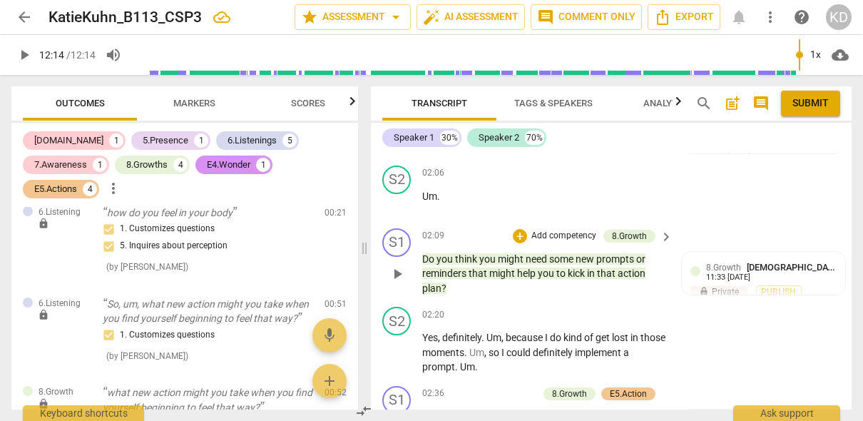
click at [554, 236] on p "Add competency" at bounding box center [564, 236] width 68 height 13
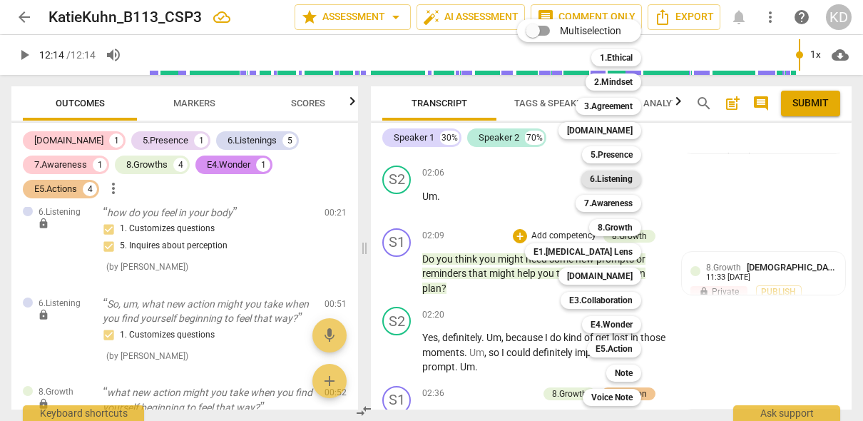
click at [624, 183] on b "6.Listening" at bounding box center [611, 179] width 43 height 17
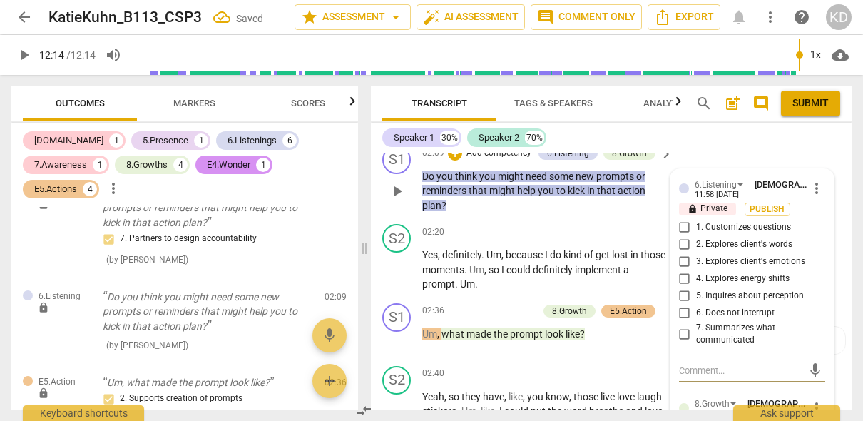
scroll to position [787, 0]
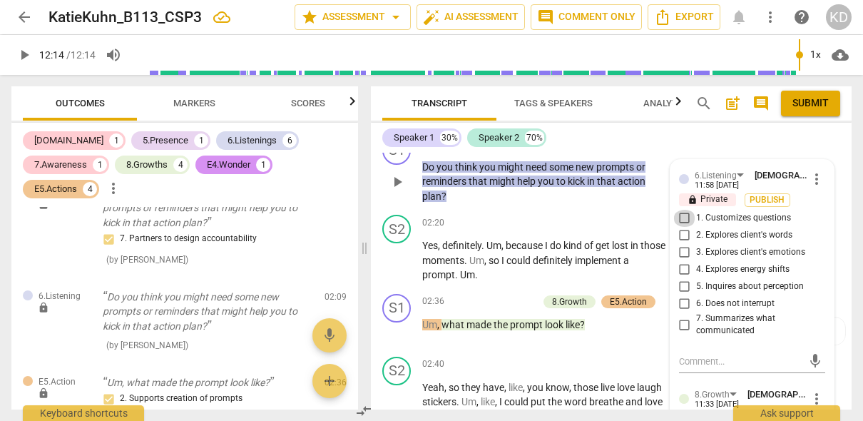
click at [684, 215] on input "1. Customizes questions" at bounding box center [685, 218] width 23 height 17
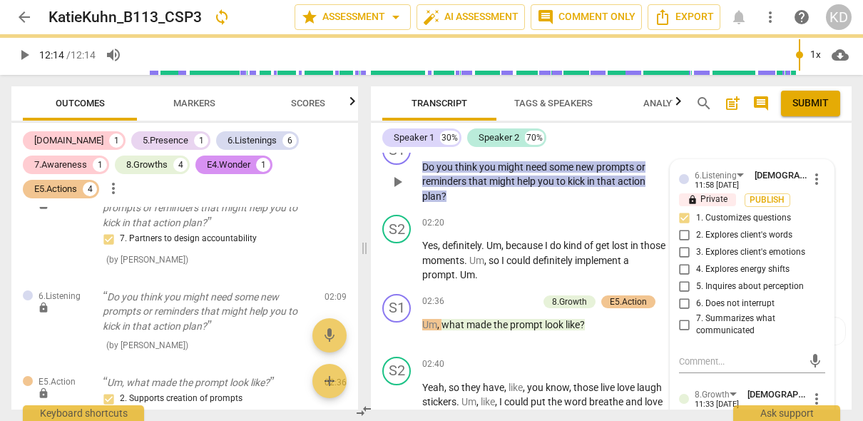
click at [684, 285] on input "5. Inquires about perception" at bounding box center [685, 286] width 23 height 17
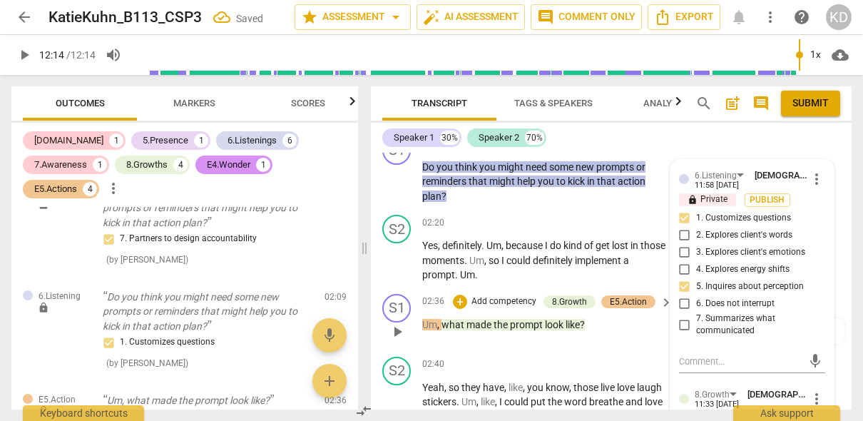
click at [375, 292] on div "S1 play_arrow pause 02:36 + Add competency 8.Growth E5.Action keyboard_arrow_ri…" at bounding box center [611, 319] width 481 height 63
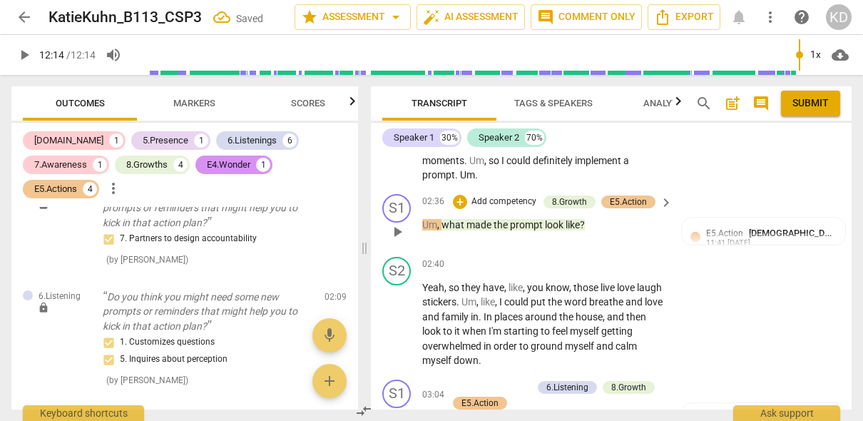
scroll to position [888, 0]
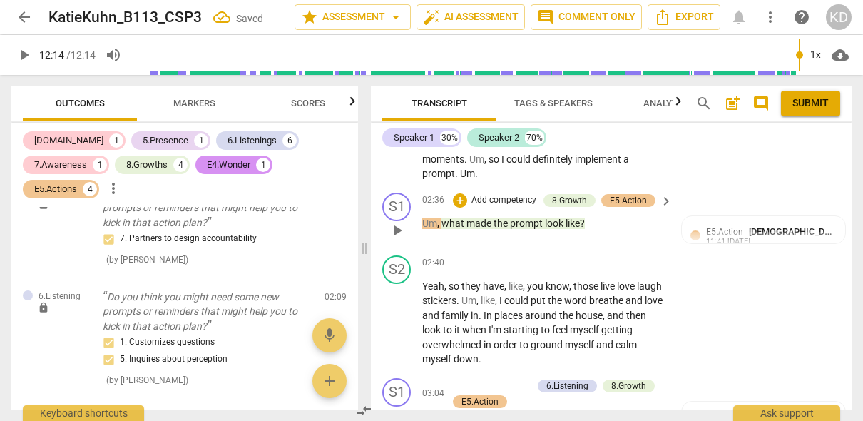
click at [507, 198] on p "Add competency" at bounding box center [504, 200] width 68 height 13
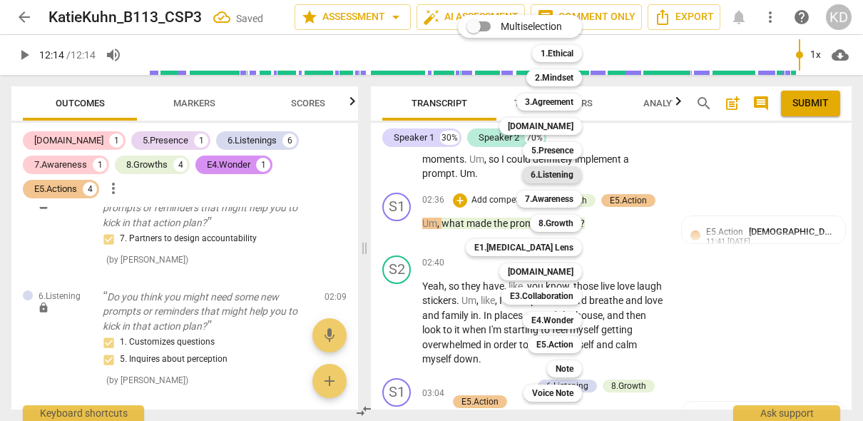
click at [544, 173] on b "6.Listening" at bounding box center [552, 174] width 43 height 17
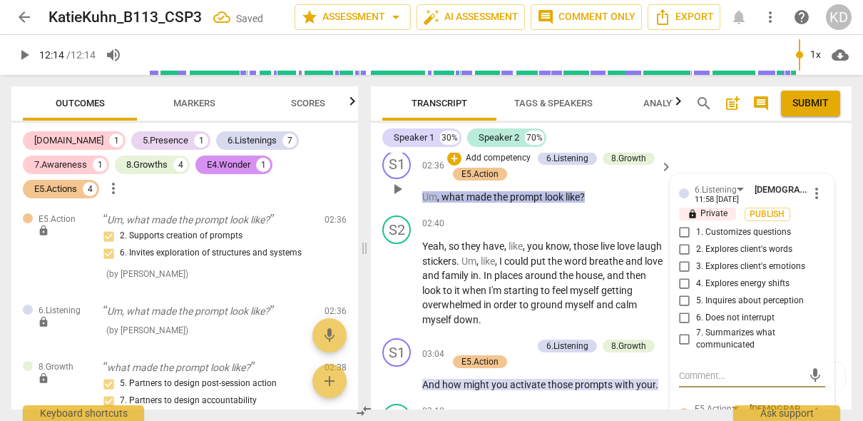
scroll to position [924, 0]
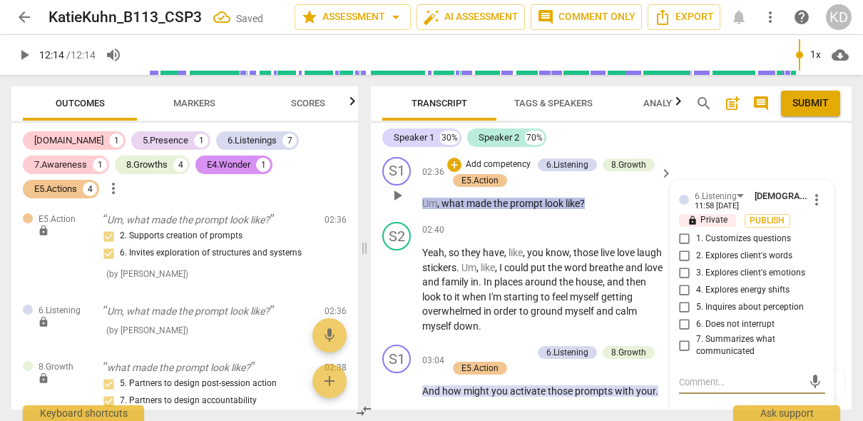
click at [682, 240] on input "1. Customizes questions" at bounding box center [685, 238] width 23 height 17
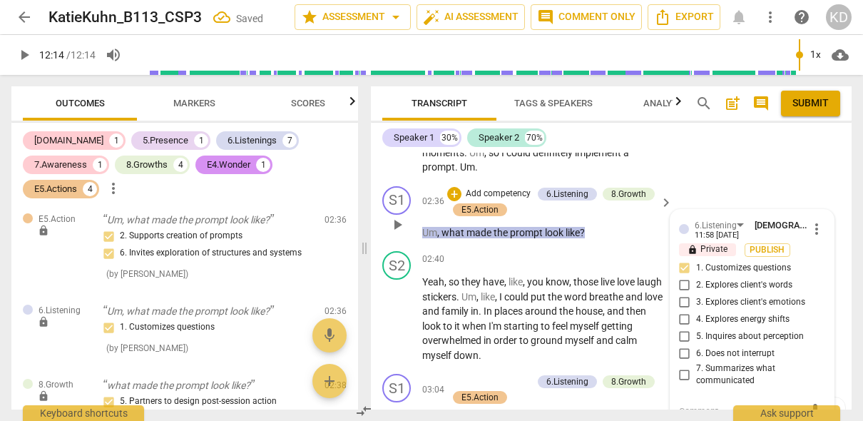
scroll to position [900, 0]
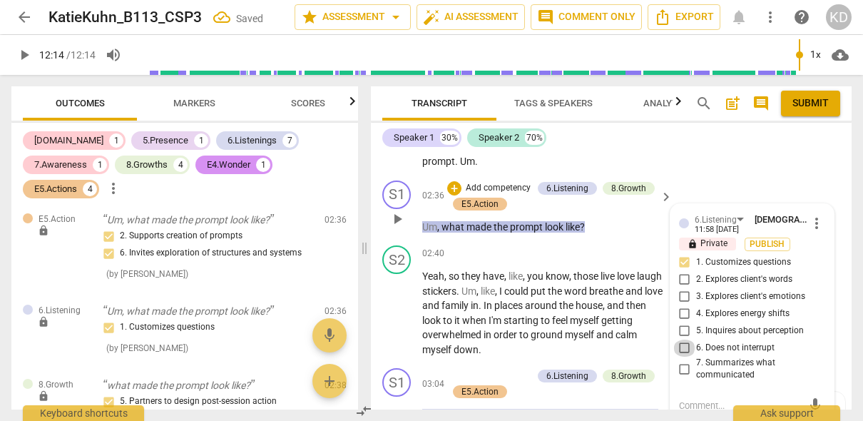
click at [681, 342] on input "6. Does not interrupt" at bounding box center [685, 348] width 23 height 17
click at [375, 347] on div "S2 play_arrow pause 02:40 + Add competency keyboard_arrow_right Yeah , so they …" at bounding box center [611, 301] width 481 height 123
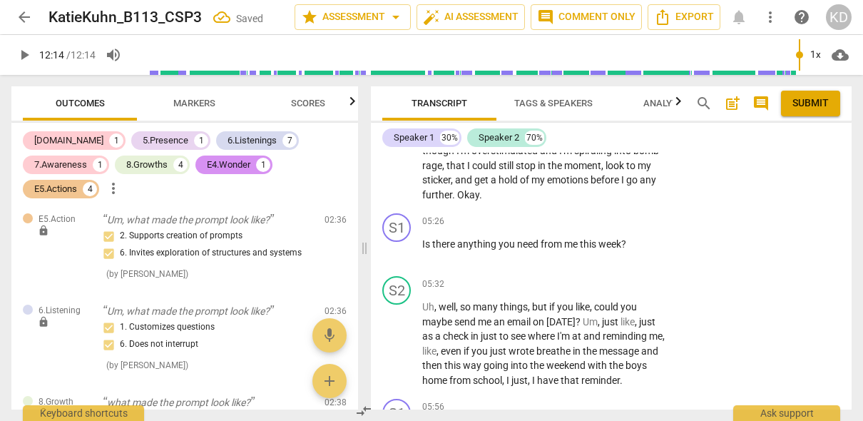
scroll to position [1843, 0]
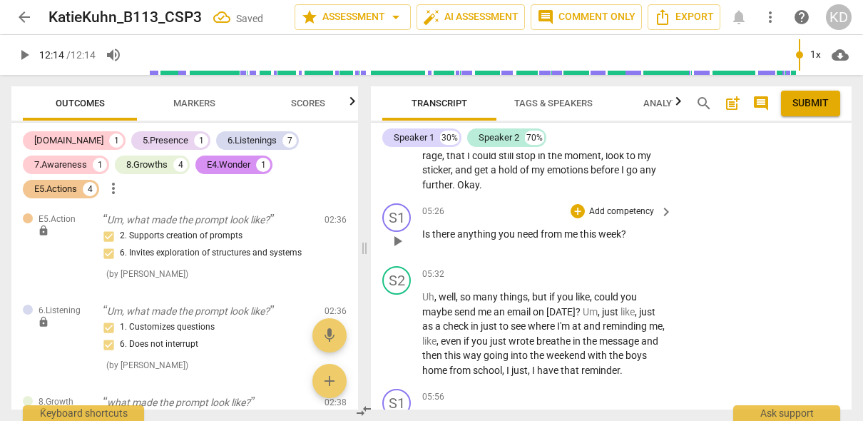
click at [517, 234] on span "need" at bounding box center [529, 233] width 24 height 11
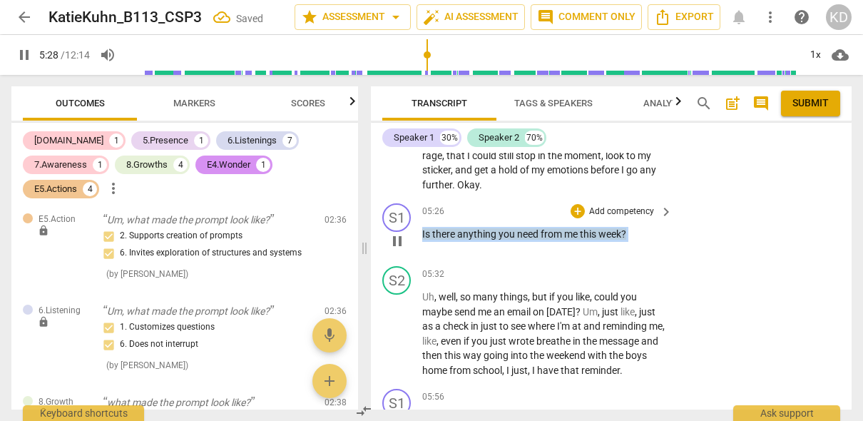
click at [614, 208] on p "Add competency" at bounding box center [622, 211] width 68 height 13
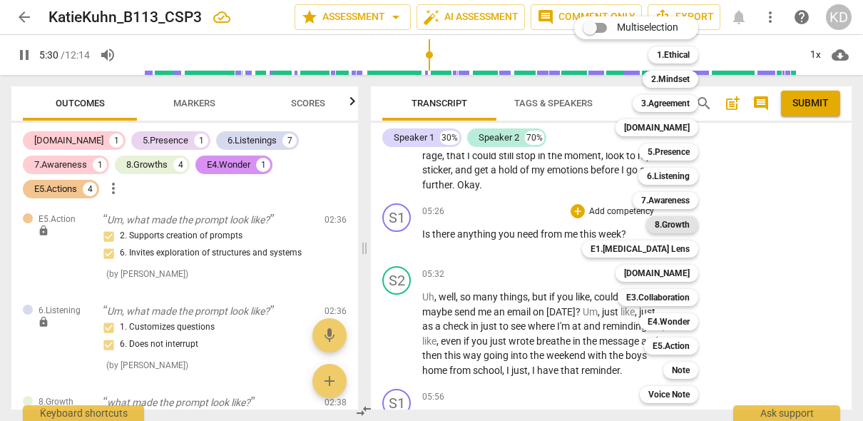
click at [684, 224] on b "8.Growth" at bounding box center [672, 224] width 35 height 17
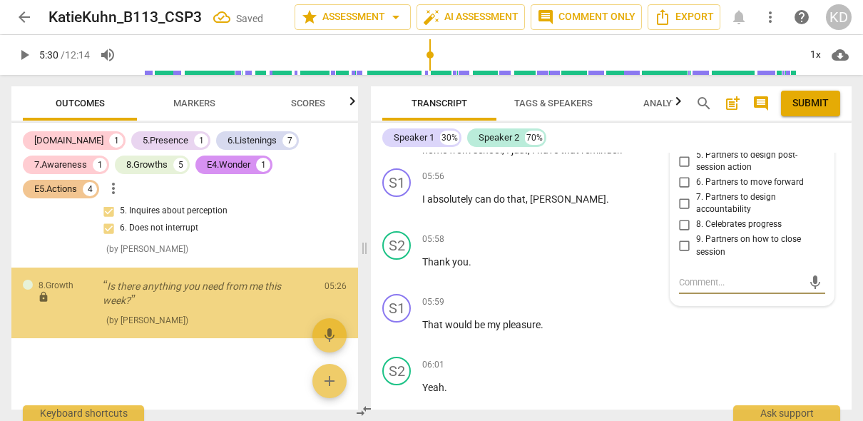
scroll to position [2120, 0]
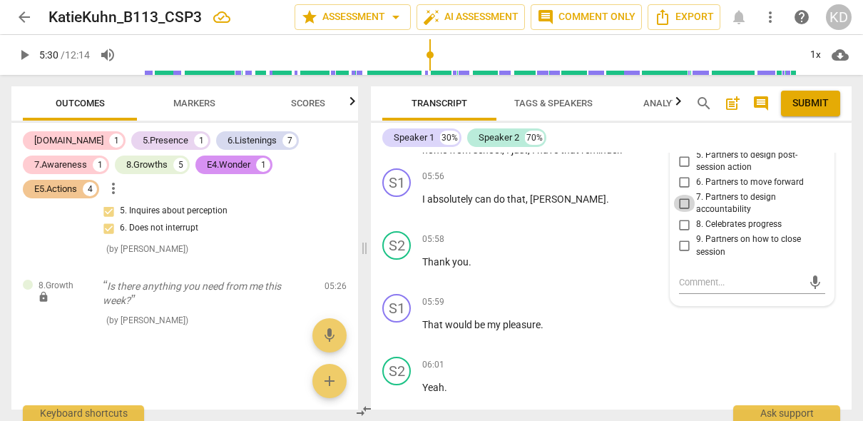
click at [683, 203] on input "7. Partners to design accountability" at bounding box center [685, 203] width 23 height 17
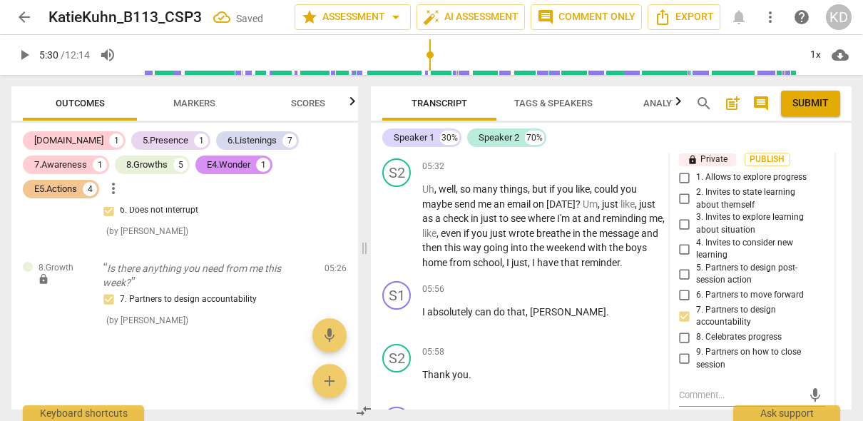
scroll to position [1967, 0]
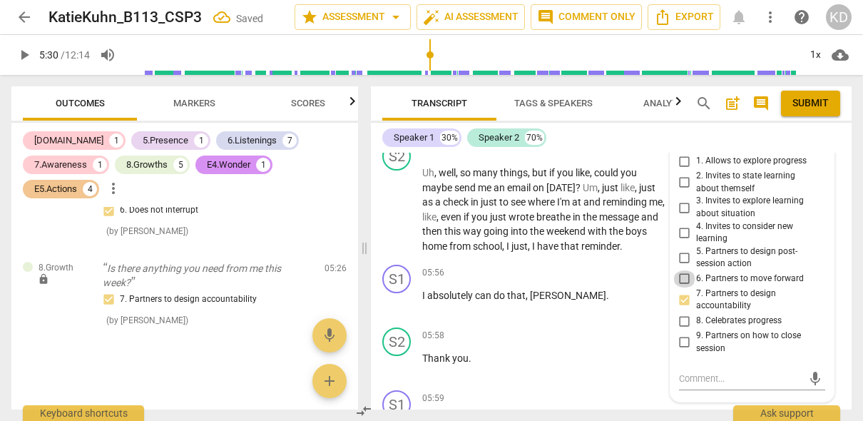
click at [683, 278] on input "6. Partners to move forward" at bounding box center [685, 278] width 23 height 17
click at [683, 258] on input "5. Partners to design post-session action" at bounding box center [685, 257] width 23 height 17
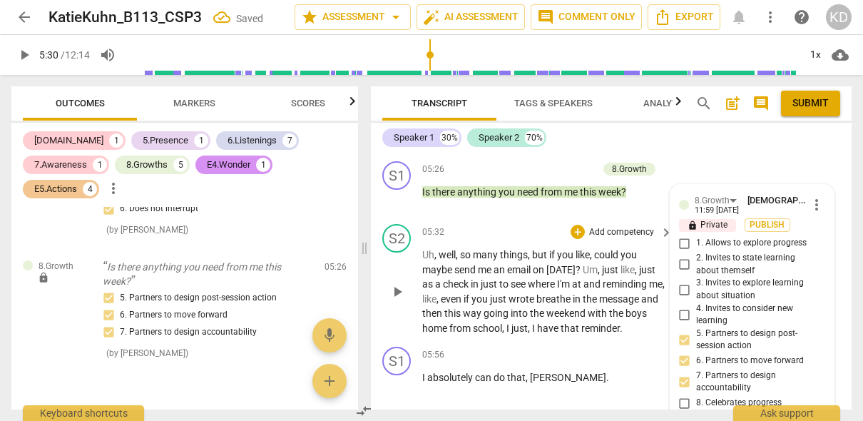
scroll to position [1884, 0]
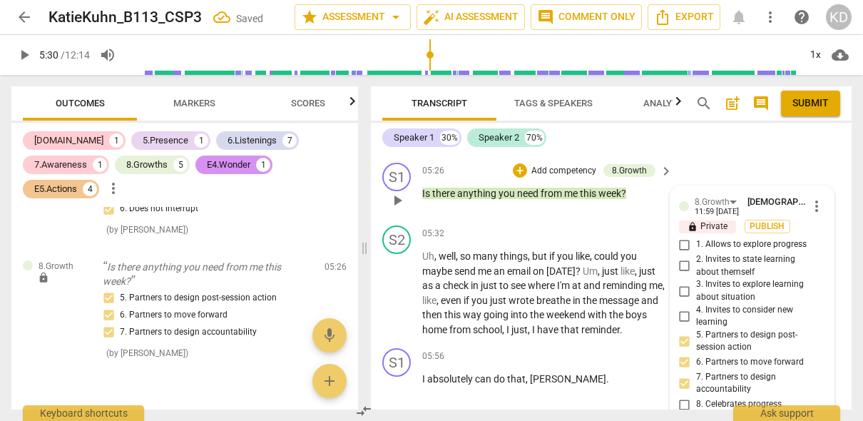
click at [568, 168] on p "Add competency" at bounding box center [564, 171] width 68 height 13
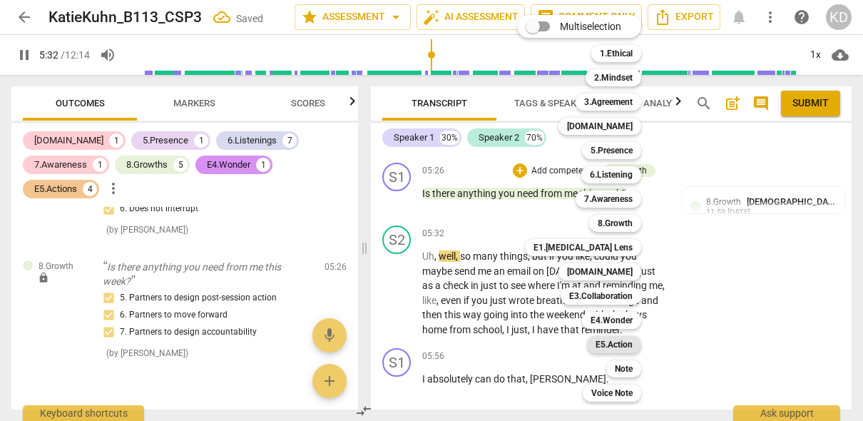
click at [623, 342] on b "E5.Action" at bounding box center [614, 344] width 37 height 17
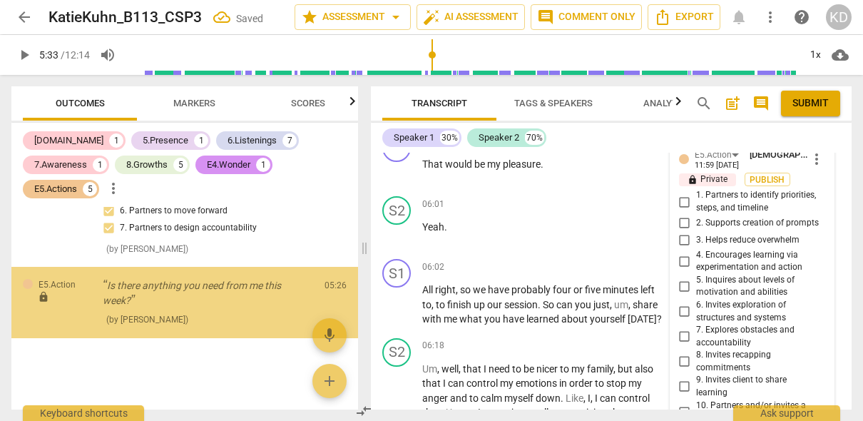
scroll to position [2228, 0]
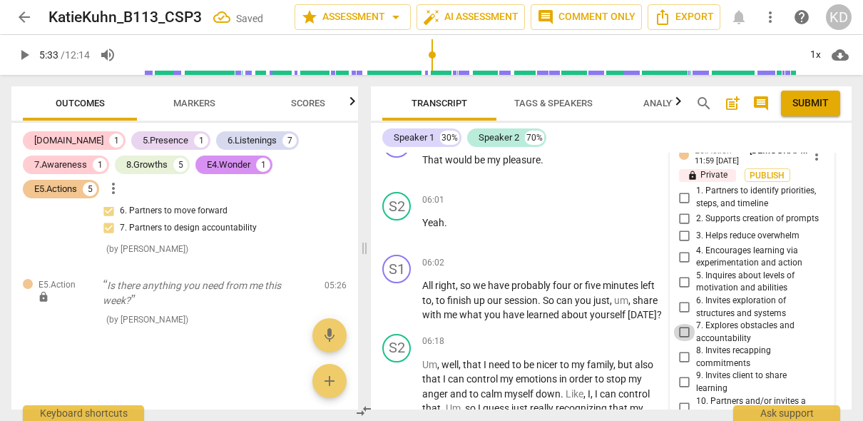
click at [682, 331] on input "7. Explores obstacles and accountability" at bounding box center [685, 332] width 23 height 17
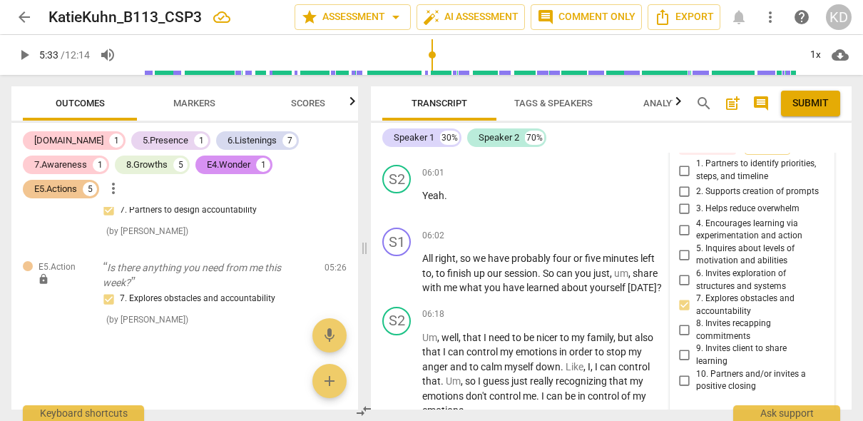
scroll to position [2257, 0]
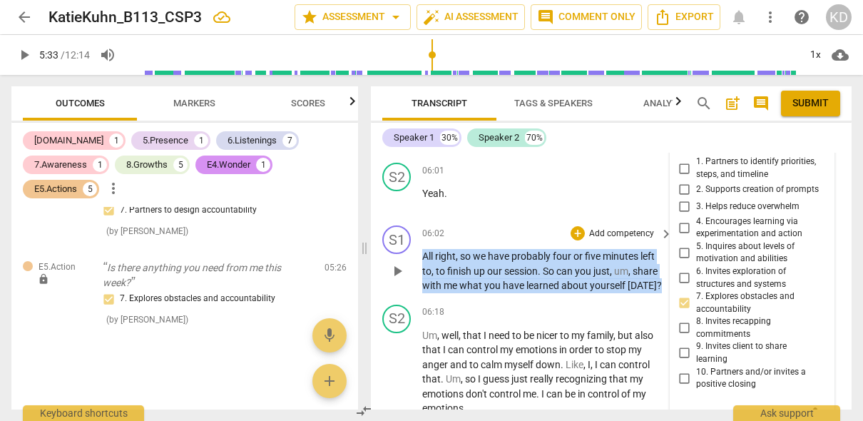
drag, startPoint x: 422, startPoint y: 255, endPoint x: 659, endPoint y: 283, distance: 237.8
click at [659, 283] on p "All right , so we have probably four or five minutes left to , to finish up our…" at bounding box center [543, 271] width 243 height 44
click at [629, 231] on p "Add competency" at bounding box center [622, 234] width 68 height 13
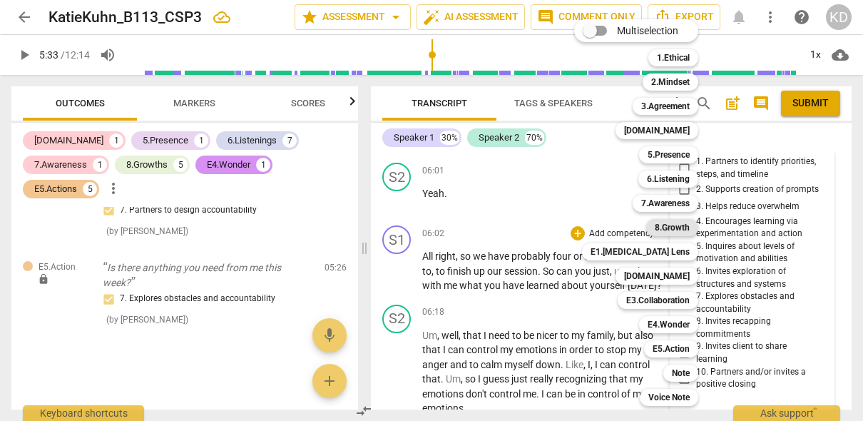
click at [674, 228] on b "8.Growth" at bounding box center [672, 227] width 35 height 17
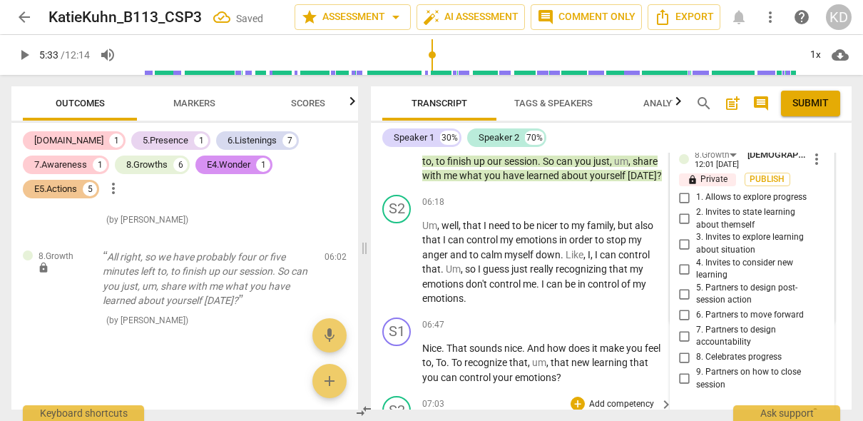
scroll to position [2364, 0]
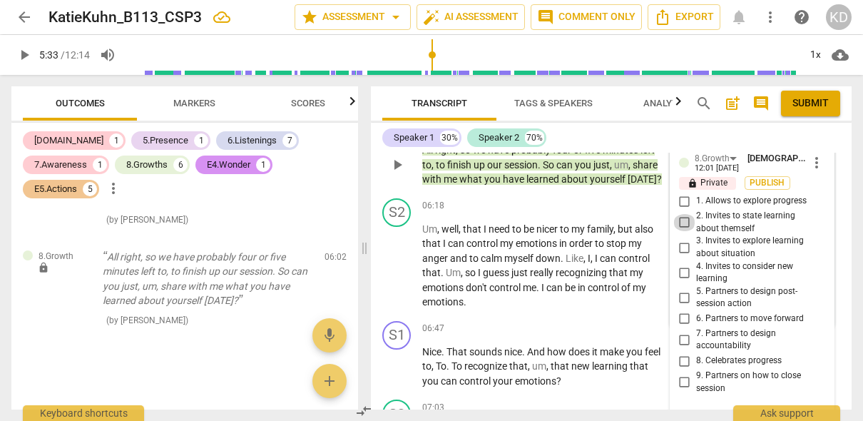
click at [683, 220] on input "2. Invites to state learning about themself" at bounding box center [685, 222] width 23 height 17
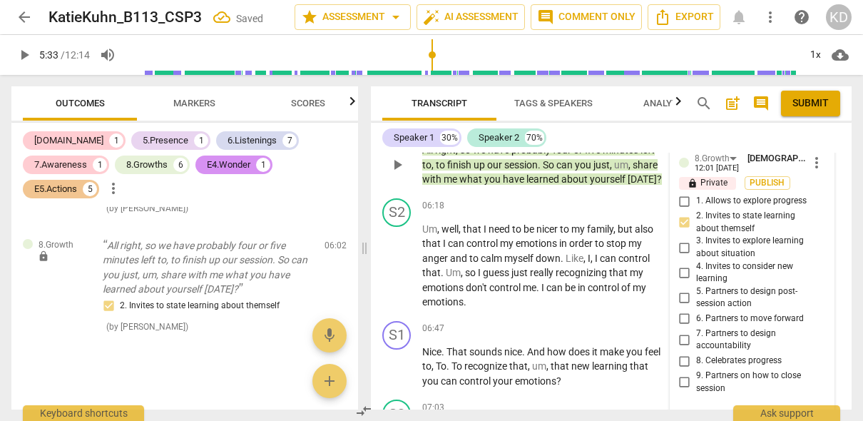
click at [682, 200] on input "1. Allows to explore progress" at bounding box center [685, 201] width 23 height 17
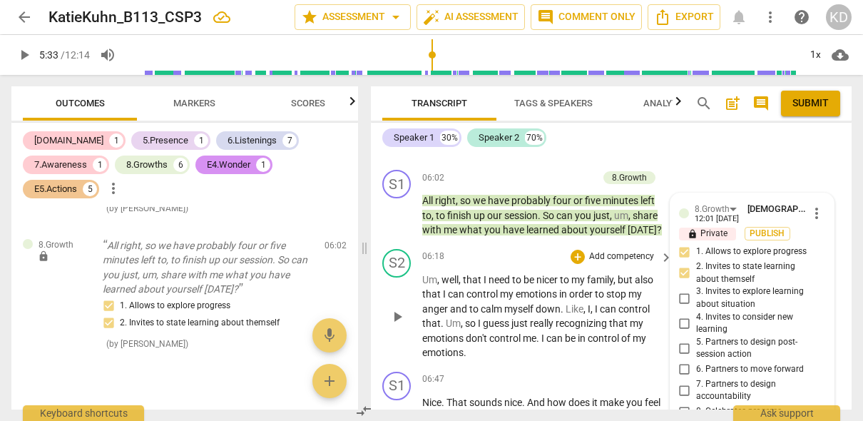
scroll to position [2304, 0]
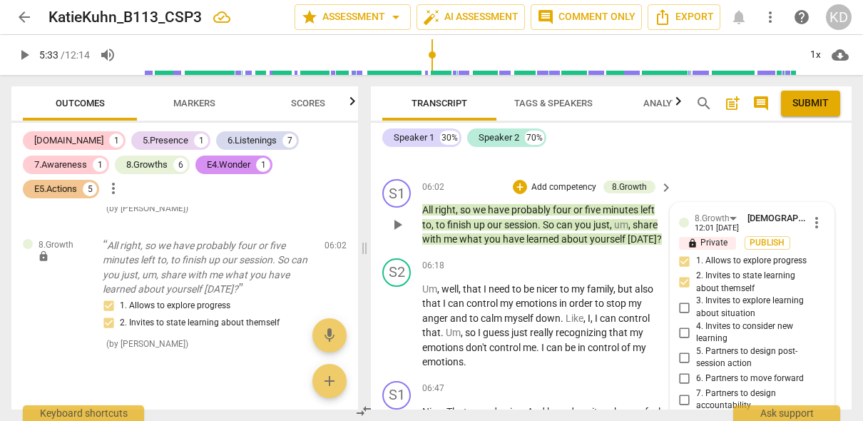
click at [555, 184] on p "Add competency" at bounding box center [564, 187] width 68 height 13
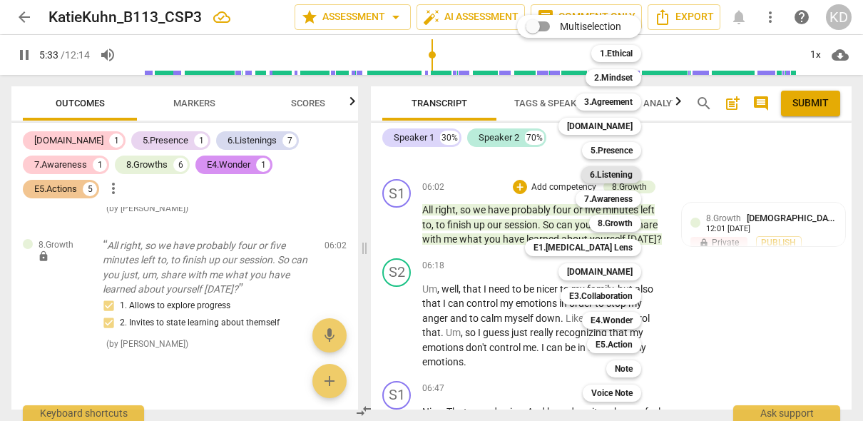
click at [611, 177] on b "6.Listening" at bounding box center [611, 174] width 43 height 17
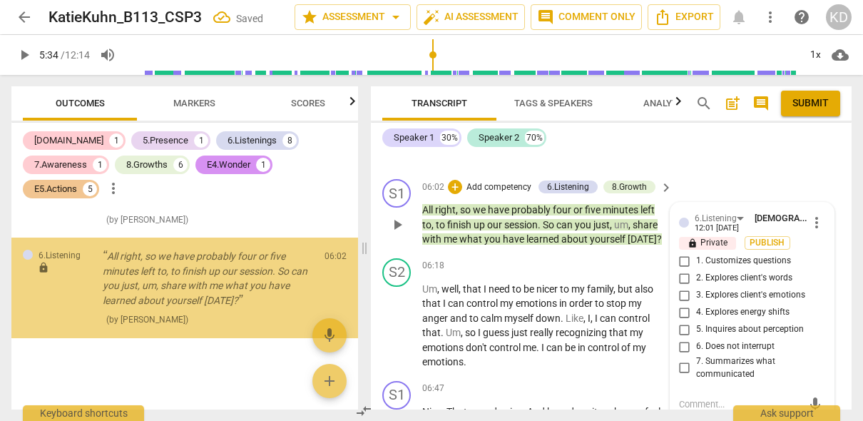
scroll to position [2489, 0]
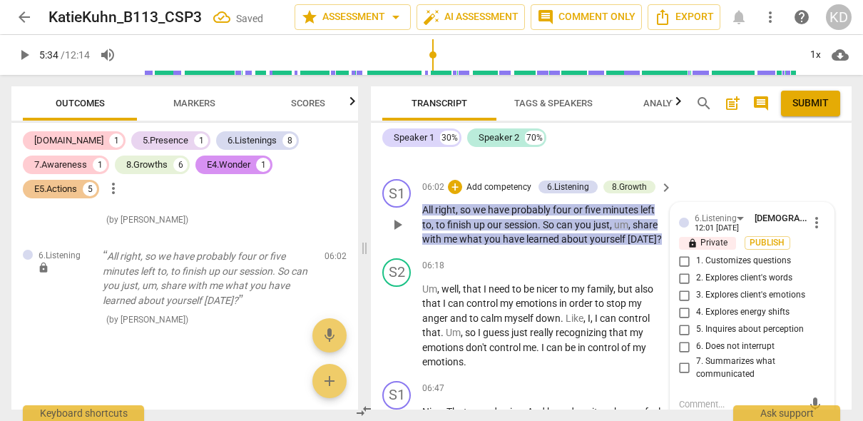
click at [681, 261] on input "1. Customizes questions" at bounding box center [685, 261] width 23 height 17
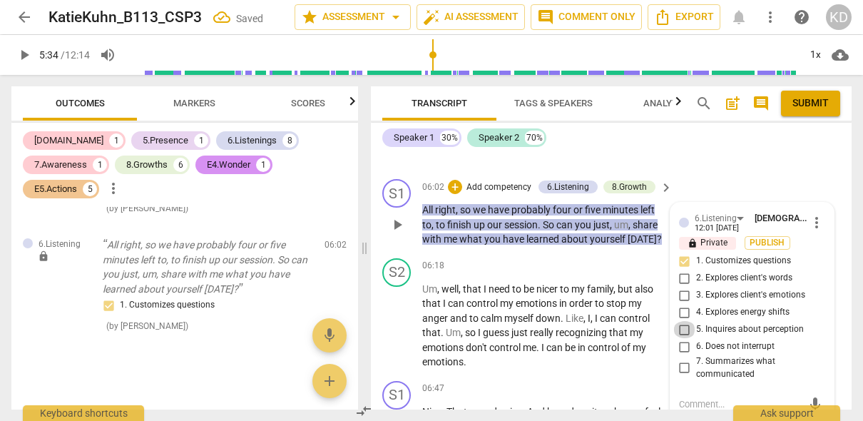
click at [683, 327] on input "5. Inquires about perception" at bounding box center [685, 329] width 23 height 17
click at [379, 326] on div "S2 play_arrow pause 06:18 + Add competency keyboard_arrow_right Um , well , tha…" at bounding box center [611, 314] width 481 height 123
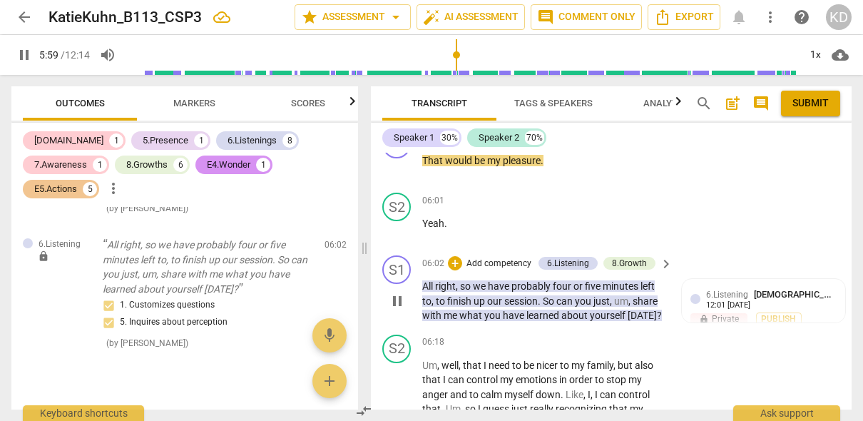
scroll to position [2246, 0]
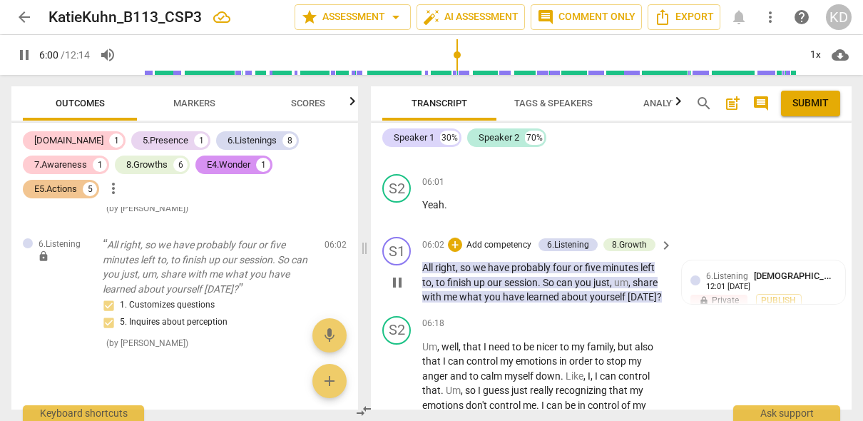
click at [507, 243] on p "Add competency" at bounding box center [499, 245] width 68 height 13
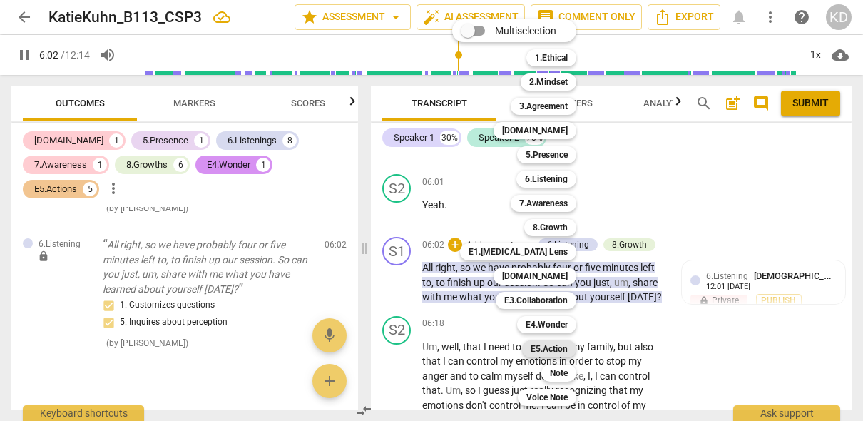
click at [556, 350] on b "E5.Action" at bounding box center [549, 348] width 37 height 17
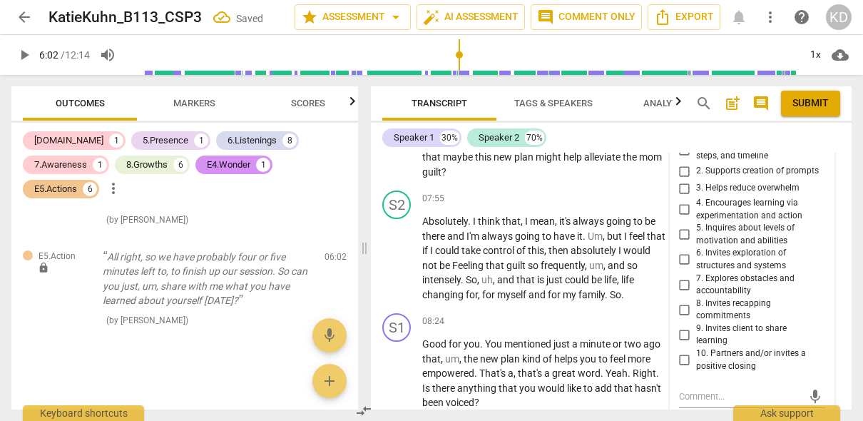
scroll to position [2954, 0]
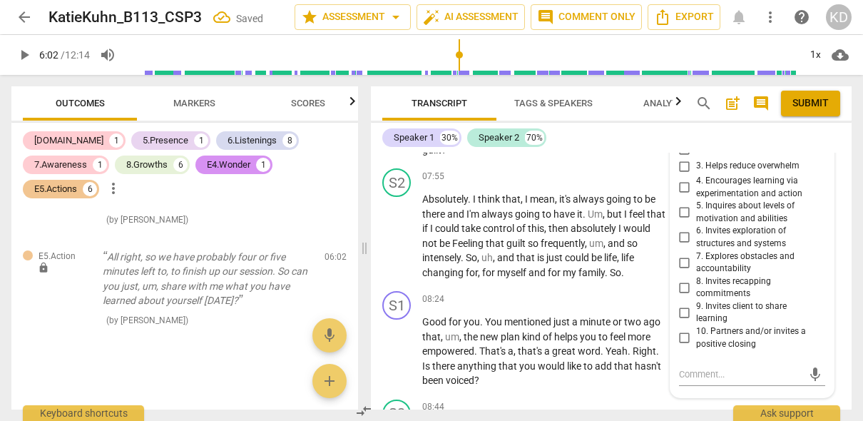
click at [684, 311] on input "9. Invites client to share learning" at bounding box center [685, 312] width 23 height 17
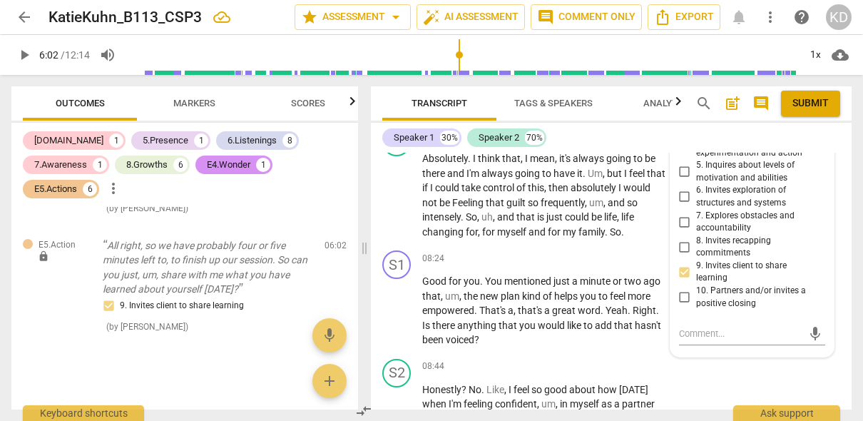
scroll to position [2998, 0]
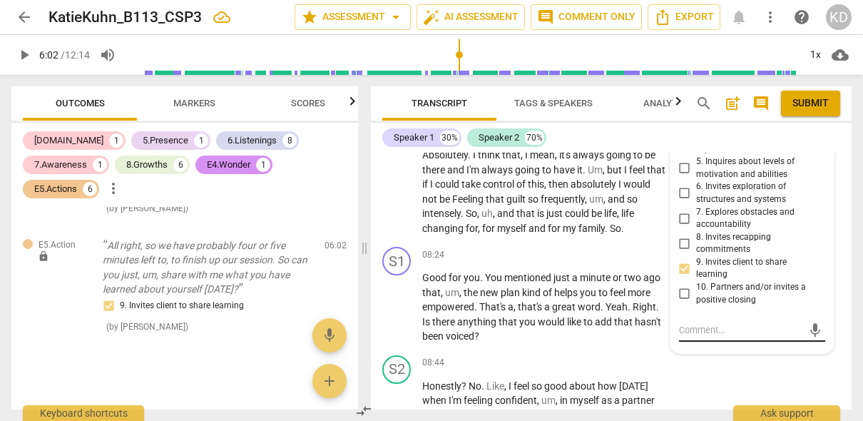
click at [726, 327] on textarea at bounding box center [740, 330] width 123 height 14
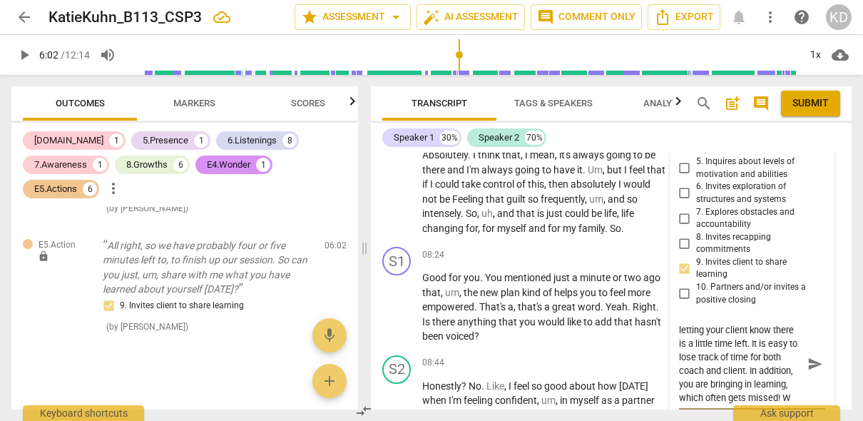
scroll to position [14, 0]
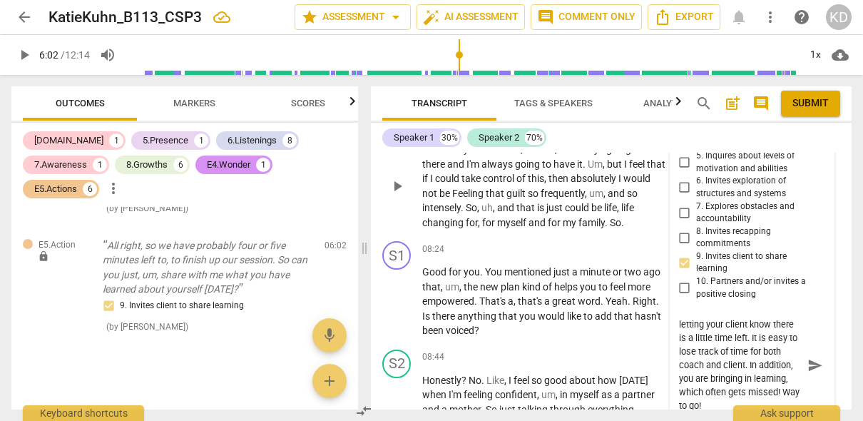
click at [375, 233] on div "S2 play_arrow pause 07:55 + Add competency keyboard_arrow_right Absolutely . I …" at bounding box center [611, 174] width 481 height 123
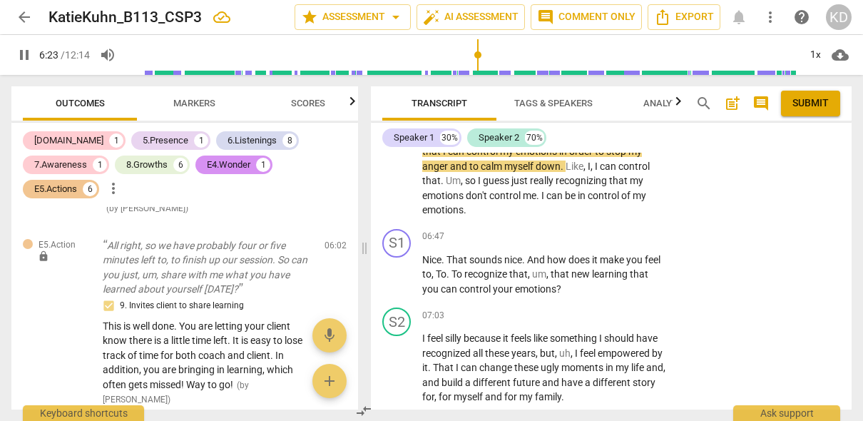
scroll to position [2473, 0]
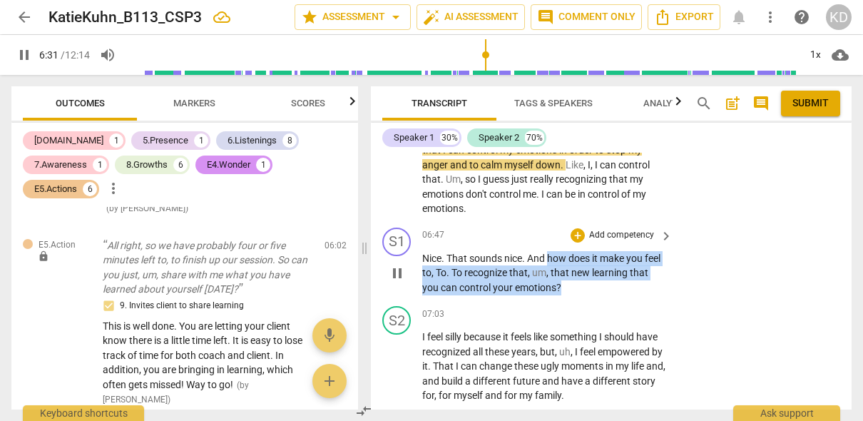
drag, startPoint x: 549, startPoint y: 258, endPoint x: 589, endPoint y: 284, distance: 47.3
click at [589, 284] on p "Nice . That sounds nice . And how does it make you feel to , To . To recognize …" at bounding box center [543, 273] width 243 height 44
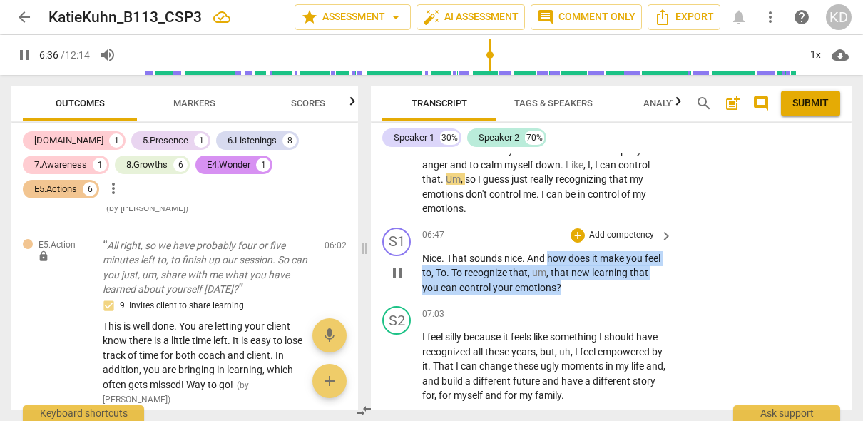
click at [620, 233] on p "Add competency" at bounding box center [622, 235] width 68 height 13
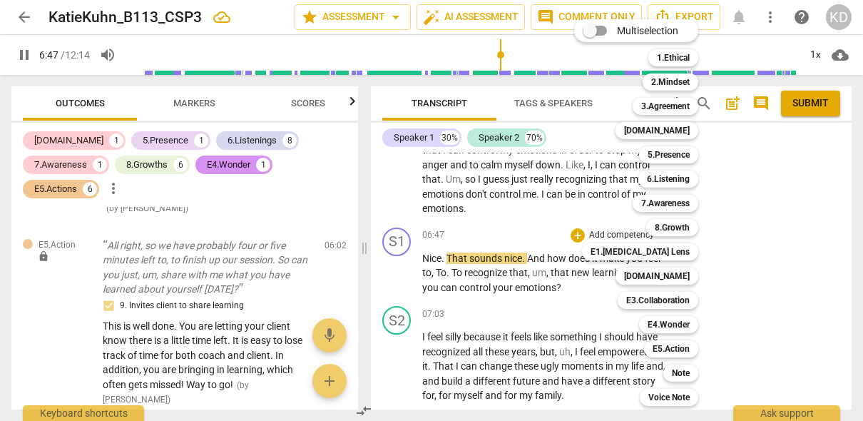
click at [495, 227] on div at bounding box center [431, 210] width 863 height 421
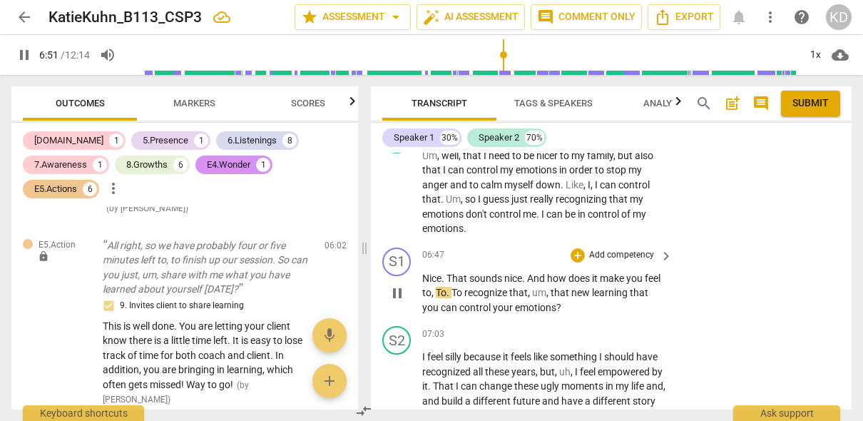
scroll to position [2441, 0]
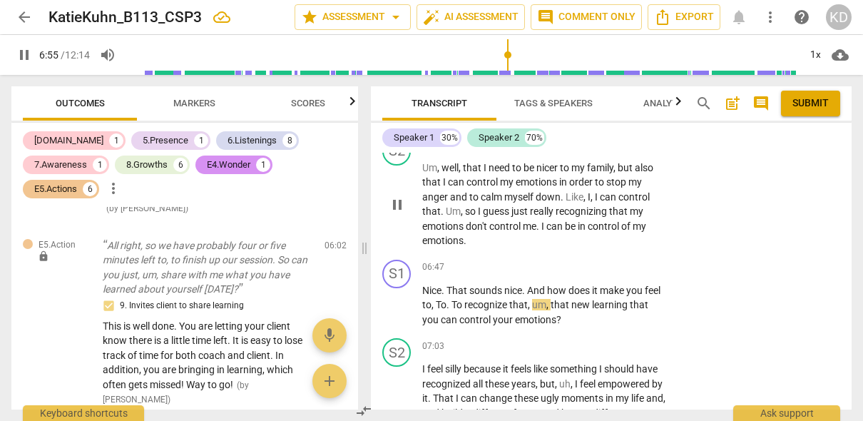
click at [396, 205] on span "pause" at bounding box center [397, 204] width 17 height 17
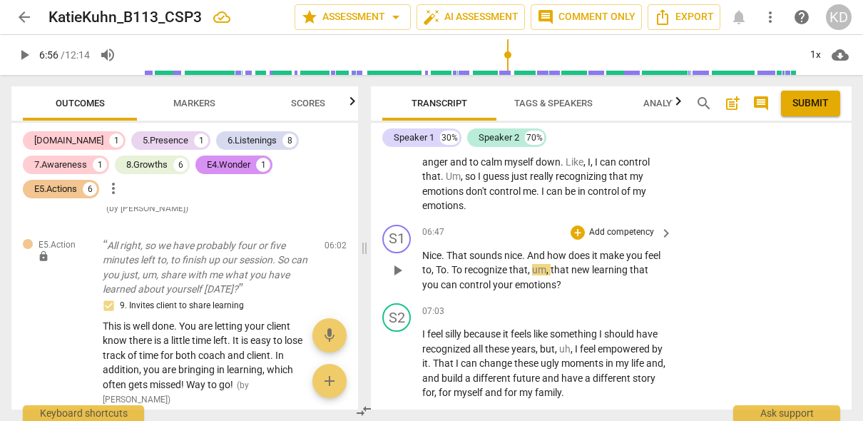
scroll to position [2480, 0]
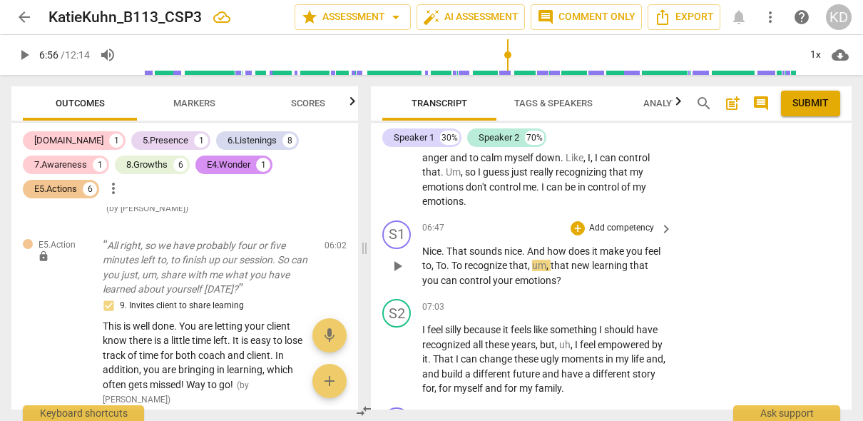
click at [530, 250] on span "And" at bounding box center [537, 250] width 20 height 11
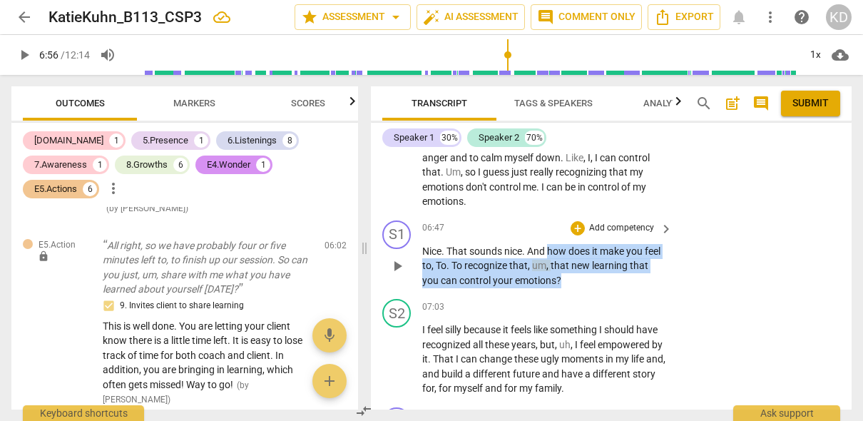
drag, startPoint x: 549, startPoint y: 251, endPoint x: 589, endPoint y: 282, distance: 50.9
click at [589, 282] on p "Nice . That sounds nice . And how does it make you feel to , To . To recognize …" at bounding box center [543, 266] width 243 height 44
click at [624, 228] on p "Add competency" at bounding box center [622, 228] width 68 height 13
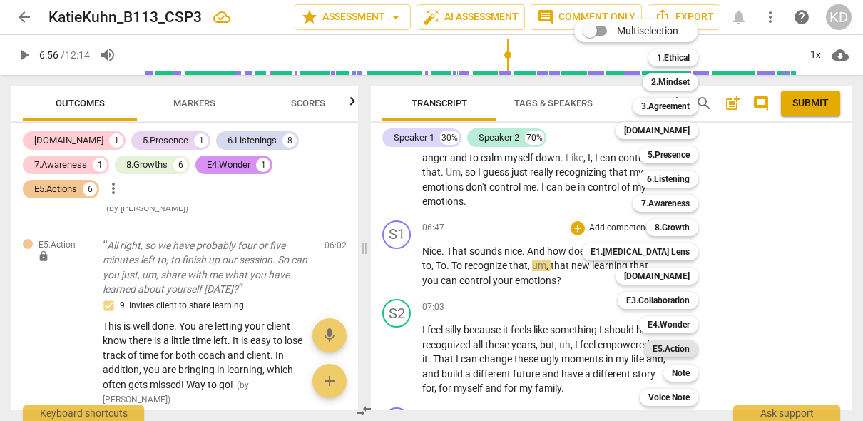
click at [674, 350] on b "E5.Action" at bounding box center [671, 348] width 37 height 17
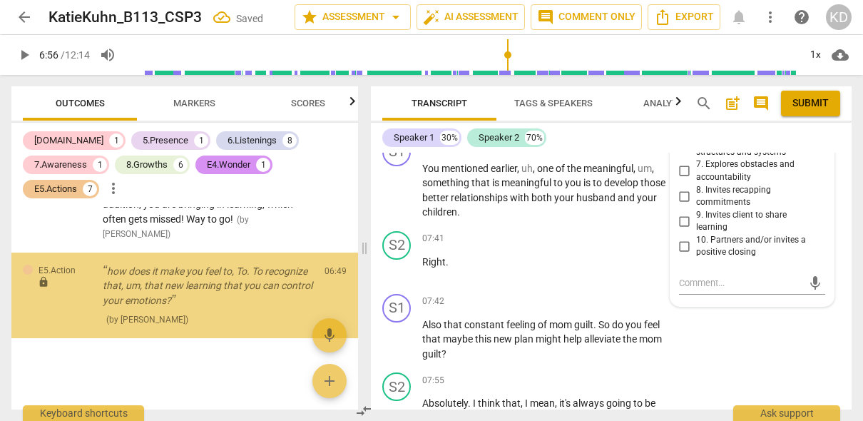
scroll to position [2808, 0]
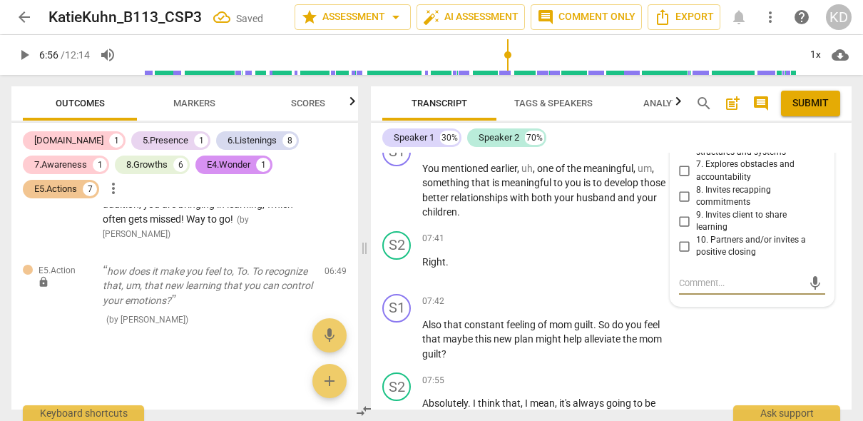
click at [684, 170] on input "7. Explores obstacles and accountability" at bounding box center [685, 171] width 23 height 17
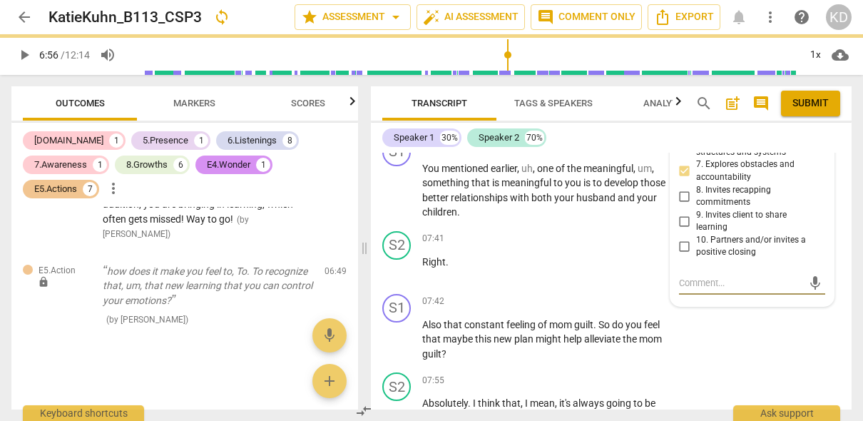
click at [717, 280] on textarea at bounding box center [740, 283] width 123 height 14
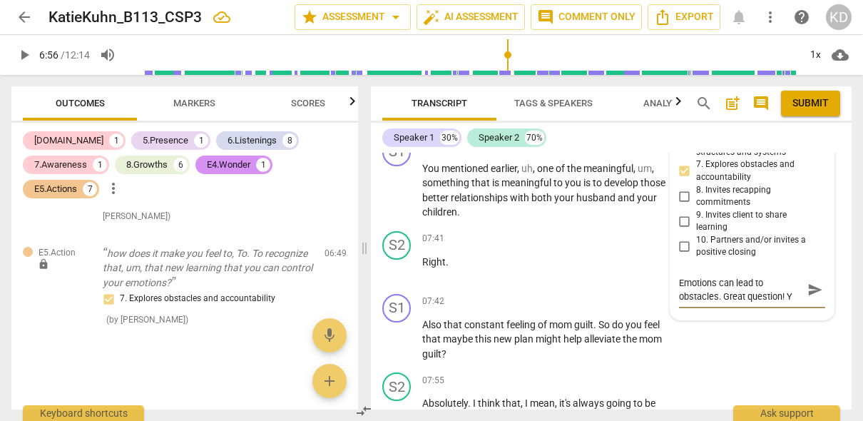
scroll to position [0, 0]
click at [373, 220] on div "S1 play_arrow pause 07:28 + Add competency keyboard_arrow_right You mentioned e…" at bounding box center [611, 178] width 481 height 93
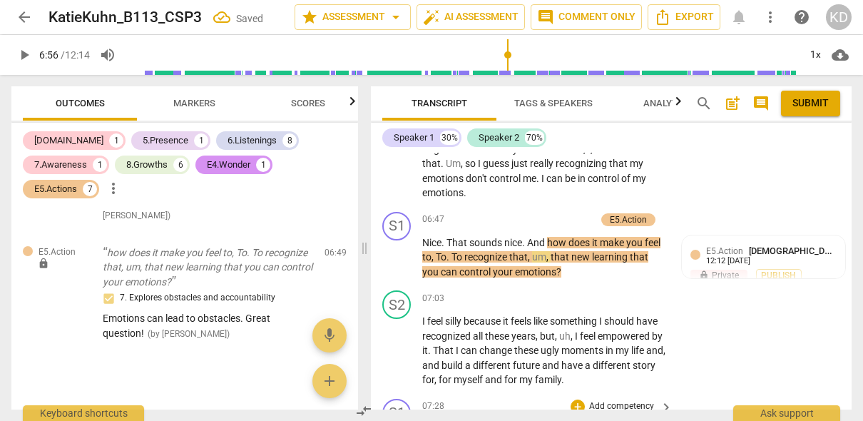
scroll to position [2484, 0]
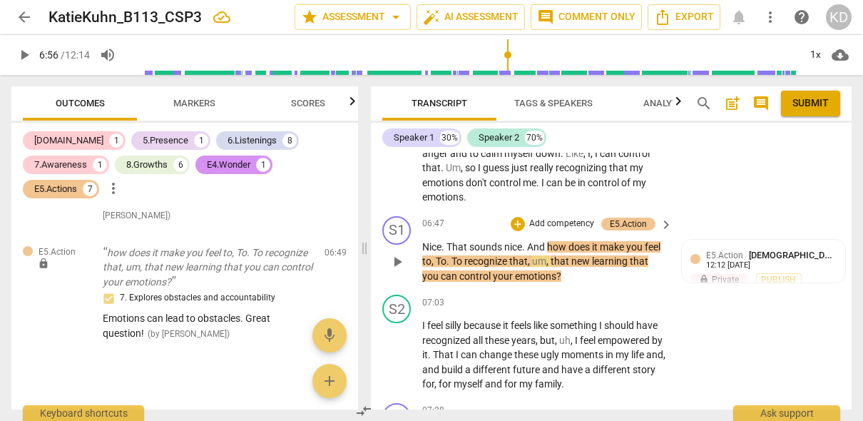
click at [571, 223] on p "Add competency" at bounding box center [562, 224] width 68 height 13
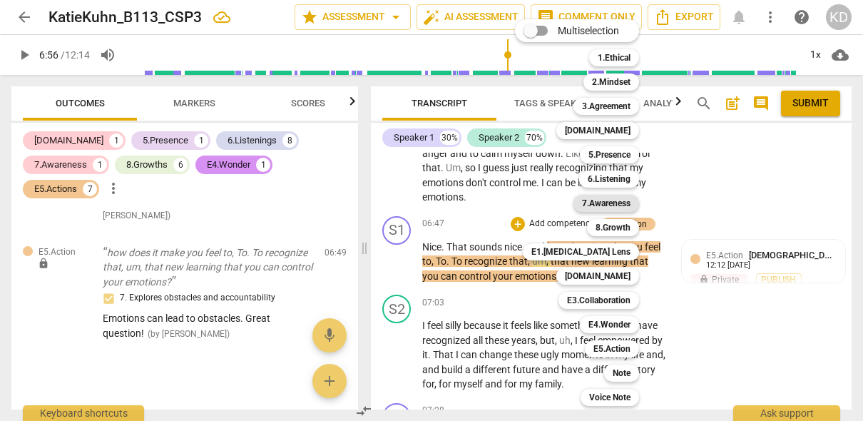
click at [610, 208] on b "7.Awareness" at bounding box center [606, 203] width 49 height 17
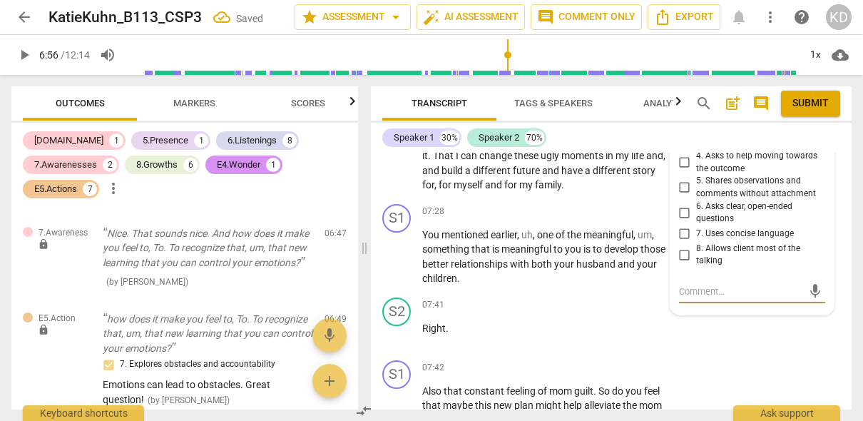
scroll to position [2695, 0]
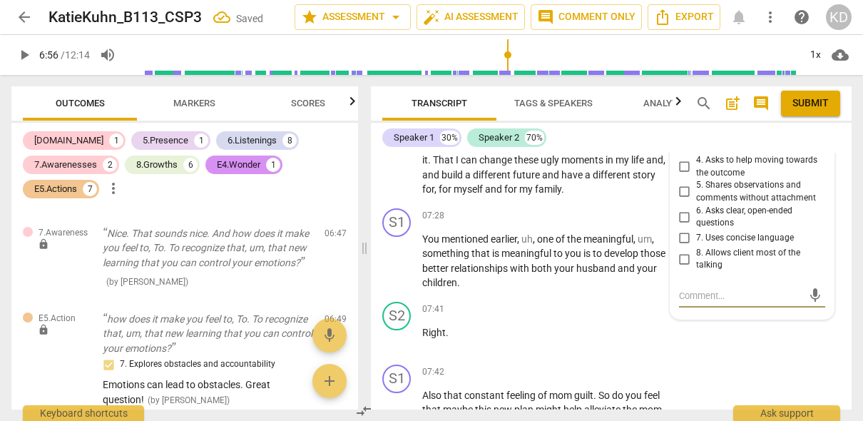
click at [683, 191] on input "5. Shares observations and comments without attachment" at bounding box center [685, 191] width 23 height 17
click at [715, 293] on textarea at bounding box center [740, 296] width 123 height 14
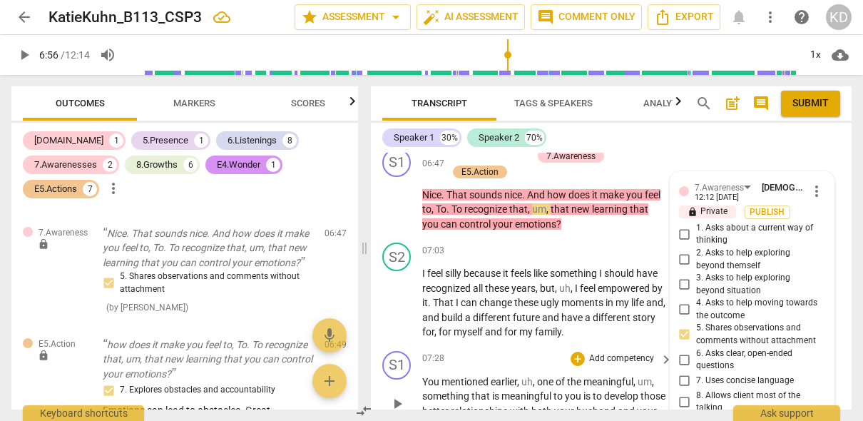
scroll to position [2551, 0]
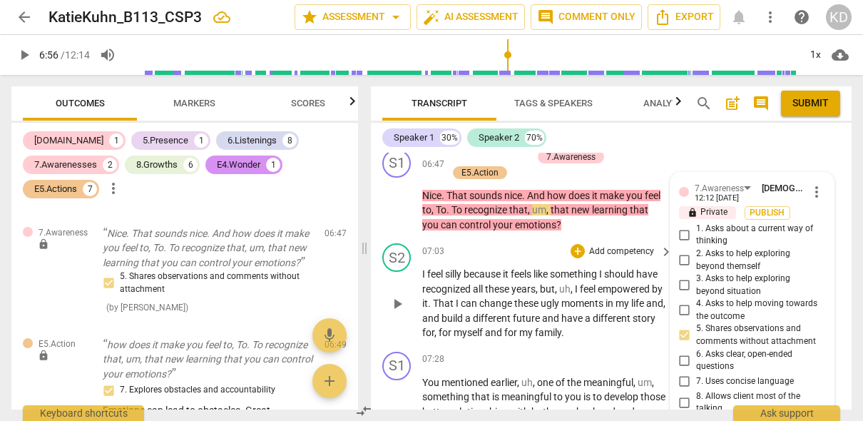
click at [379, 295] on div "S2 play_arrow pause 07:03 + Add competency keyboard_arrow_right I feel silly be…" at bounding box center [611, 292] width 481 height 108
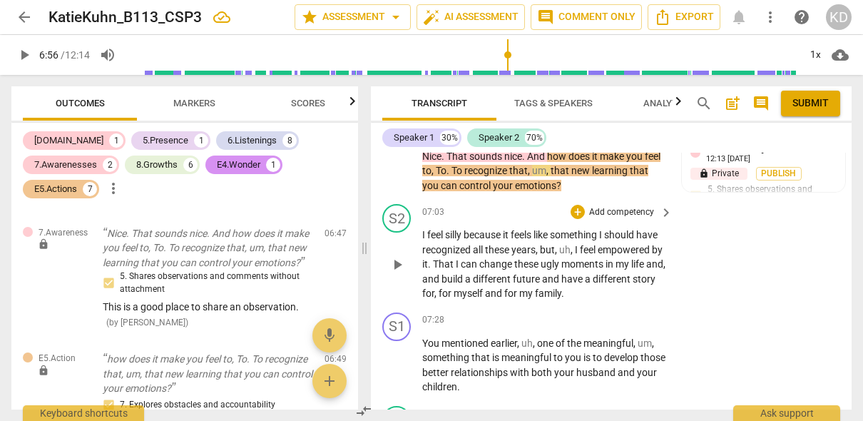
scroll to position [2591, 0]
click at [609, 326] on p "Add competency" at bounding box center [622, 319] width 68 height 13
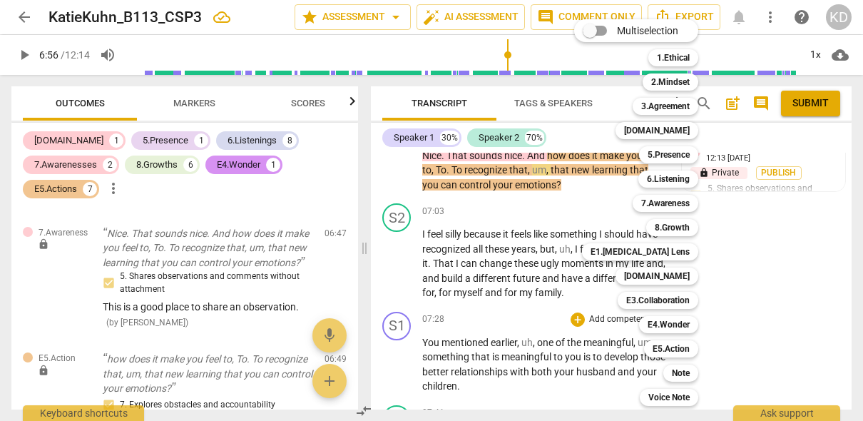
click at [508, 324] on div at bounding box center [431, 210] width 863 height 421
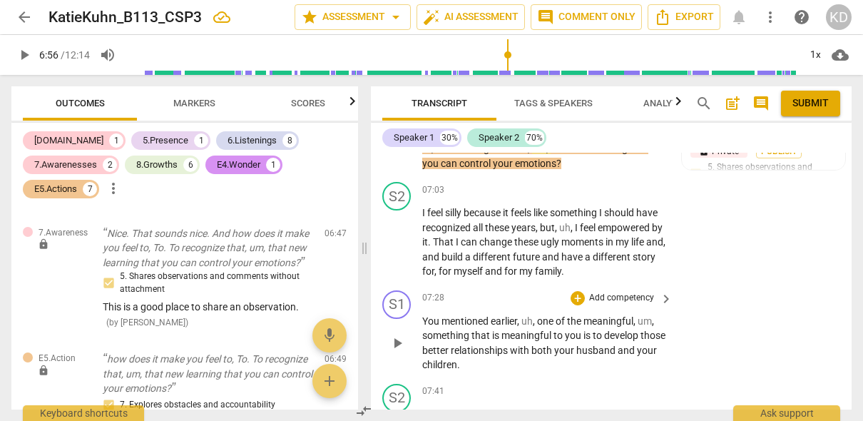
scroll to position [2611, 0]
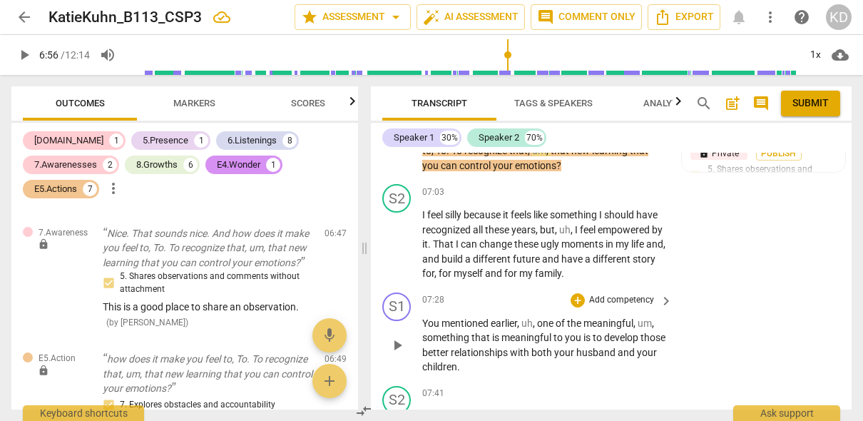
click at [619, 307] on p "Add competency" at bounding box center [622, 300] width 68 height 13
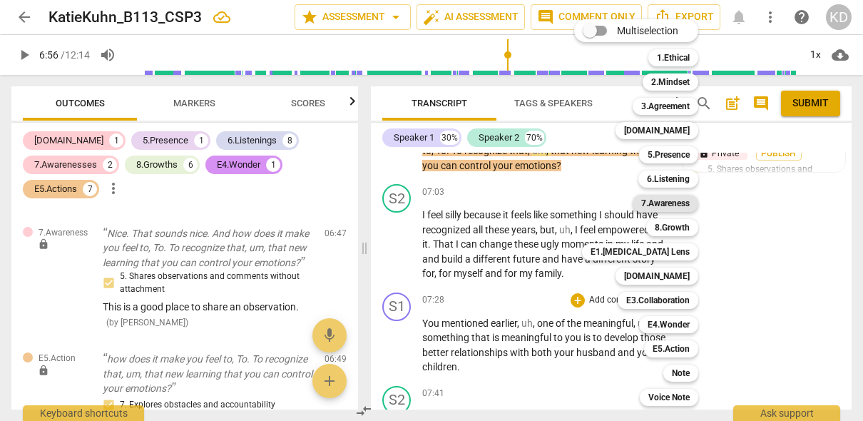
click at [674, 203] on b "7.Awareness" at bounding box center [665, 203] width 49 height 17
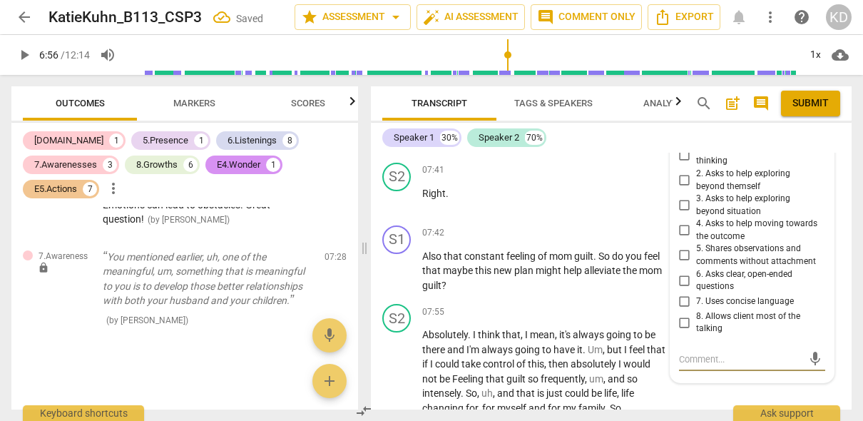
scroll to position [2837, 0]
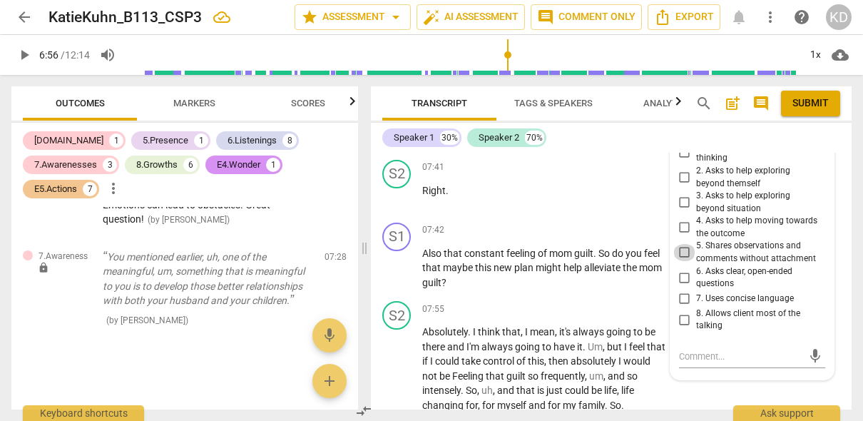
click at [683, 261] on input "5. Shares observations and comments without attachment" at bounding box center [685, 252] width 23 height 17
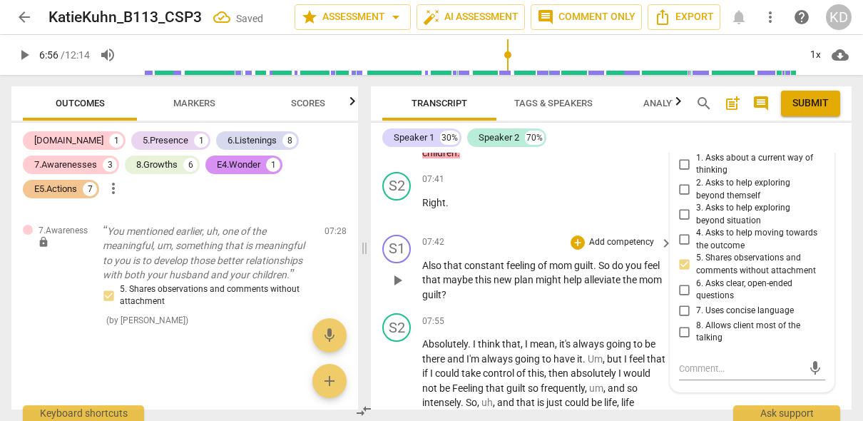
scroll to position [2837, 0]
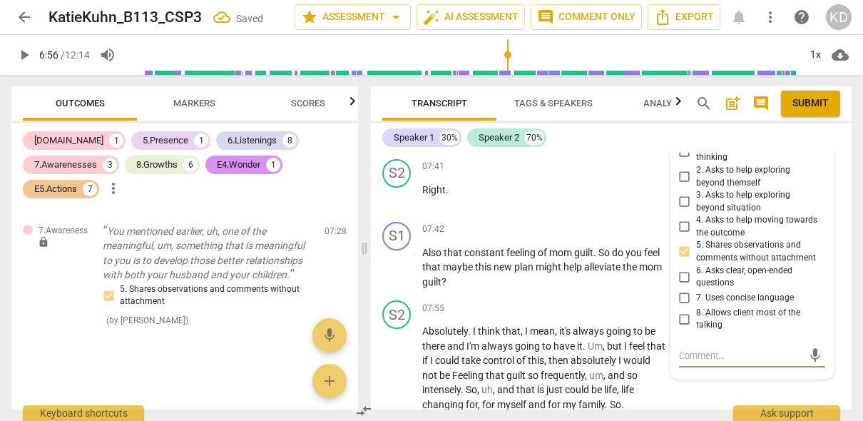
click at [712, 362] on textarea at bounding box center [740, 356] width 123 height 14
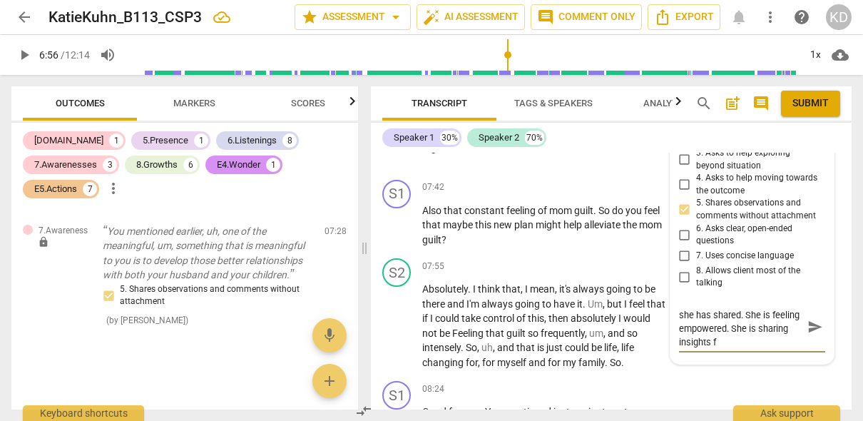
scroll to position [0, 0]
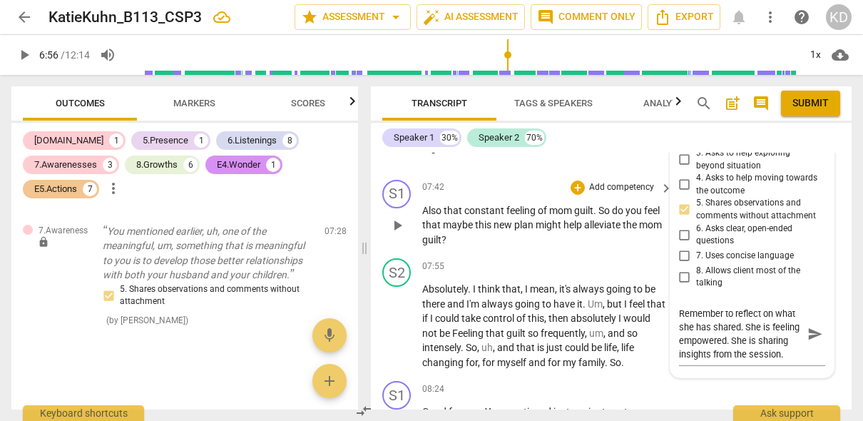
click at [374, 249] on div "S1 play_arrow pause 07:42 + Add competency keyboard_arrow_right Also that const…" at bounding box center [611, 213] width 481 height 79
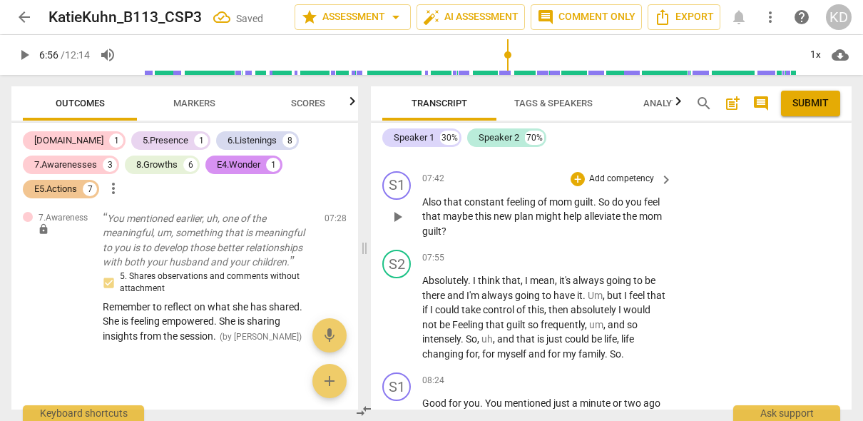
scroll to position [2890, 0]
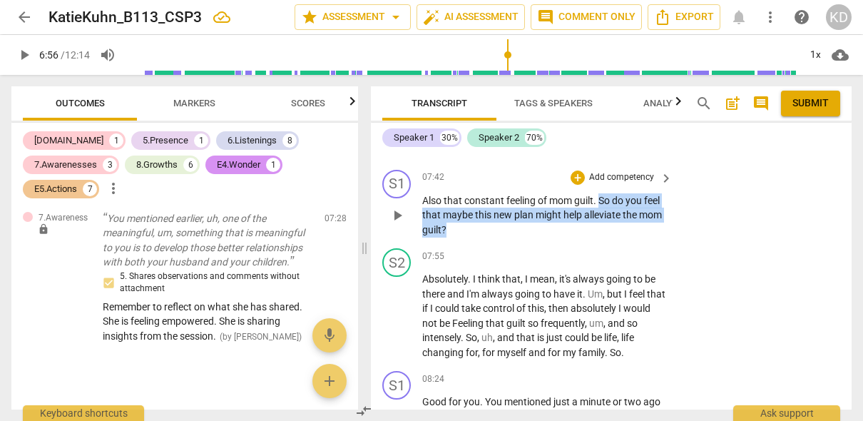
drag, startPoint x: 601, startPoint y: 213, endPoint x: 612, endPoint y: 238, distance: 27.5
click at [612, 238] on p "Also that constant feeling of mom guilt . So do you feel that maybe this new pl…" at bounding box center [543, 215] width 243 height 44
click at [638, 184] on p "Add competency" at bounding box center [622, 177] width 68 height 13
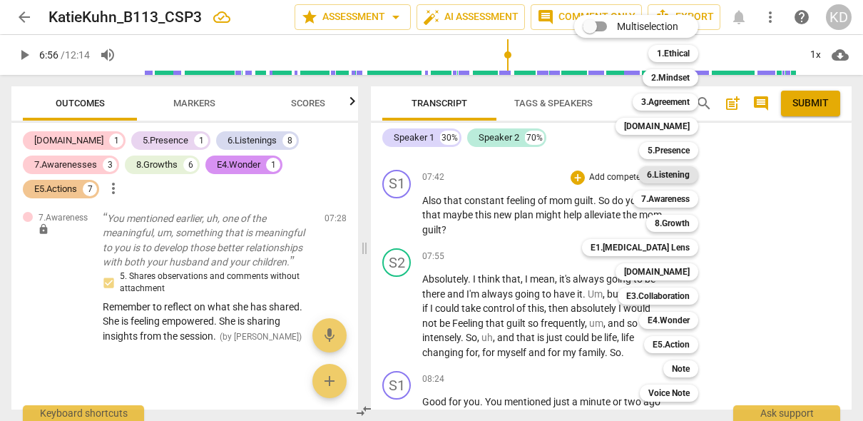
click at [671, 179] on b "6.Listening" at bounding box center [668, 174] width 43 height 17
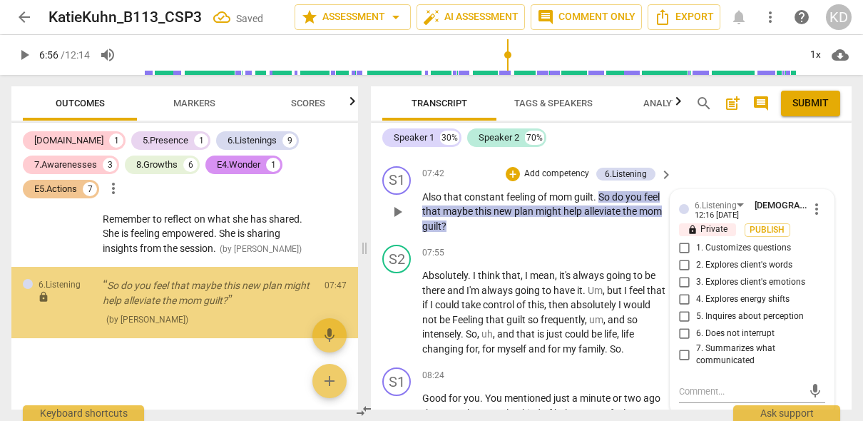
scroll to position [3227, 0]
click at [681, 257] on input "1. Customizes questions" at bounding box center [685, 248] width 23 height 17
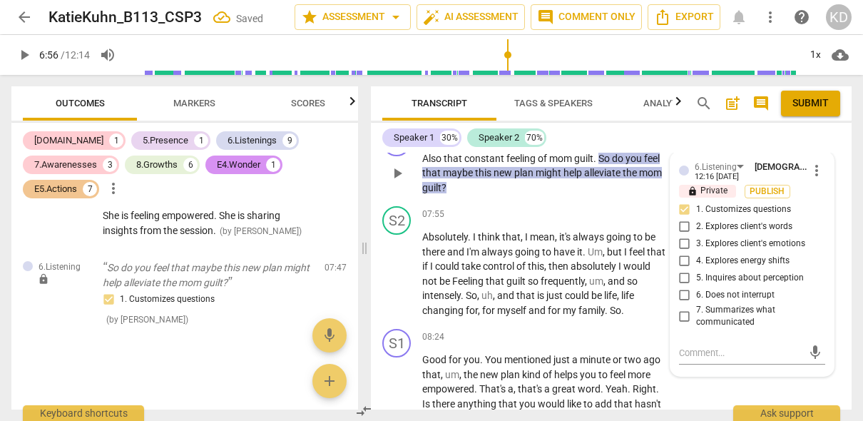
scroll to position [2920, 0]
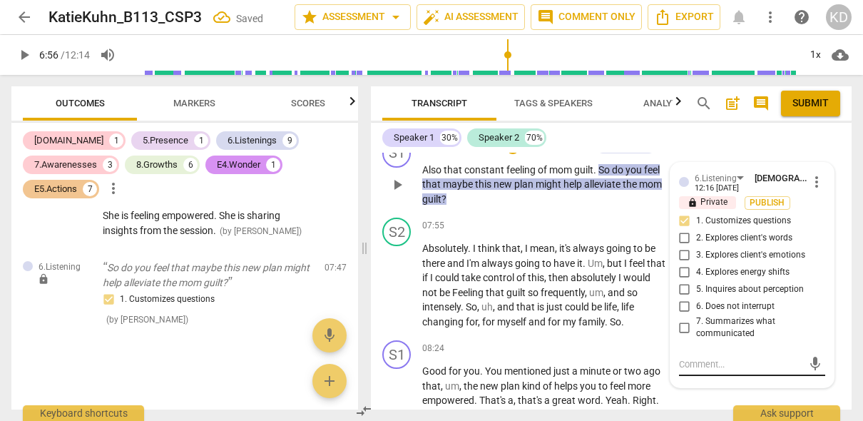
click at [730, 371] on textarea at bounding box center [740, 364] width 123 height 14
click at [683, 298] on input "5. Inquires about perception" at bounding box center [685, 289] width 23 height 17
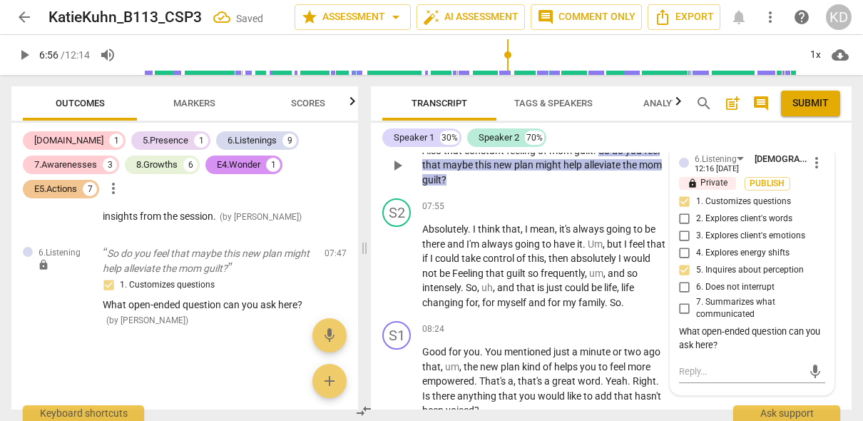
scroll to position [2942, 0]
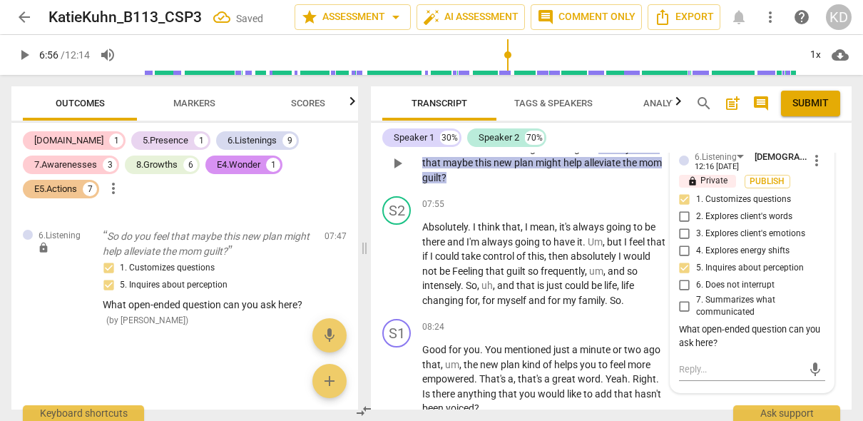
click at [719, 350] on div "What open-ended question can you ask here?" at bounding box center [752, 336] width 146 height 27
click at [378, 287] on div "S2 play_arrow pause 07:55 + Add competency keyboard_arrow_right Absolutely . I …" at bounding box center [611, 251] width 481 height 123
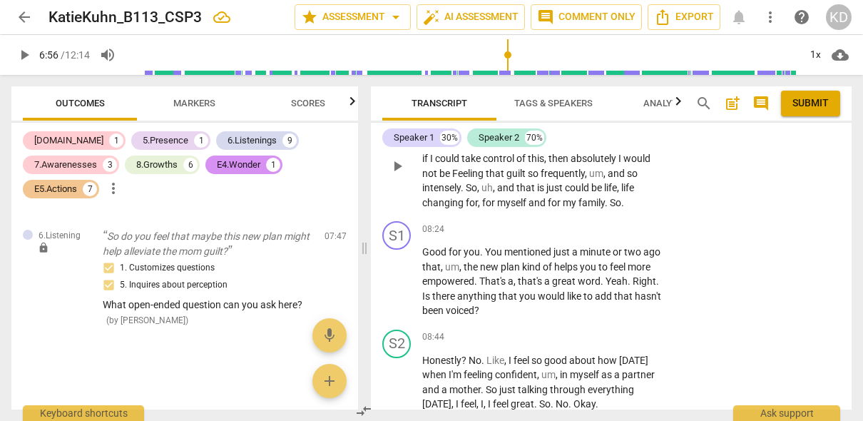
scroll to position [3041, 0]
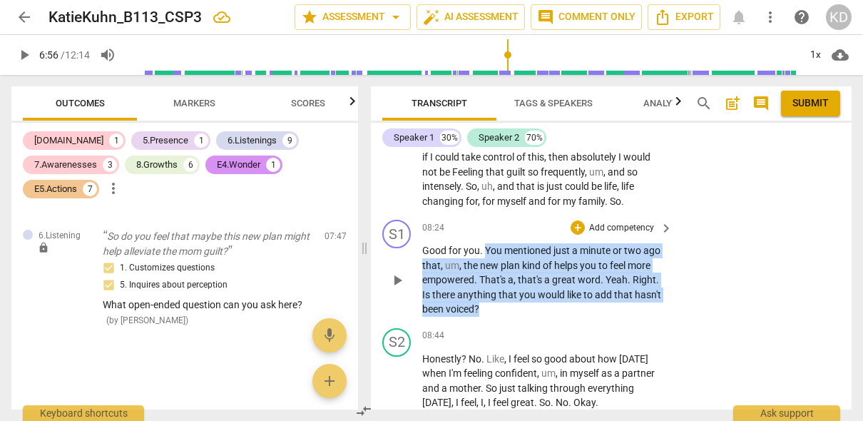
drag, startPoint x: 485, startPoint y: 263, endPoint x: 501, endPoint y: 316, distance: 55.8
click at [501, 316] on p "Good for you . You mentioned just a minute or two ago that , um , the new plan …" at bounding box center [543, 279] width 243 height 73
click at [634, 235] on p "Add competency" at bounding box center [622, 228] width 68 height 13
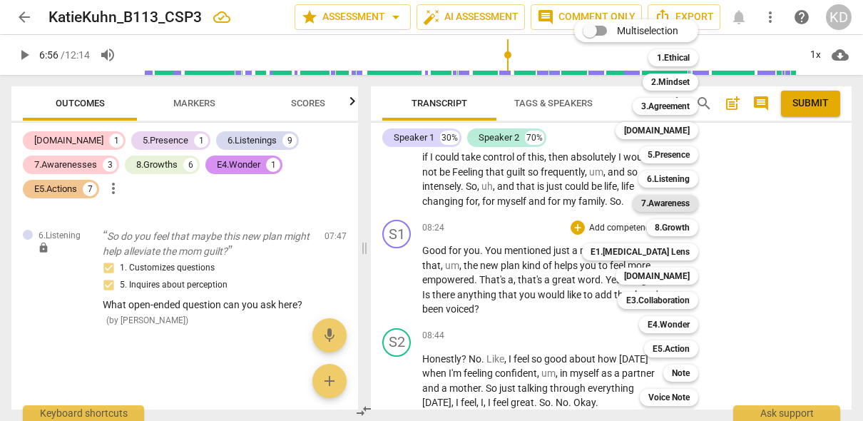
click at [675, 200] on b "7.Awareness" at bounding box center [665, 203] width 49 height 17
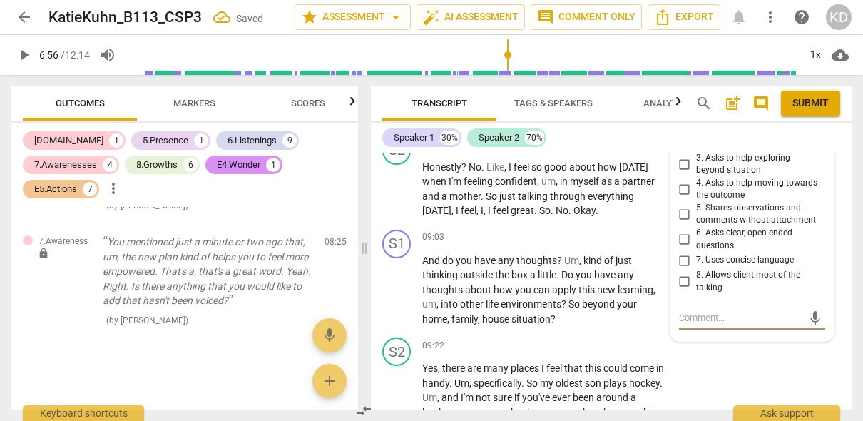
scroll to position [3230, 0]
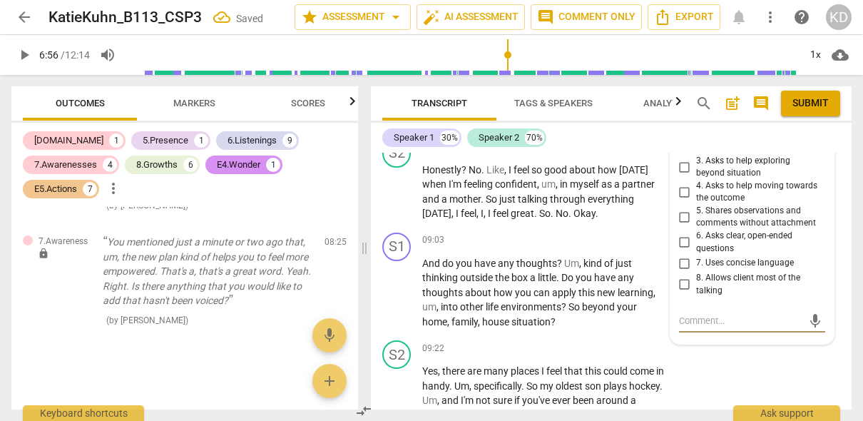
click at [683, 225] on input "5. Shares observations and comments without attachment" at bounding box center [685, 216] width 23 height 17
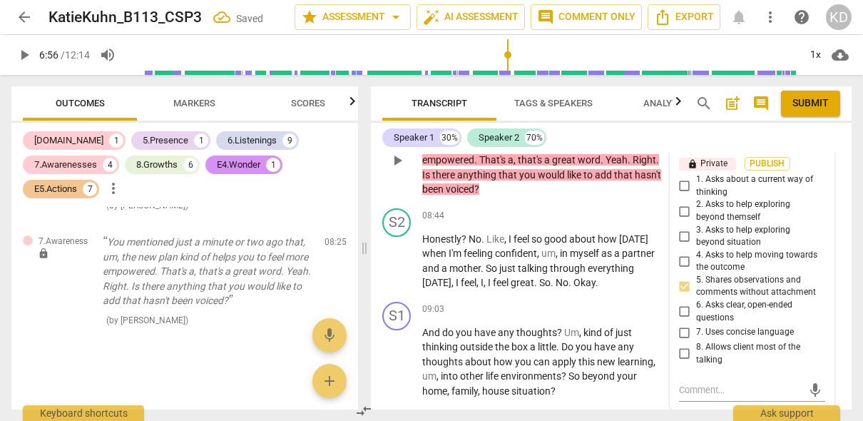
scroll to position [3158, 0]
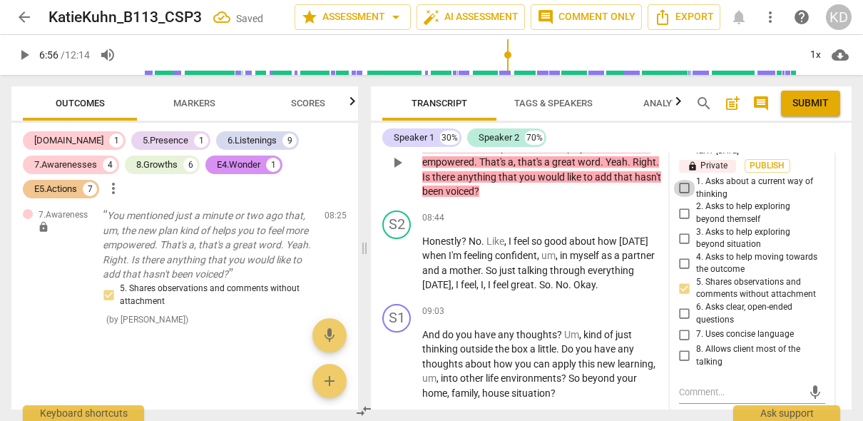
click at [682, 197] on input "1. Asks about a current way of thinking" at bounding box center [685, 188] width 23 height 17
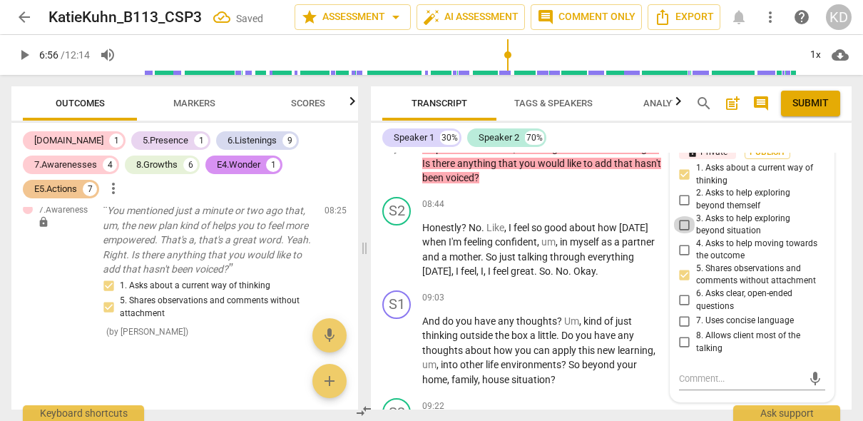
click at [683, 233] on input "3. Asks to help exploring beyond situation" at bounding box center [685, 224] width 23 height 17
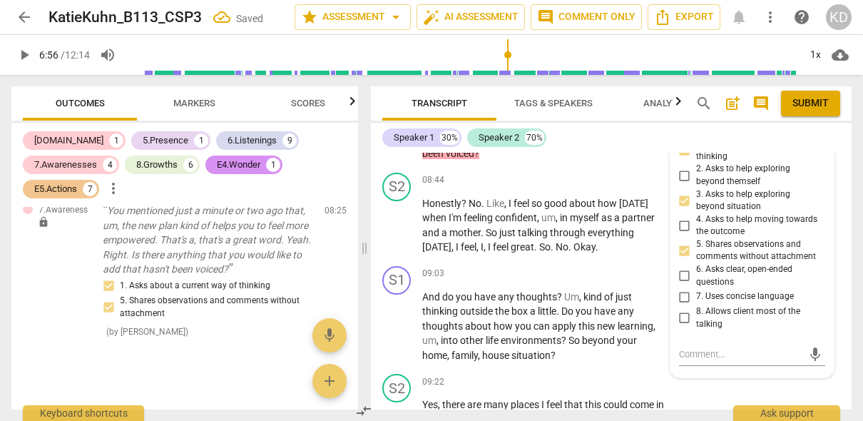
scroll to position [3198, 0]
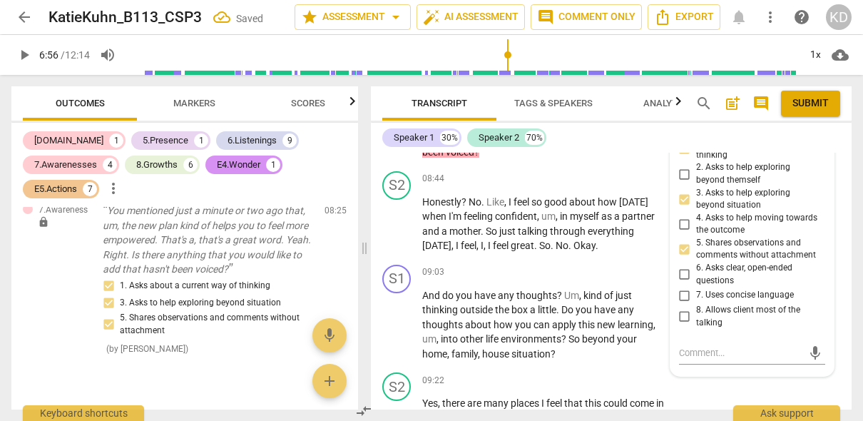
click at [683, 304] on input "7. Uses concise language" at bounding box center [685, 295] width 23 height 17
click at [683, 325] on input "8. Allows client most of the talking" at bounding box center [685, 316] width 23 height 17
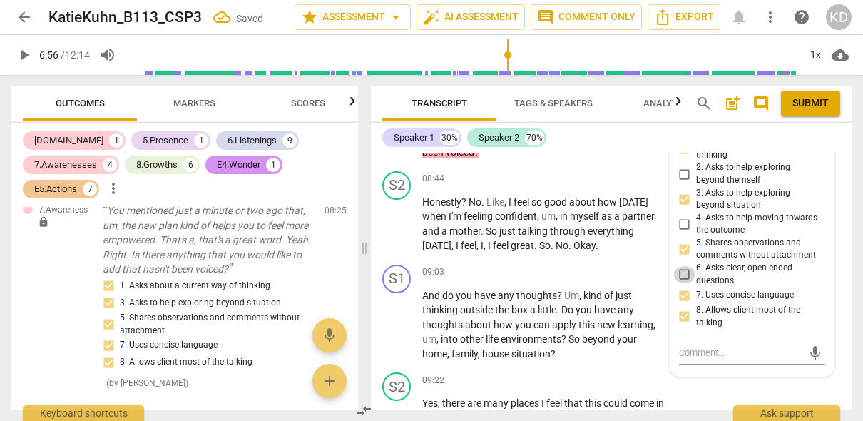
click at [682, 283] on input "6. Asks clear, open-ended questions" at bounding box center [685, 274] width 23 height 17
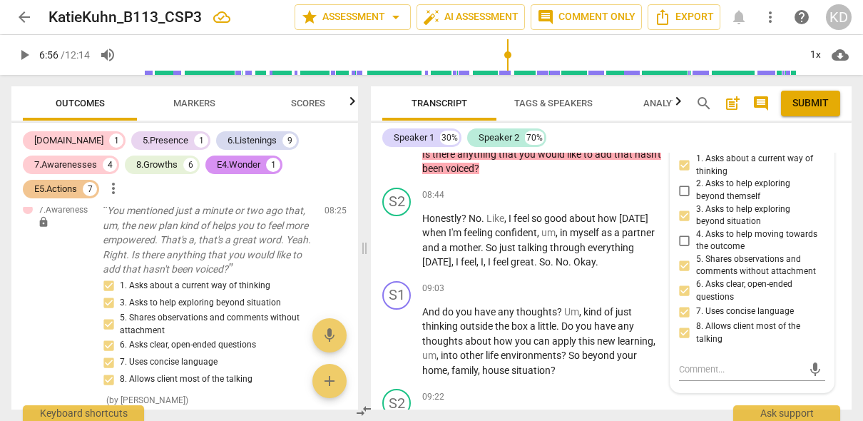
scroll to position [3182, 0]
click at [718, 375] on textarea at bounding box center [740, 369] width 123 height 14
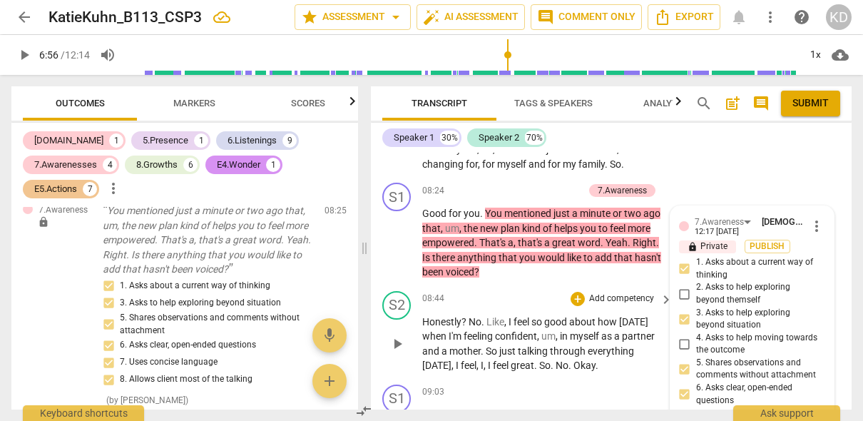
scroll to position [3077, 0]
click at [543, 198] on p "Add competency" at bounding box center [550, 191] width 68 height 13
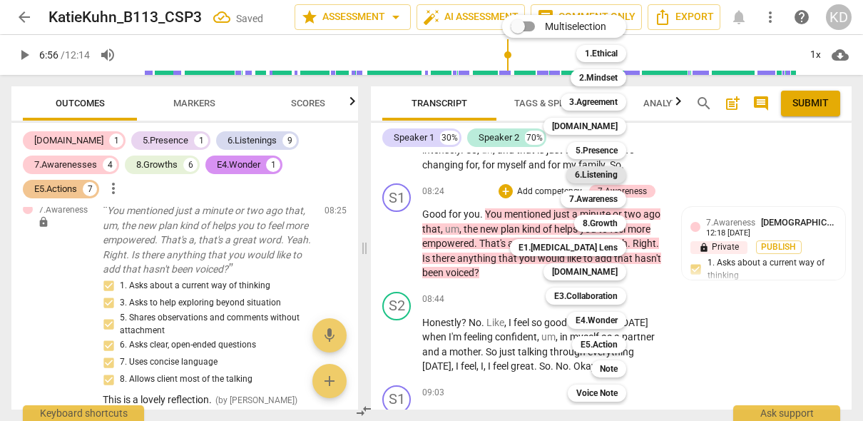
click at [596, 173] on b "6.Listening" at bounding box center [596, 174] width 43 height 17
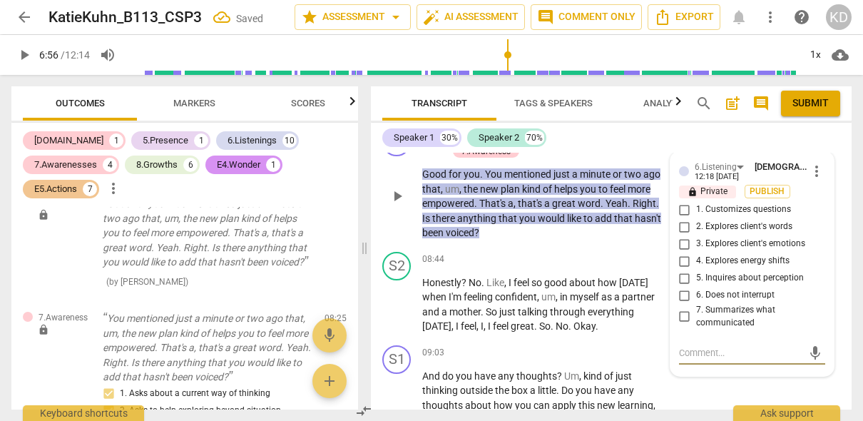
scroll to position [3126, 0]
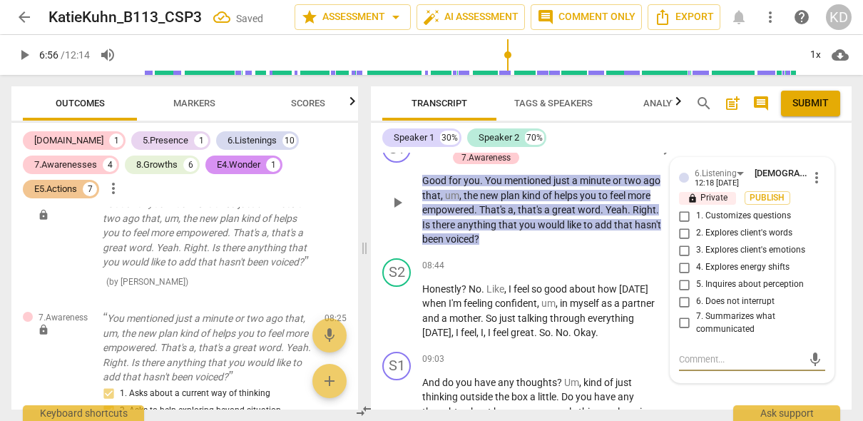
click at [681, 225] on input "1. Customizes questions" at bounding box center [685, 216] width 23 height 17
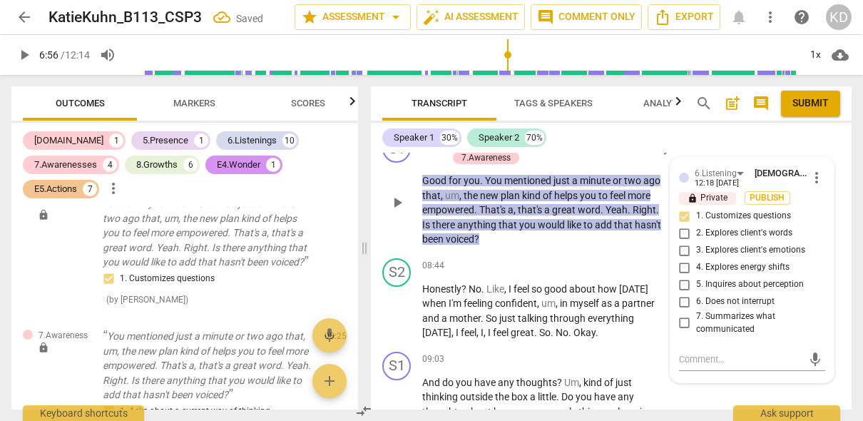
click at [684, 293] on input "5. Inquires about perception" at bounding box center [685, 284] width 23 height 17
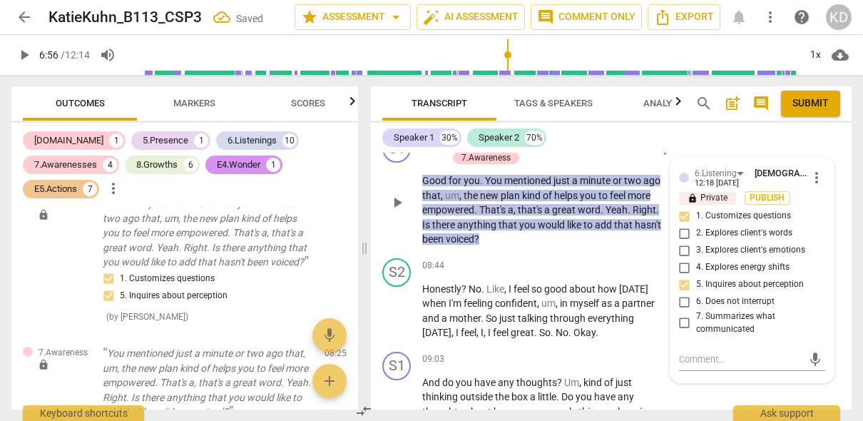
click at [683, 310] on input "6. Does not interrupt" at bounding box center [685, 301] width 23 height 17
click at [392, 206] on span "play_arrow" at bounding box center [397, 202] width 17 height 17
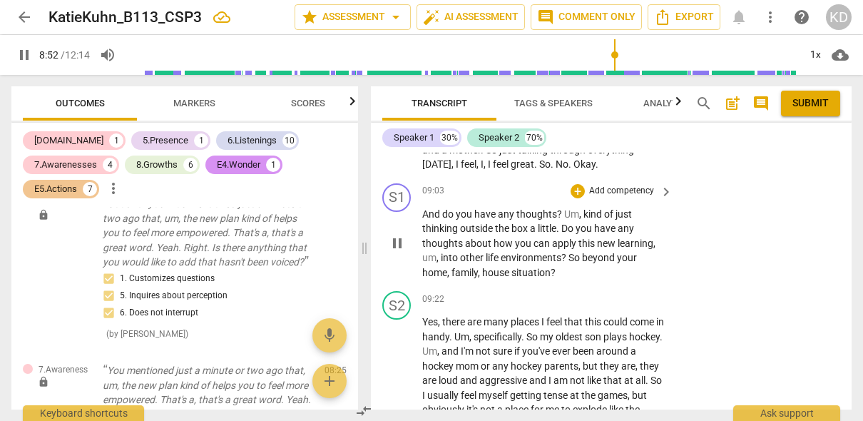
scroll to position [3296, 0]
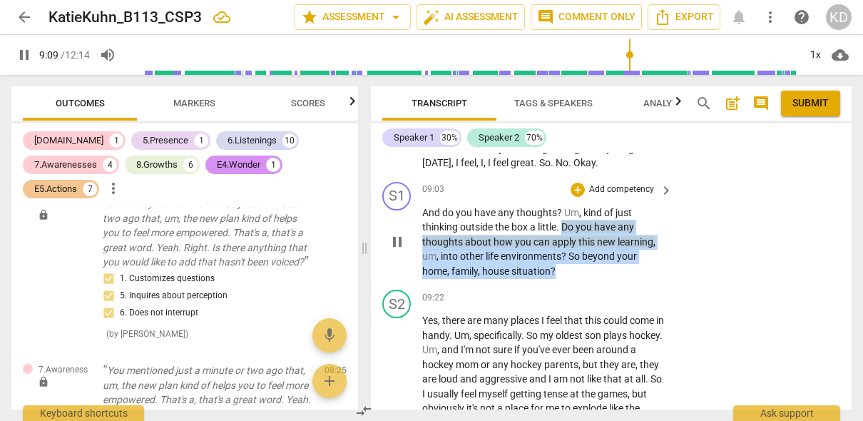
drag, startPoint x: 562, startPoint y: 240, endPoint x: 577, endPoint y: 281, distance: 43.3
click at [577, 279] on p "And do you have any thoughts ? Um , kind of just thinking outside the box a lit…" at bounding box center [543, 241] width 243 height 73
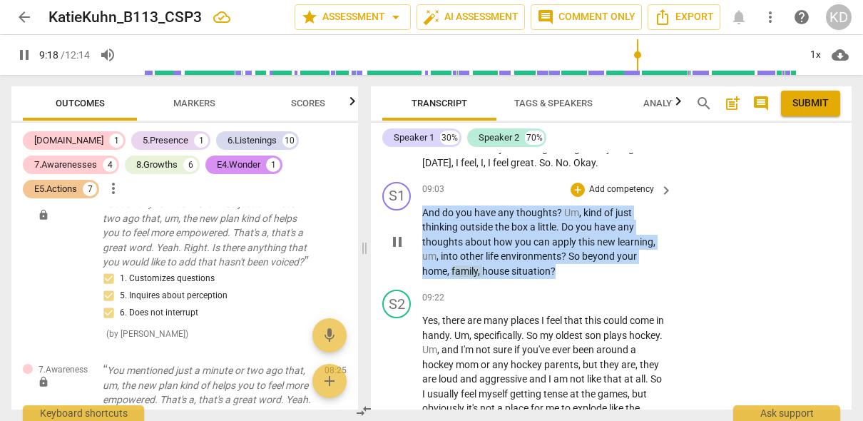
drag, startPoint x: 424, startPoint y: 224, endPoint x: 582, endPoint y: 283, distance: 169.1
click at [582, 279] on p "And do you have any thoughts ? Um , kind of just thinking outside the box a lit…" at bounding box center [543, 241] width 243 height 73
click at [626, 196] on p "Add competency" at bounding box center [622, 189] width 68 height 13
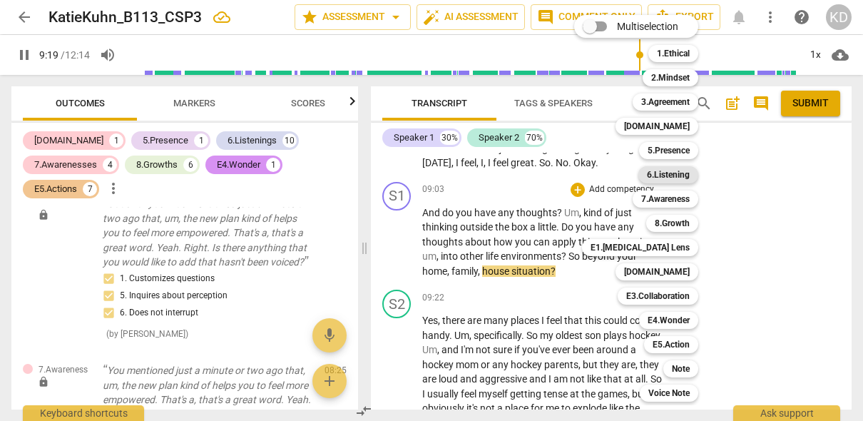
click at [659, 175] on b "6.Listening" at bounding box center [668, 174] width 43 height 17
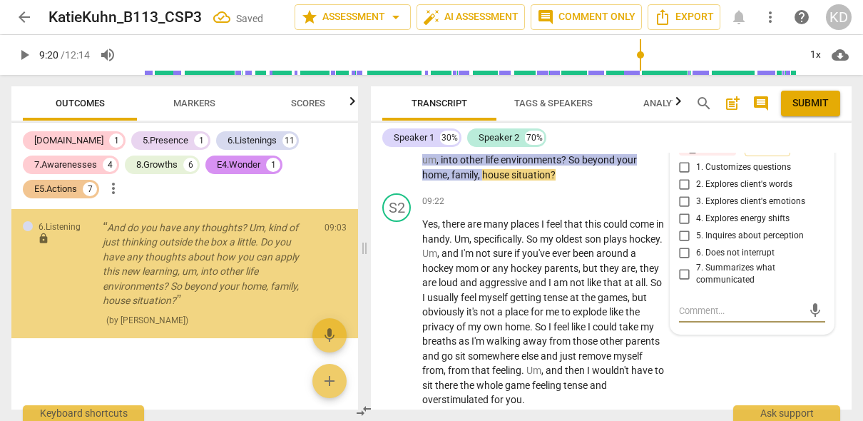
scroll to position [3363, 0]
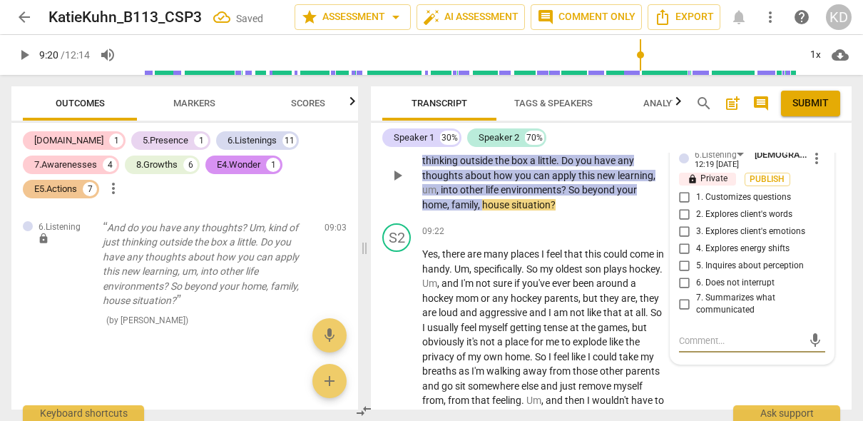
click at [682, 206] on input "1. Customizes questions" at bounding box center [685, 197] width 23 height 17
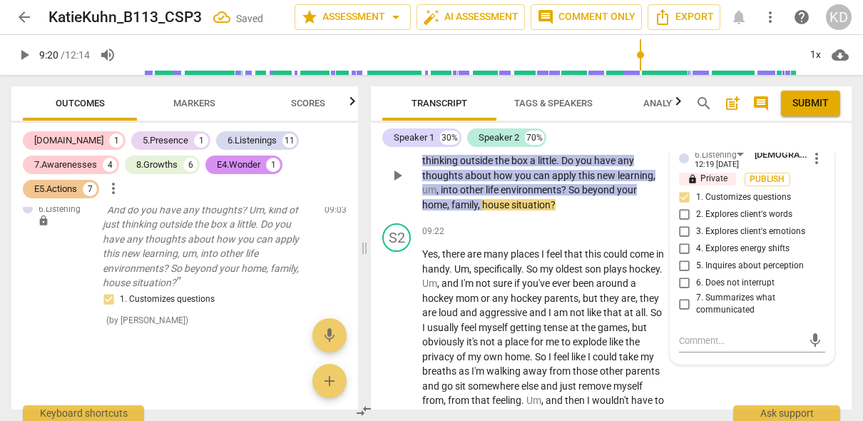
click at [684, 223] on input "2. Explores client's words" at bounding box center [685, 214] width 23 height 17
click at [683, 275] on input "5. Inquires about perception" at bounding box center [685, 266] width 23 height 17
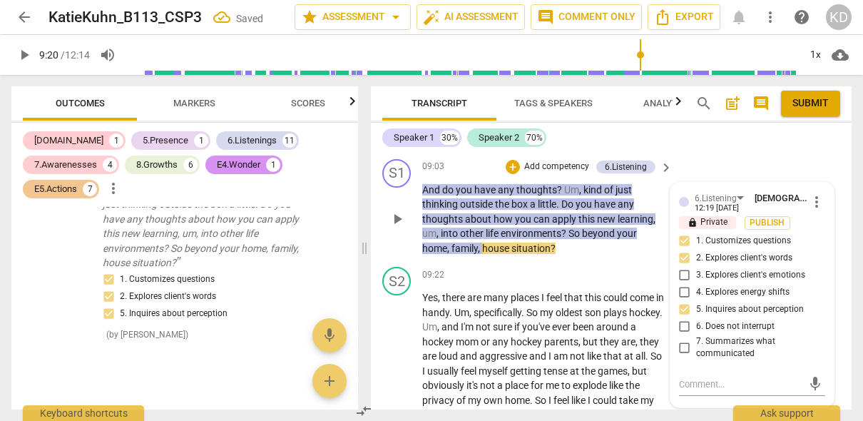
scroll to position [3310, 0]
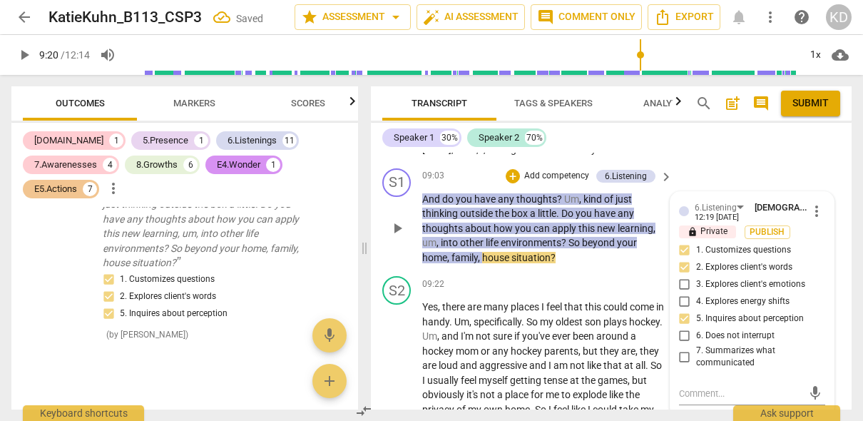
click at [557, 183] on p "Add competency" at bounding box center [557, 176] width 68 height 13
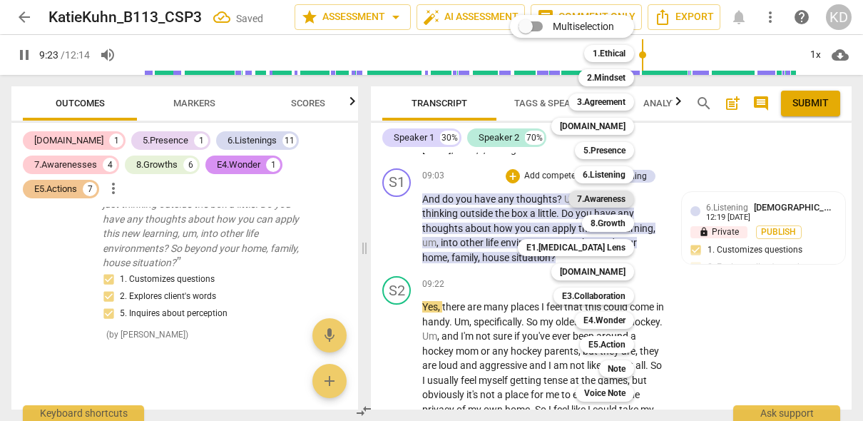
click at [611, 202] on b "7.Awareness" at bounding box center [601, 198] width 49 height 17
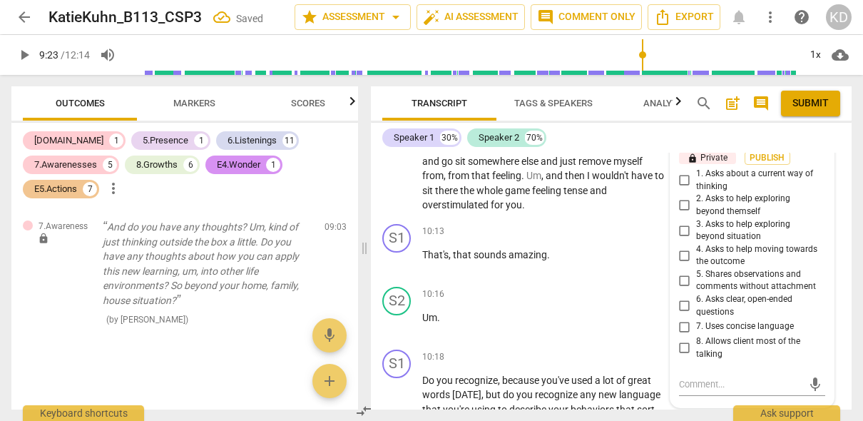
scroll to position [3607, 0]
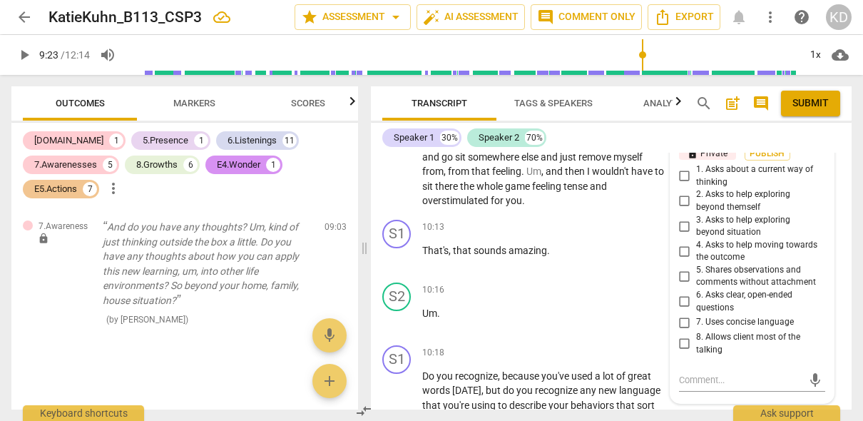
click at [681, 235] on input "3. Asks to help exploring beyond situation" at bounding box center [685, 226] width 23 height 17
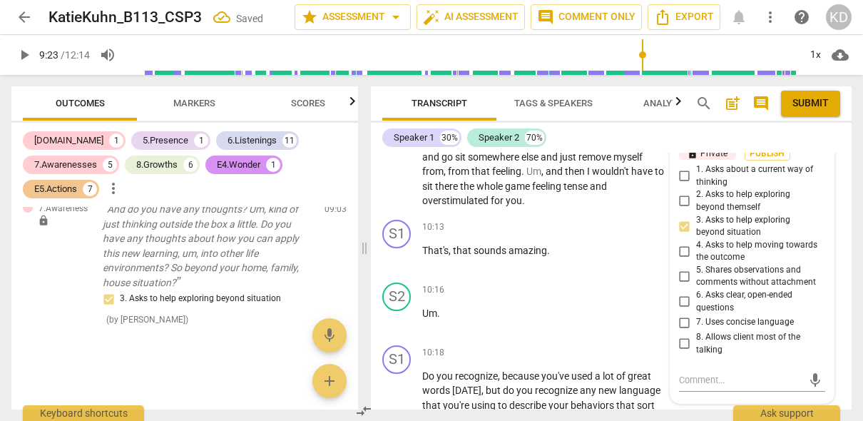
click at [683, 285] on input "5. Shares observations and comments without attachment" at bounding box center [685, 276] width 23 height 17
click at [682, 310] on input "6. Asks clear, open-ended questions" at bounding box center [685, 301] width 23 height 17
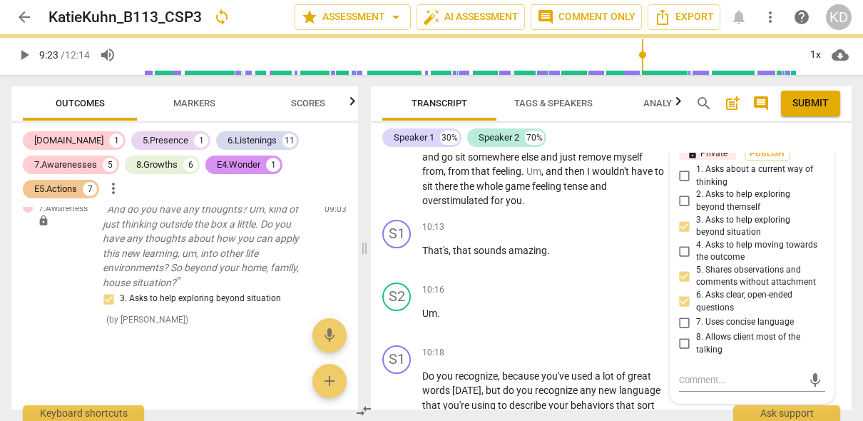
click at [681, 331] on input "7. Uses concise language" at bounding box center [685, 322] width 23 height 17
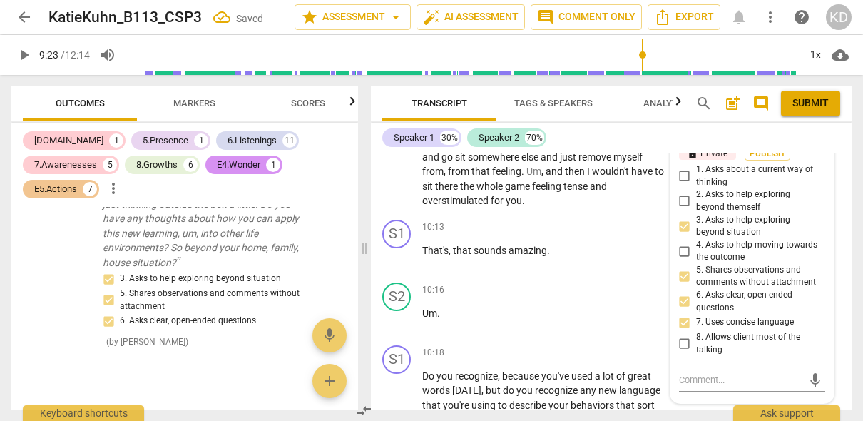
click at [686, 352] on input "8. Allows client most of the talking" at bounding box center [685, 343] width 23 height 17
click at [375, 214] on div "S2 play_arrow pause 09:22 + Add competency keyboard_arrow_right Yes , there are…" at bounding box center [611, 101] width 481 height 225
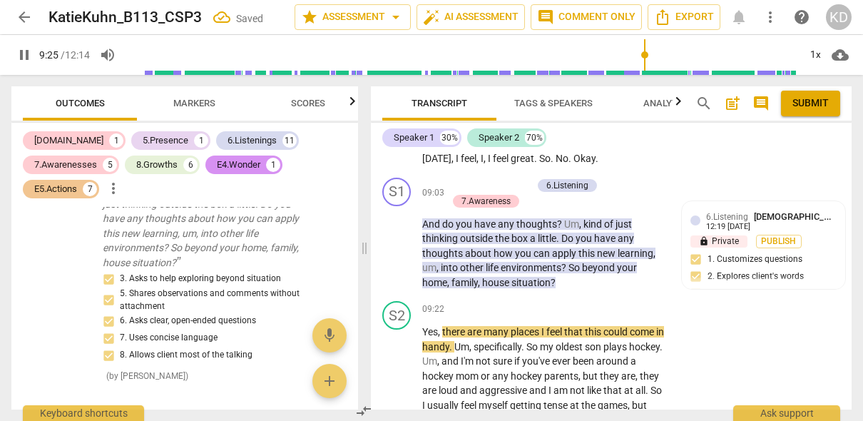
scroll to position [3293, 0]
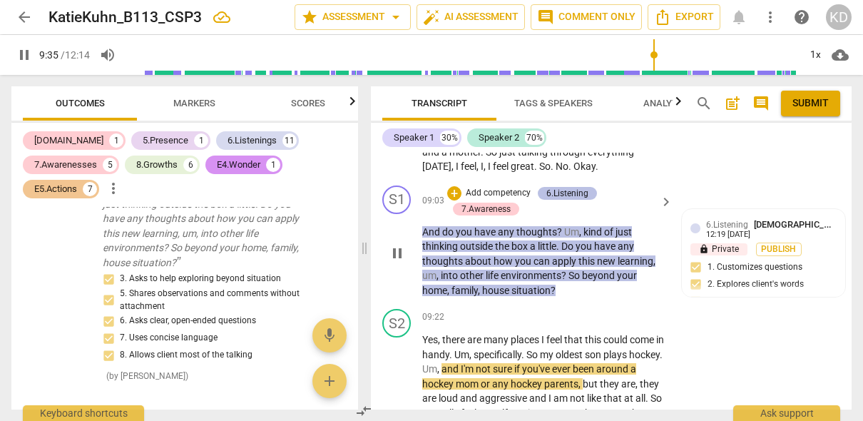
click at [570, 200] on div "6.Listening" at bounding box center [568, 193] width 42 height 13
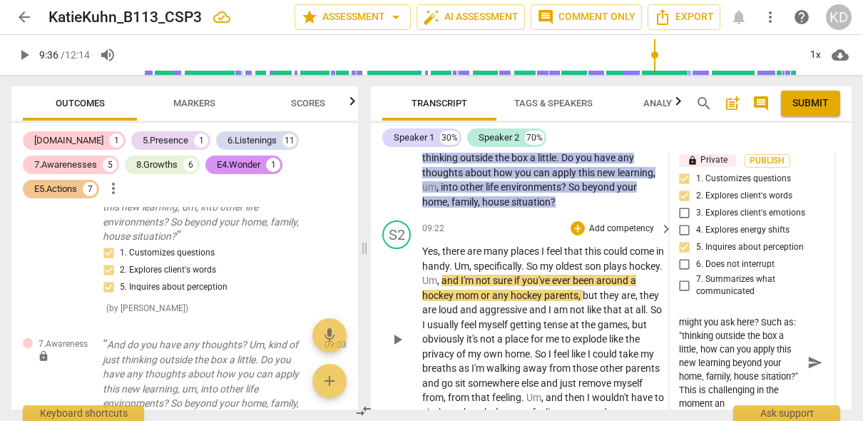
scroll to position [14, 0]
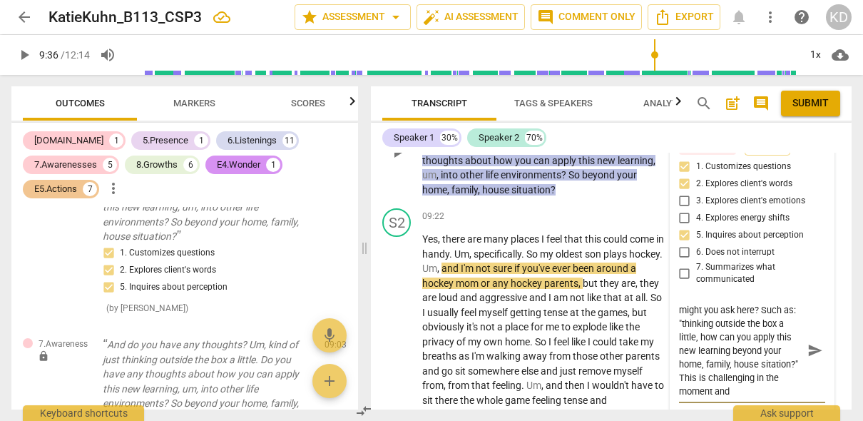
click at [688, 395] on textarea "What open-ended question might you ask here? Such as: "thinking outside the box…" at bounding box center [740, 350] width 123 height 95
click at [703, 398] on textarea "What open-ended question might you ask here? Such as: "thinking outside the box…" at bounding box center [740, 350] width 123 height 95
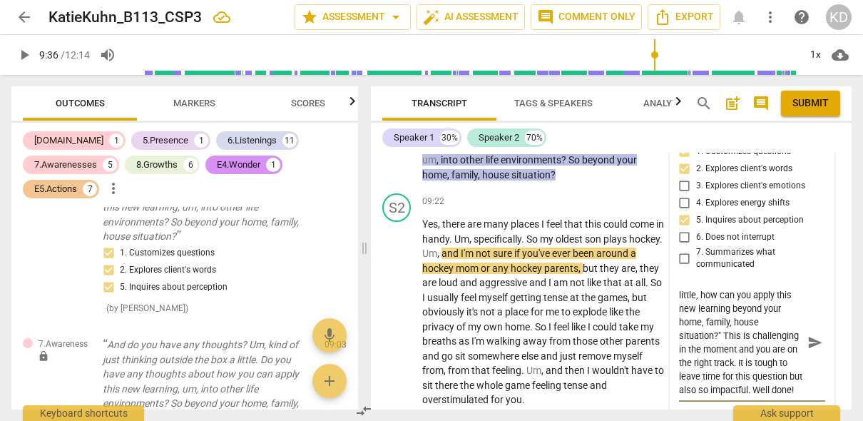
scroll to position [66, 0]
click at [372, 263] on div "S2 play_arrow pause 09:22 + Add competency keyboard_arrow_right Yes , there are…" at bounding box center [611, 300] width 481 height 225
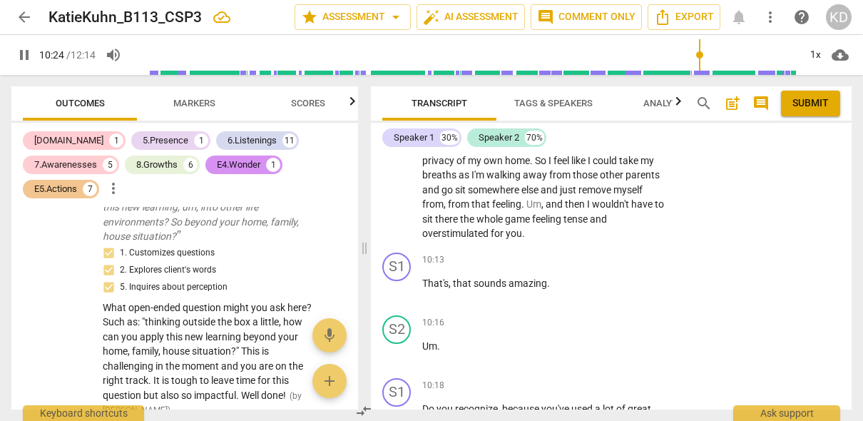
scroll to position [3561, 0]
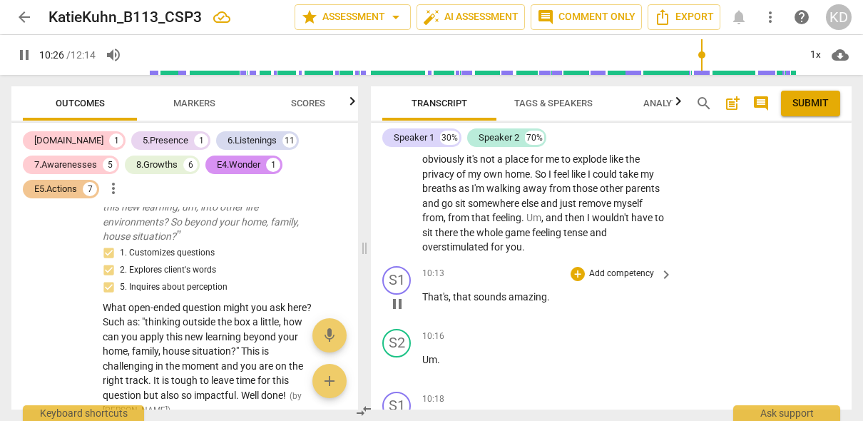
click at [612, 280] on p "Add competency" at bounding box center [622, 274] width 68 height 13
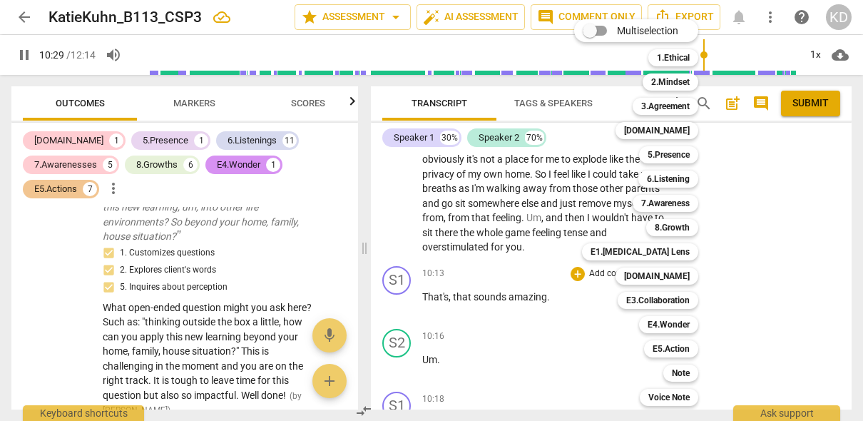
click at [412, 238] on div at bounding box center [431, 210] width 863 height 421
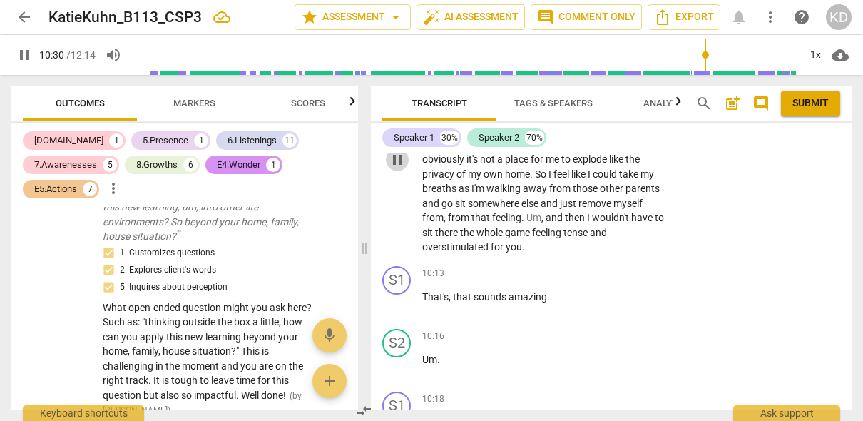
click at [400, 168] on span "pause" at bounding box center [397, 159] width 17 height 17
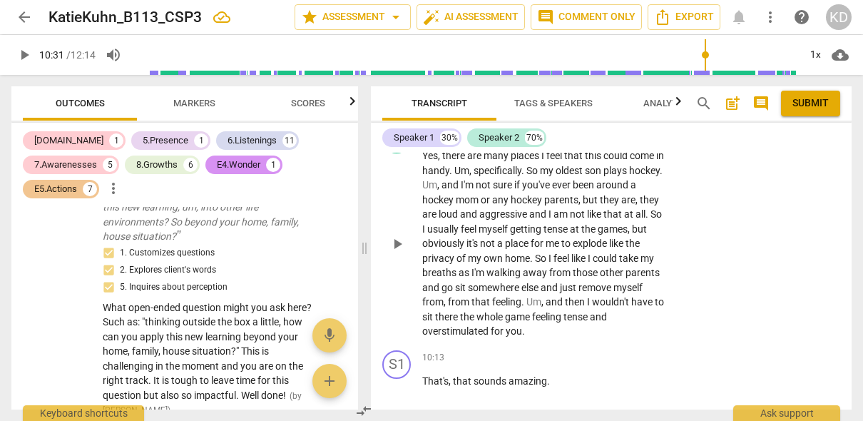
scroll to position [3497, 0]
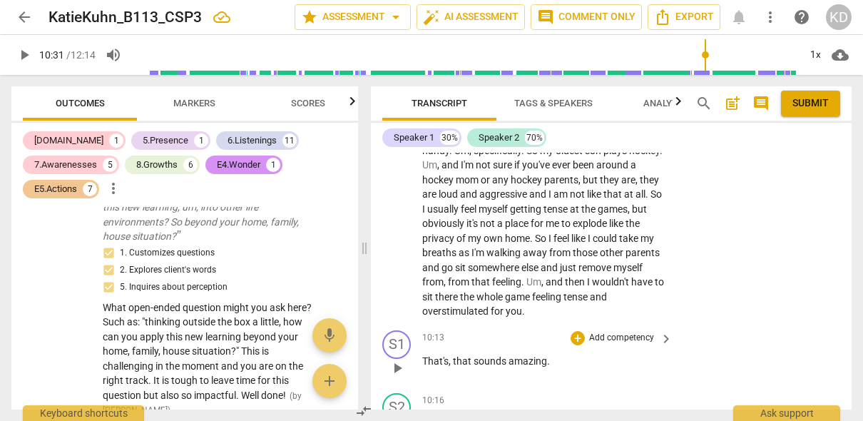
click at [626, 345] on p "Add competency" at bounding box center [622, 338] width 68 height 13
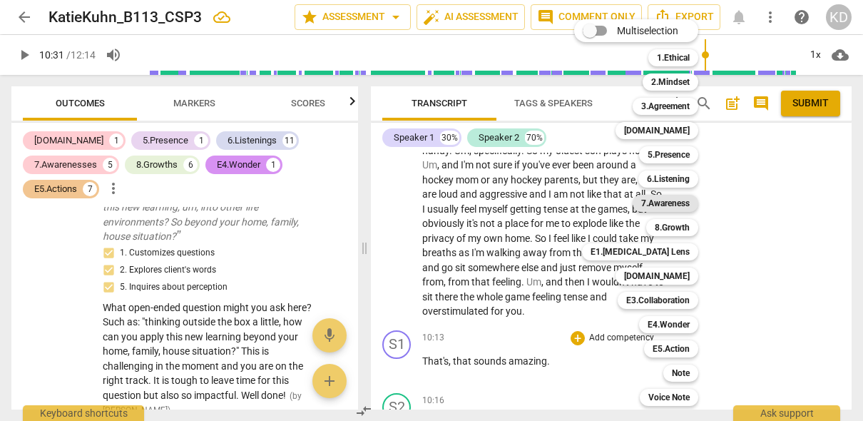
click at [672, 200] on b "7.Awareness" at bounding box center [665, 203] width 49 height 17
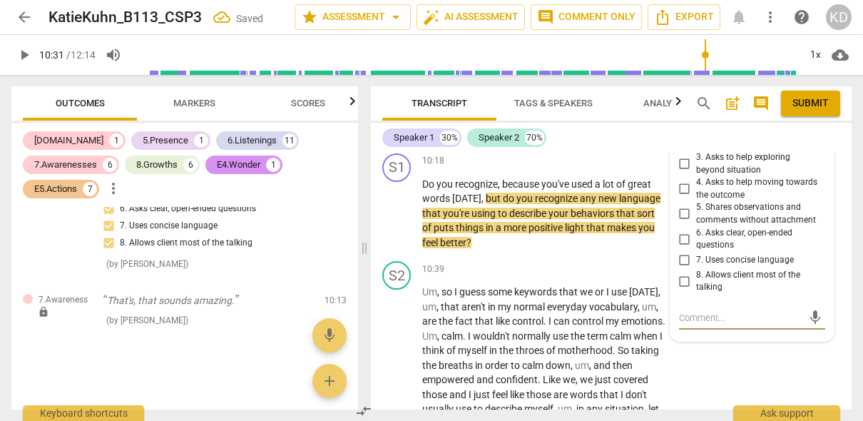
scroll to position [3798, 0]
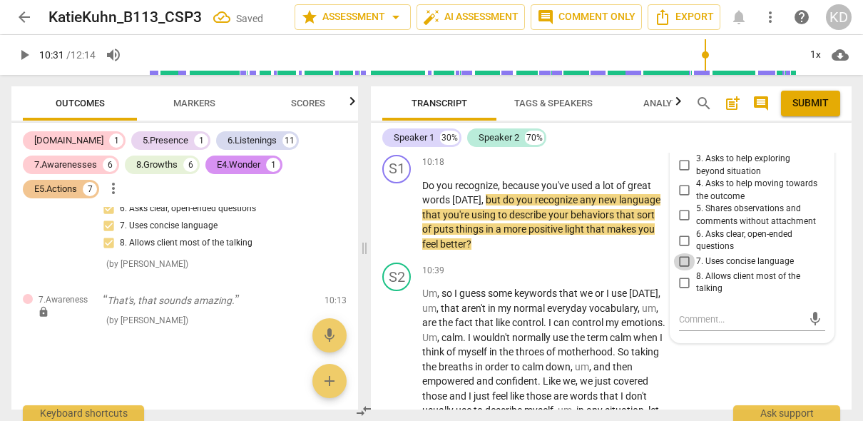
click at [683, 269] on input "7. Uses concise language" at bounding box center [685, 261] width 23 height 17
click at [729, 326] on textarea at bounding box center [740, 319] width 123 height 14
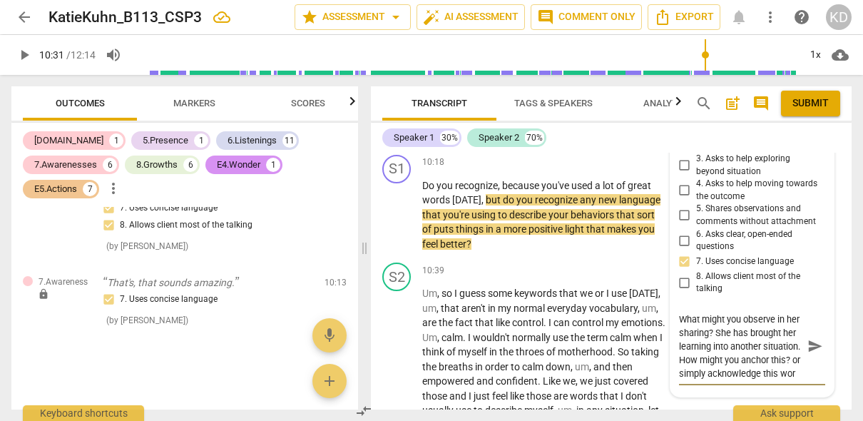
scroll to position [26, 0]
click at [377, 258] on div "S1 play_arrow pause 10:18 + Add competency keyboard_arrow_right Do you recogniz…" at bounding box center [611, 203] width 481 height 108
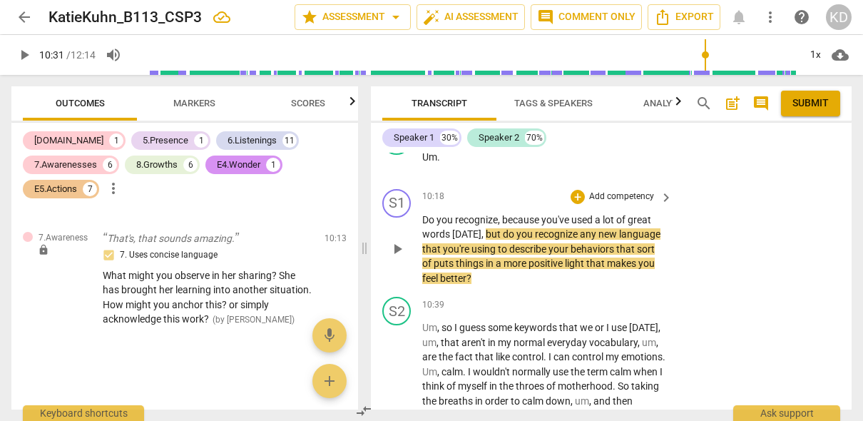
scroll to position [3765, 0]
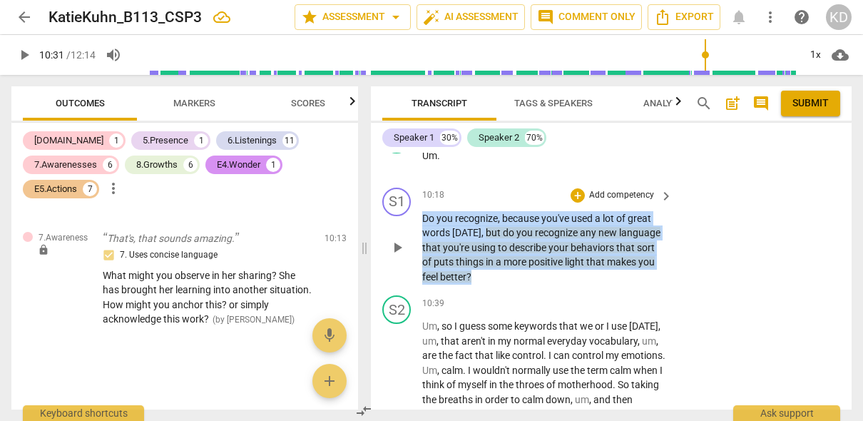
drag, startPoint x: 422, startPoint y: 228, endPoint x: 487, endPoint y: 286, distance: 86.9
click at [487, 285] on p "Do you recognize , because you've used a lot of great words [DATE] , but do you…" at bounding box center [543, 247] width 243 height 73
click at [634, 202] on p "Add competency" at bounding box center [622, 195] width 68 height 13
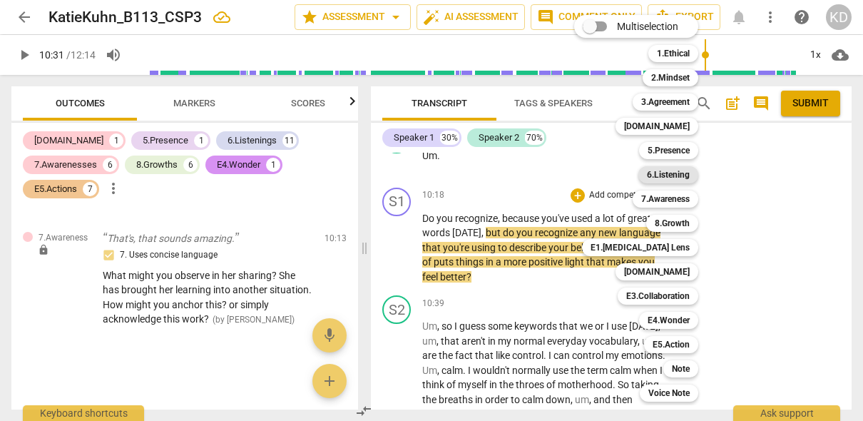
click at [676, 176] on b "6.Listening" at bounding box center [668, 174] width 43 height 17
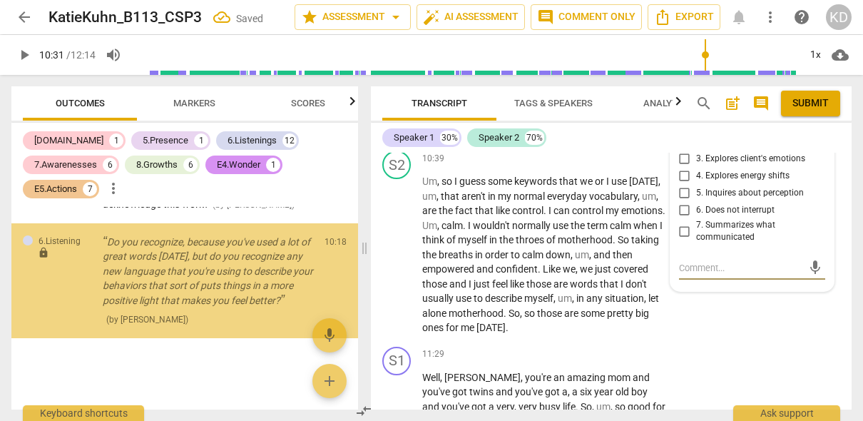
scroll to position [4425, 0]
click at [721, 275] on textarea at bounding box center [740, 268] width 123 height 14
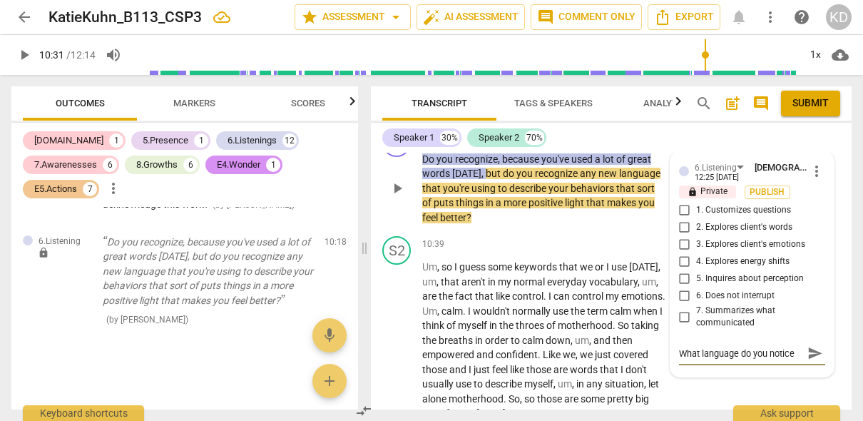
scroll to position [3821, 0]
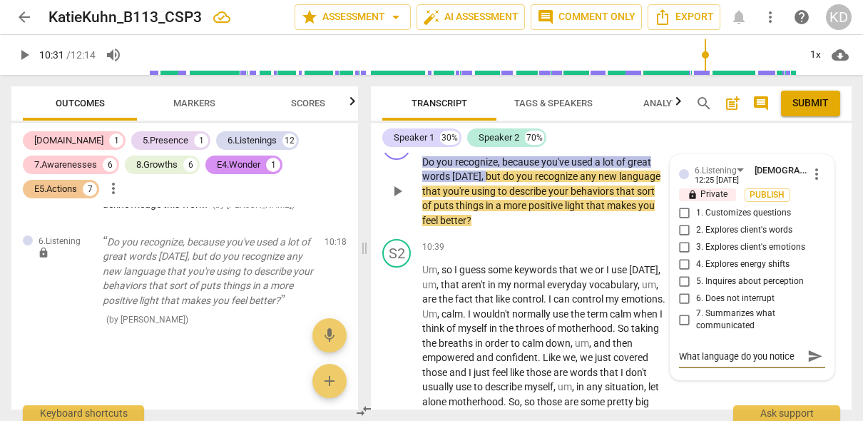
click at [699, 363] on textarea "What language do you notice" at bounding box center [740, 357] width 123 height 14
click at [679, 363] on textarea "What new language do you notice" at bounding box center [740, 357] width 123 height 14
click at [701, 363] on textarea ""What new language do you notice" at bounding box center [740, 357] width 123 height 14
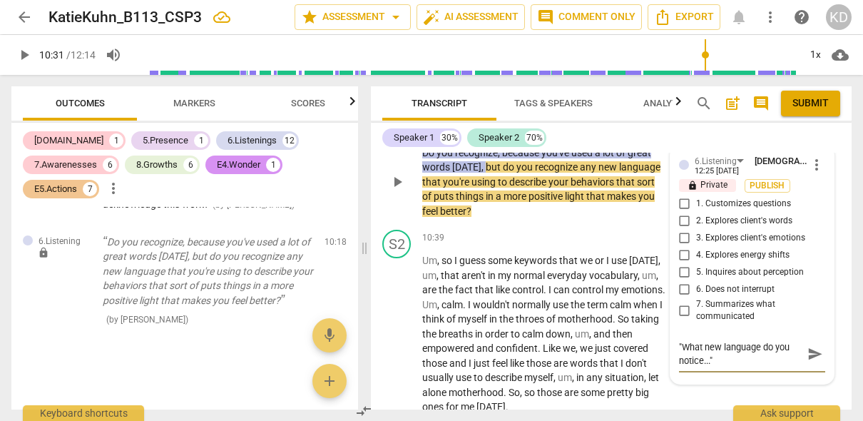
scroll to position [3833, 0]
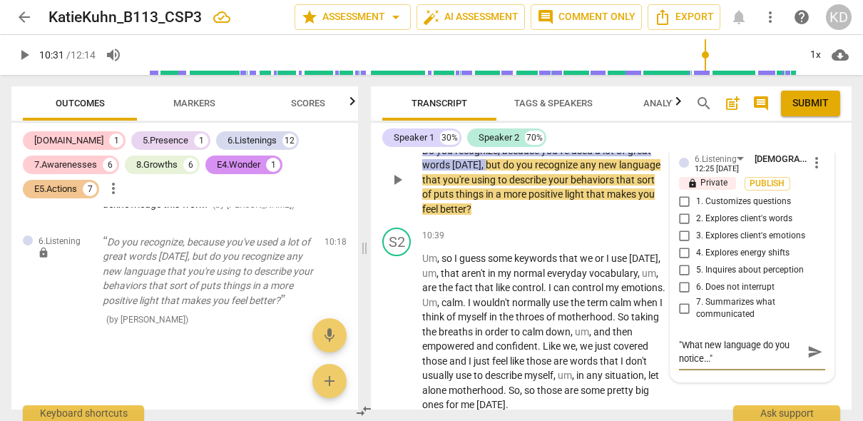
click at [379, 223] on div "S1 play_arrow pause 10:18 + Add competency 6.Listening keyboard_arrow_right Do …" at bounding box center [611, 168] width 481 height 108
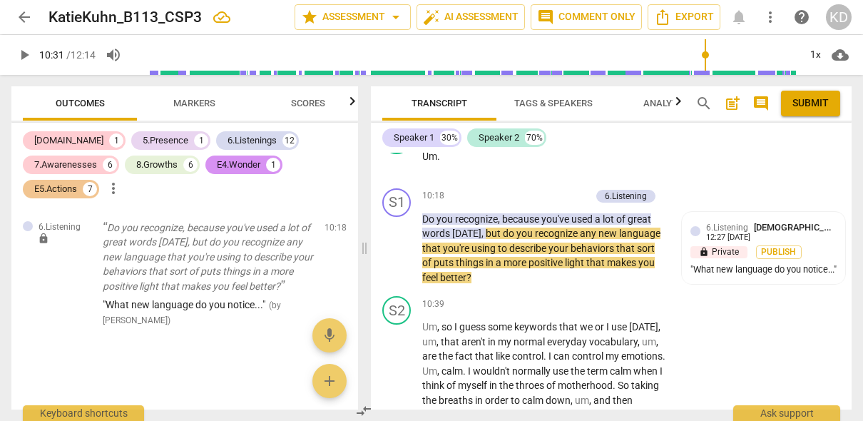
scroll to position [3766, 0]
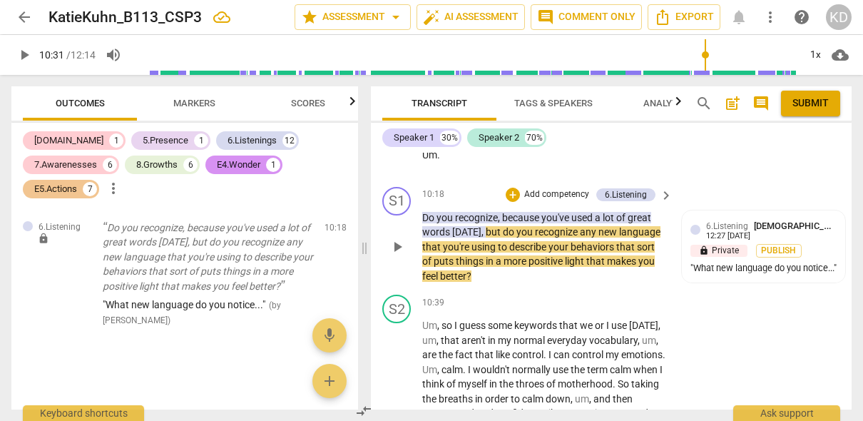
click at [555, 201] on p "Add competency" at bounding box center [557, 194] width 68 height 13
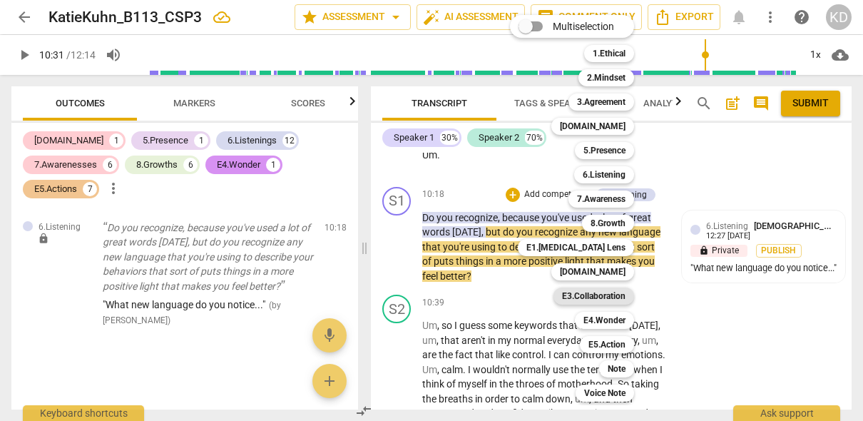
click at [611, 297] on b "E3.Collaboration" at bounding box center [593, 296] width 63 height 17
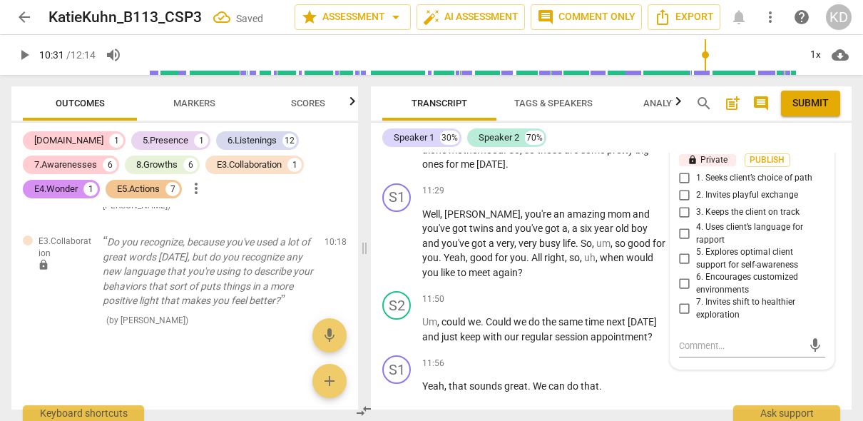
scroll to position [4087, 0]
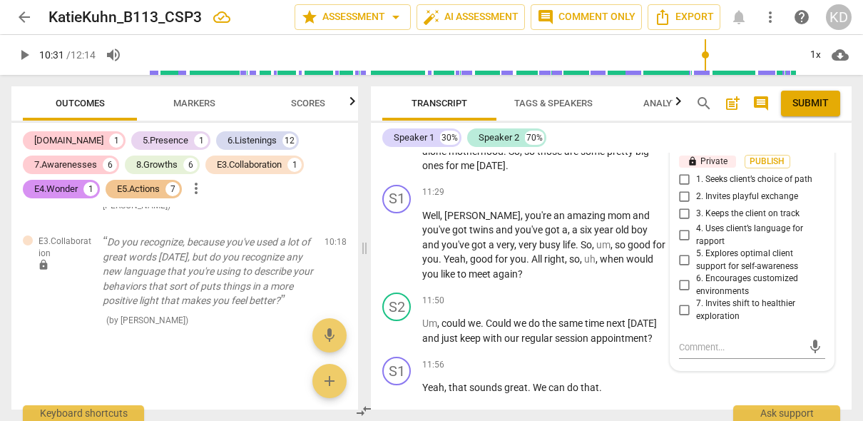
click at [683, 319] on input "7. Invites shift to healthier exploration" at bounding box center [685, 310] width 23 height 17
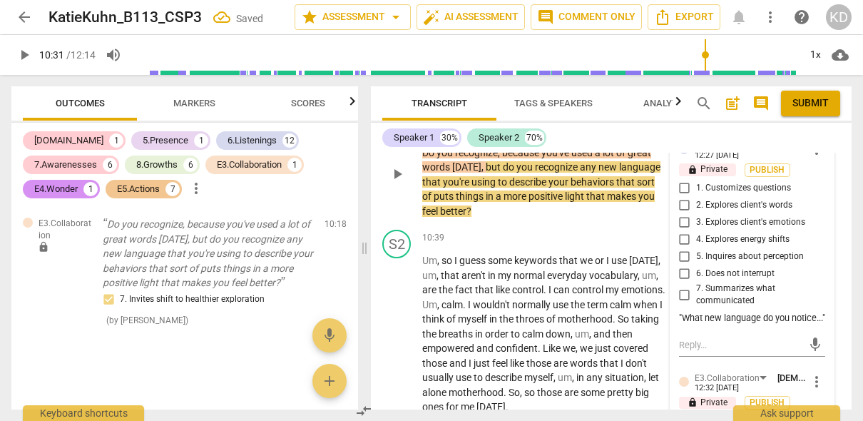
scroll to position [3825, 0]
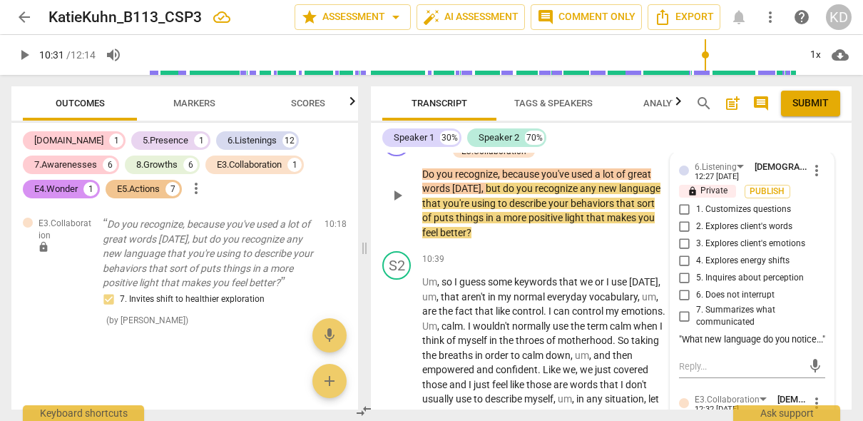
click at [683, 218] on input "1. Customizes questions" at bounding box center [685, 209] width 23 height 17
click at [378, 245] on div "S1 play_arrow pause 10:18 + Add competency 6.Listening E3.Collaboration keyboar…" at bounding box center [611, 184] width 481 height 124
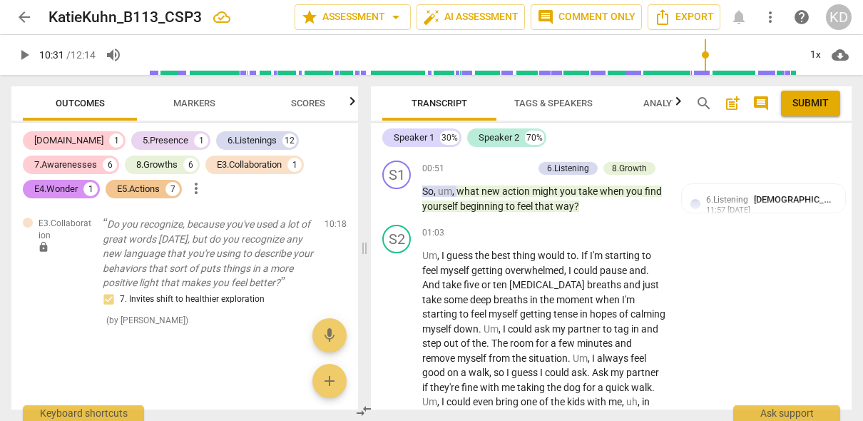
scroll to position [0, 0]
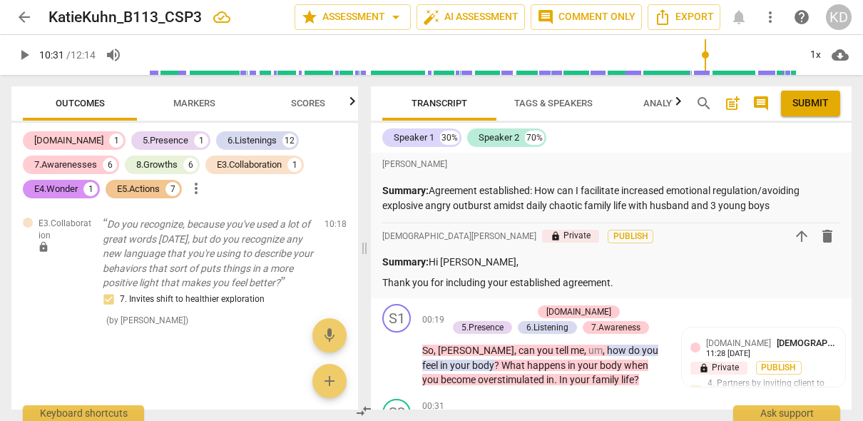
click at [733, 105] on span "post_add" at bounding box center [732, 103] width 17 height 17
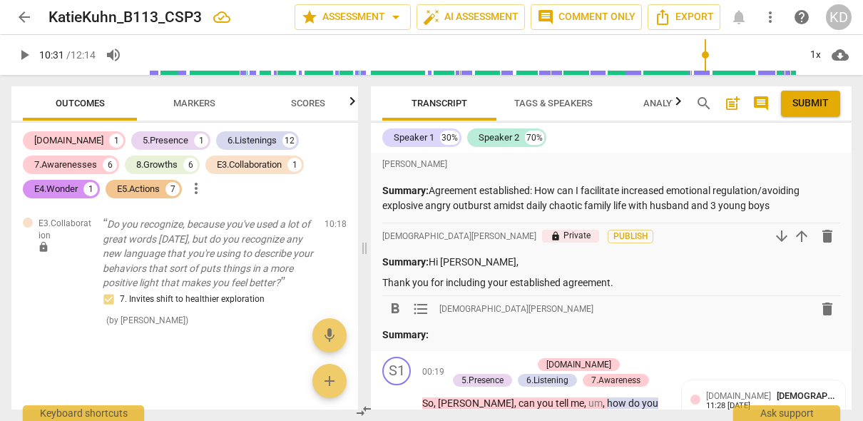
click at [733, 308] on span "delete" at bounding box center [827, 308] width 17 height 17
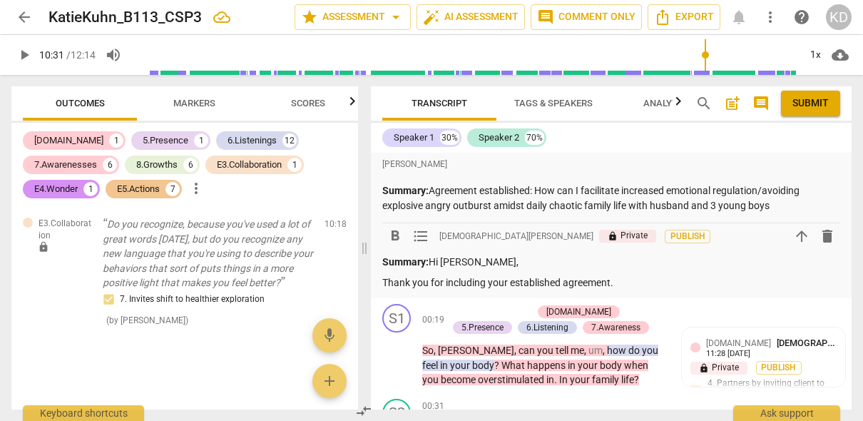
click at [631, 283] on p "Thank you for including your established agreement." at bounding box center [611, 282] width 458 height 15
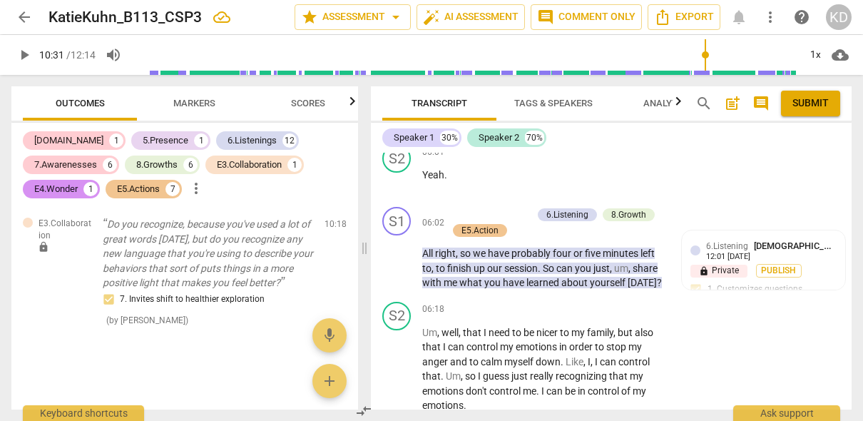
scroll to position [2277, 0]
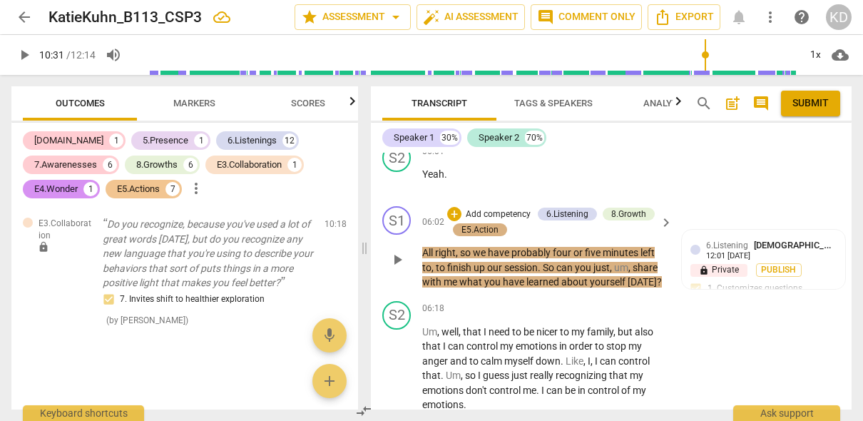
click at [489, 227] on div "E5.Action" at bounding box center [480, 229] width 37 height 13
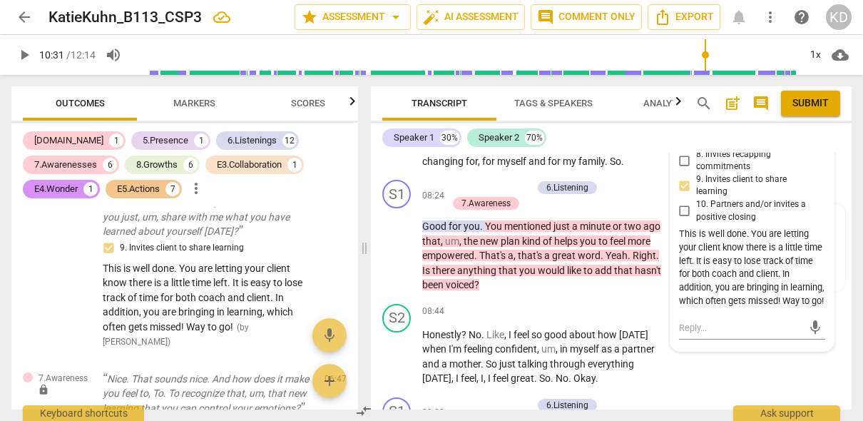
scroll to position [3096, 0]
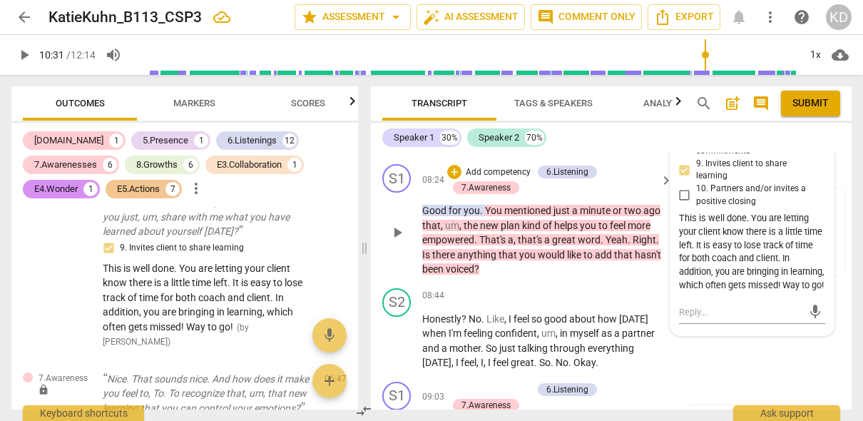
click at [375, 283] on div "S1 play_arrow pause 08:24 + Add competency 6.Listening 7.Awareness keyboard_arr…" at bounding box center [611, 220] width 481 height 124
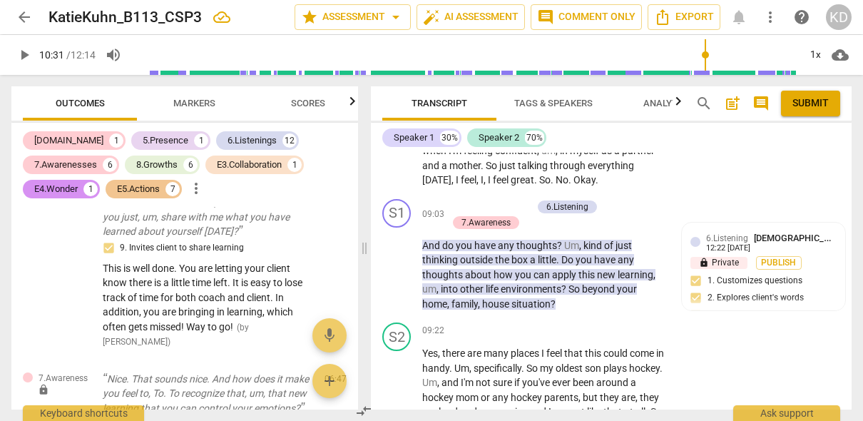
scroll to position [3267, 0]
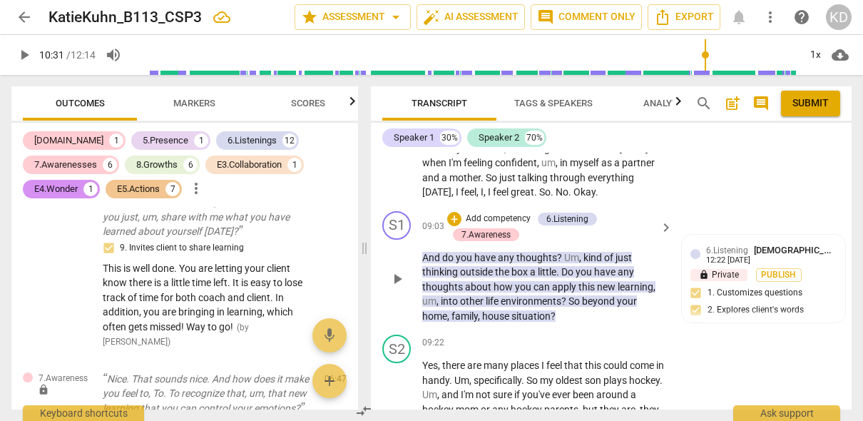
click at [492, 225] on p "Add competency" at bounding box center [498, 219] width 68 height 13
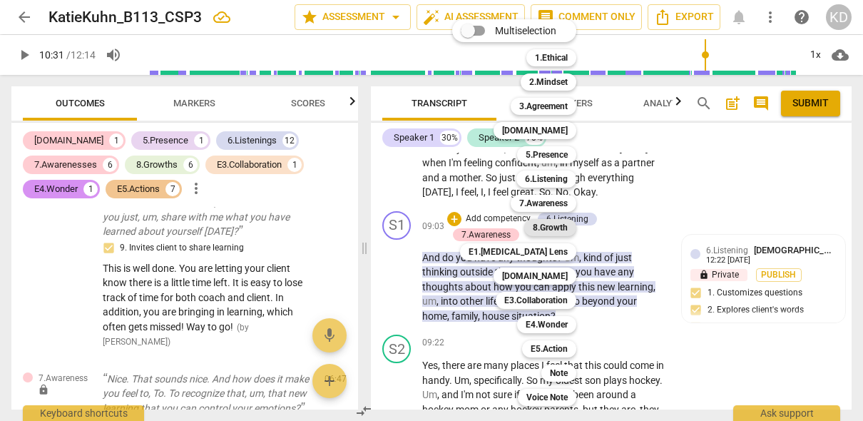
click at [552, 229] on b "8.Growth" at bounding box center [550, 227] width 35 height 17
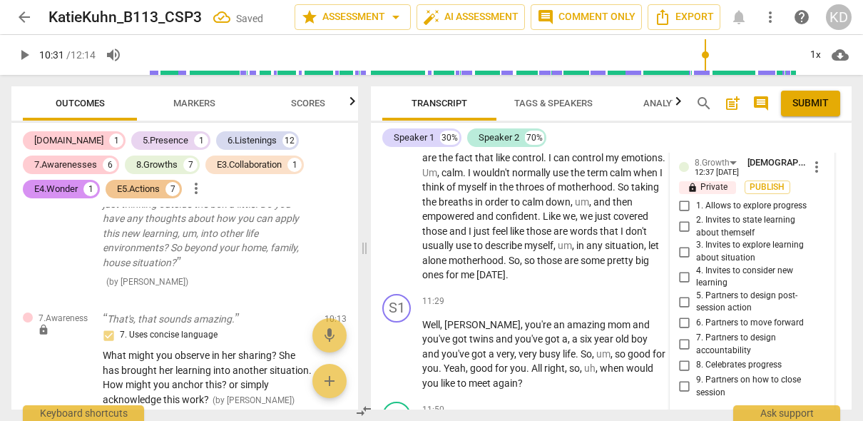
scroll to position [3979, 0]
click at [682, 285] on input "4. Invites to consider new learning" at bounding box center [685, 276] width 23 height 17
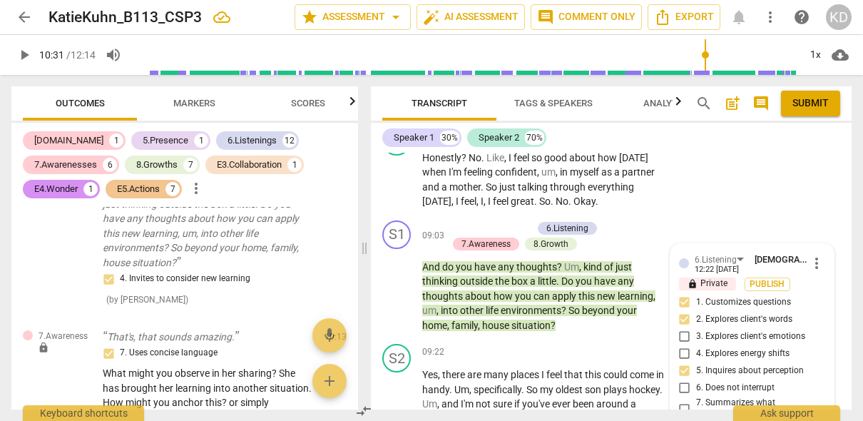
scroll to position [3255, 0]
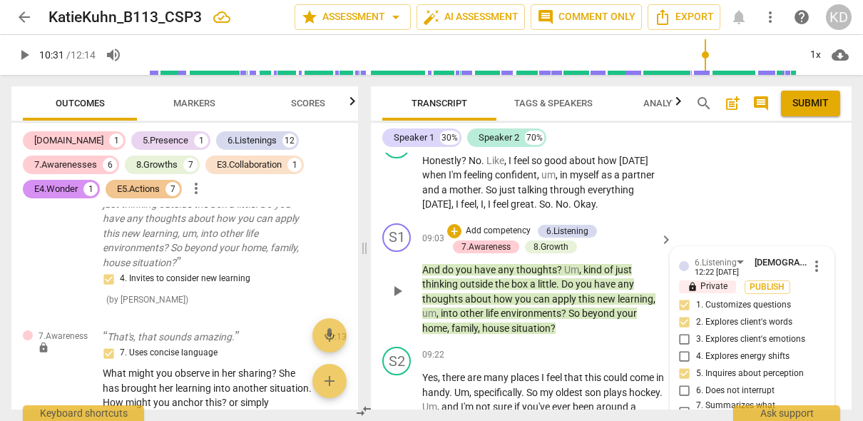
click at [496, 238] on p "Add competency" at bounding box center [498, 231] width 68 height 13
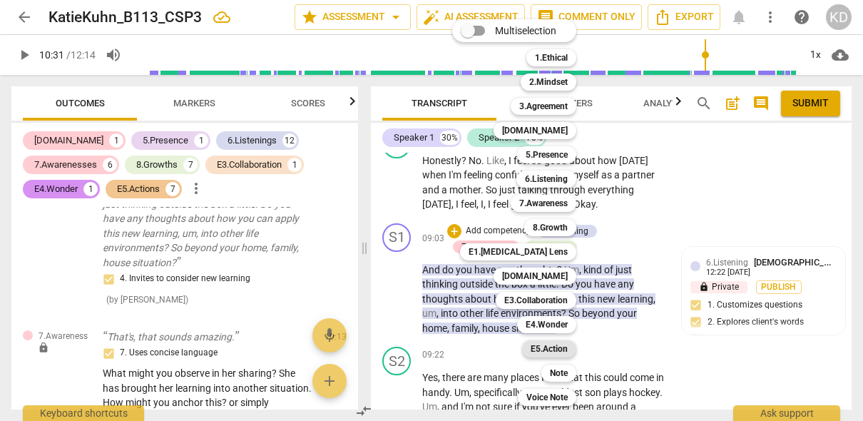
click at [559, 346] on b "E5.Action" at bounding box center [549, 348] width 37 height 17
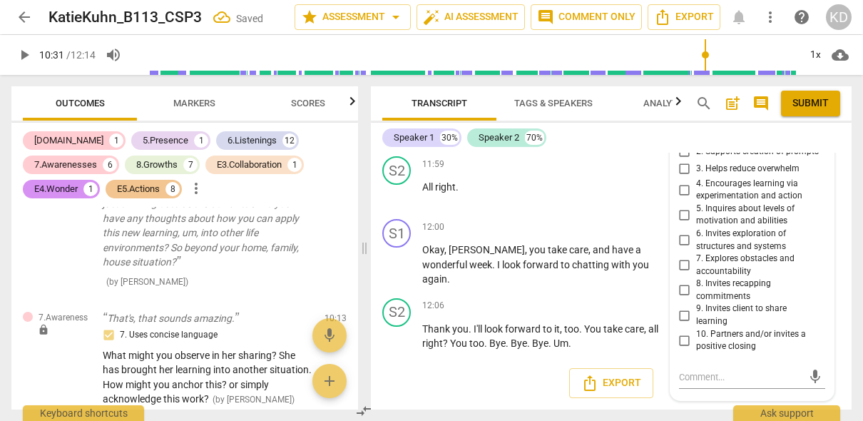
scroll to position [4358, 0]
click at [683, 324] on input "9. Invites client to share learning" at bounding box center [685, 315] width 23 height 17
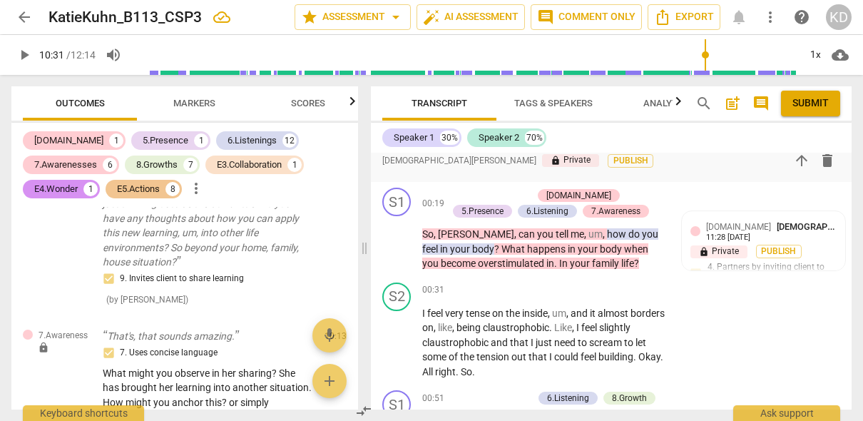
scroll to position [0, 0]
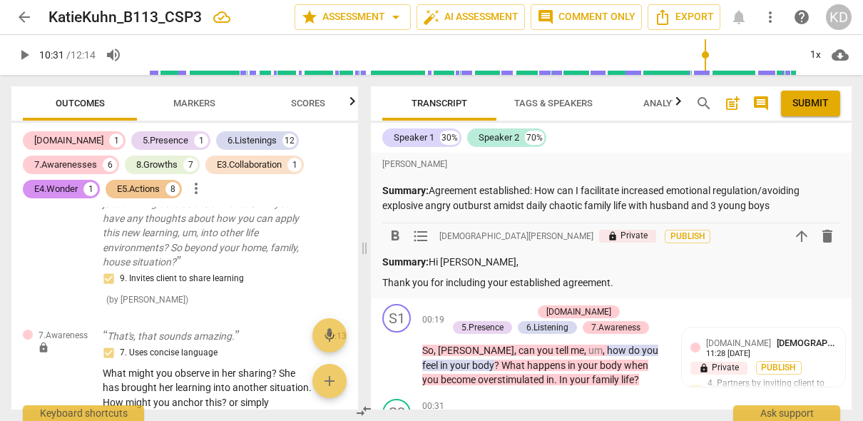
click at [628, 283] on p "Thank you for including your established agreement." at bounding box center [611, 282] width 458 height 15
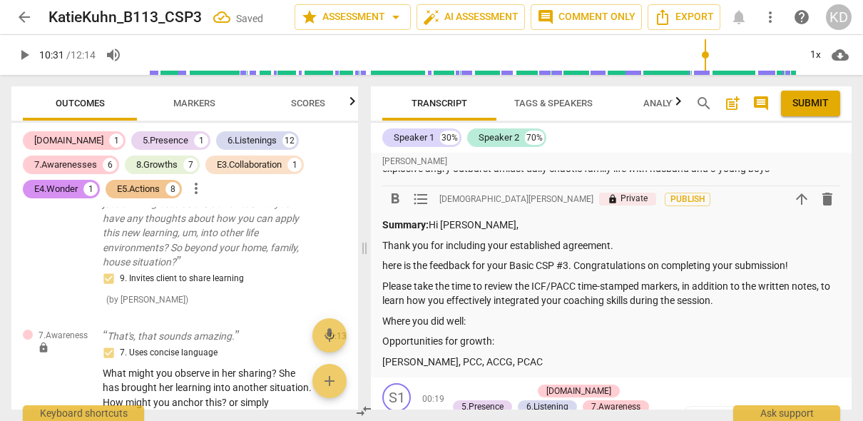
scroll to position [41, 0]
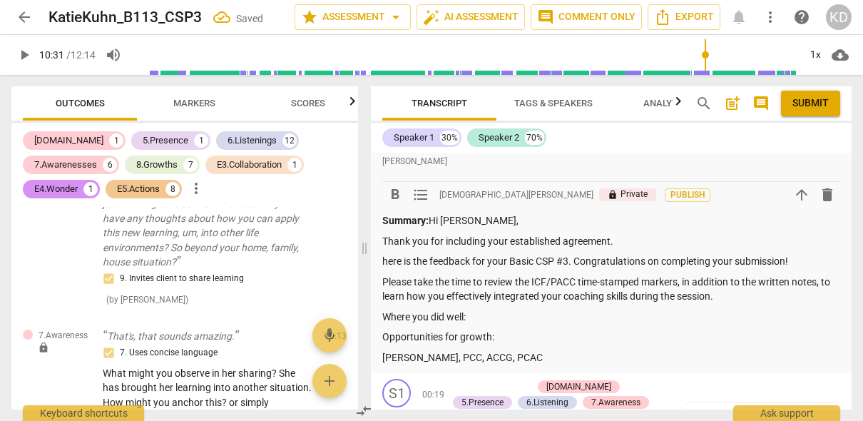
click at [387, 263] on p "here is the feedback for your Basic CSP #3. Congratulations on completing your …" at bounding box center [611, 261] width 458 height 15
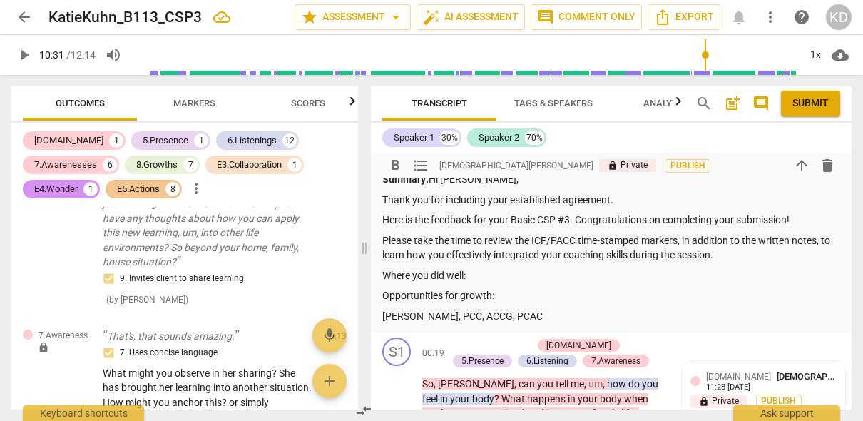
scroll to position [85, 0]
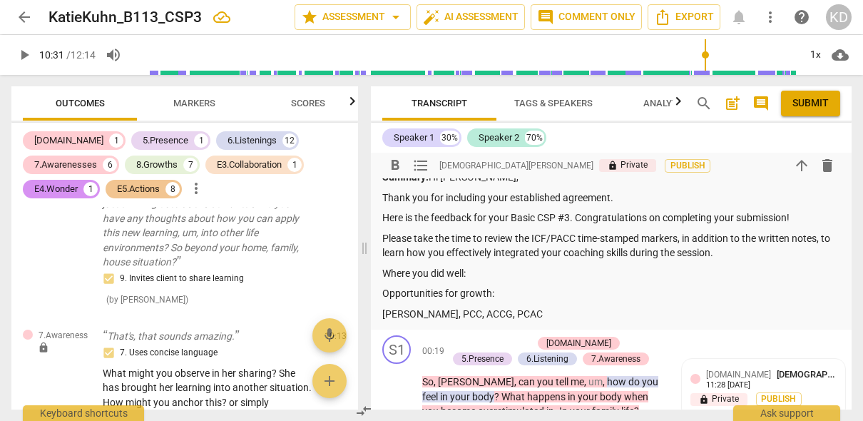
click at [478, 274] on p "Where you did well:" at bounding box center [611, 273] width 458 height 15
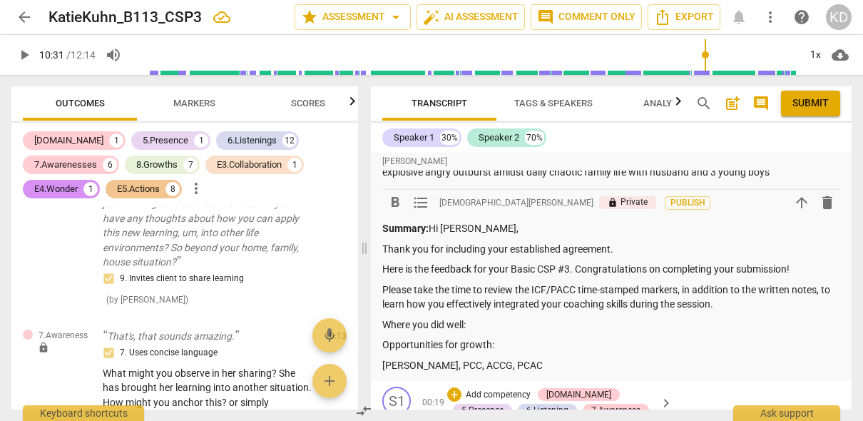
scroll to position [0, 0]
